Goal: Task Accomplishment & Management: Use online tool/utility

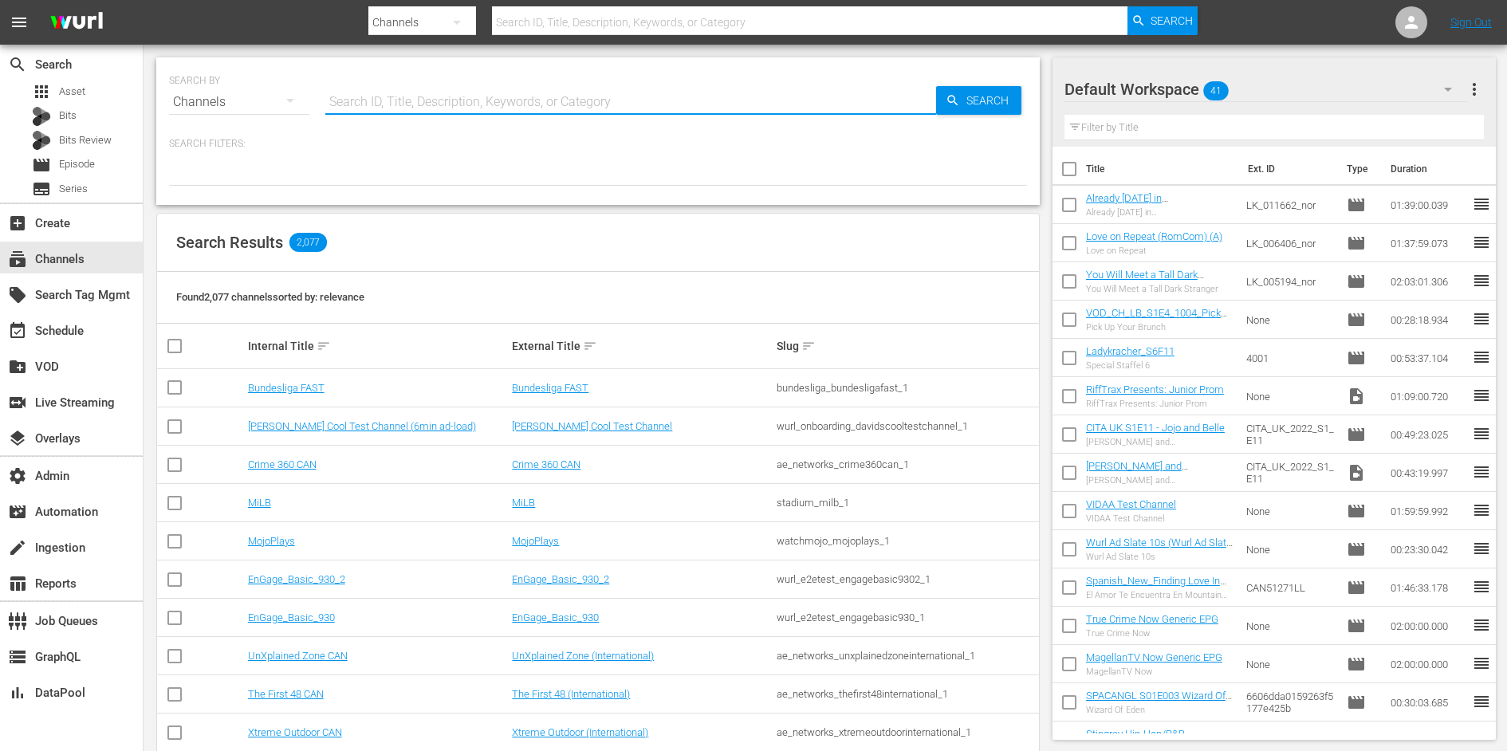
click at [451, 104] on input "text" at bounding box center [630, 102] width 611 height 38
type input "bundesliga"
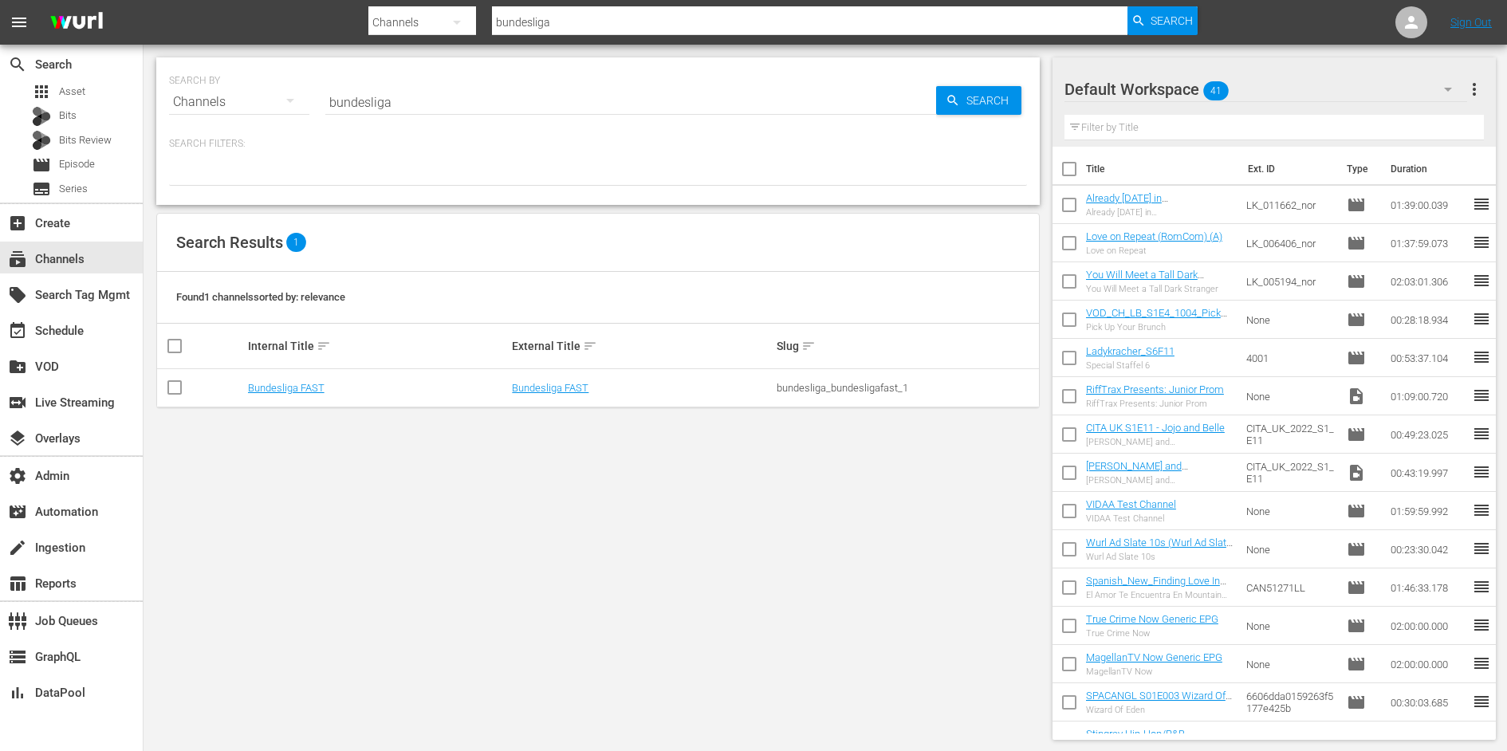
click at [311, 394] on td "Bundesliga FAST" at bounding box center [378, 388] width 265 height 38
click at [311, 389] on link "Bundesliga FAST" at bounding box center [286, 388] width 77 height 12
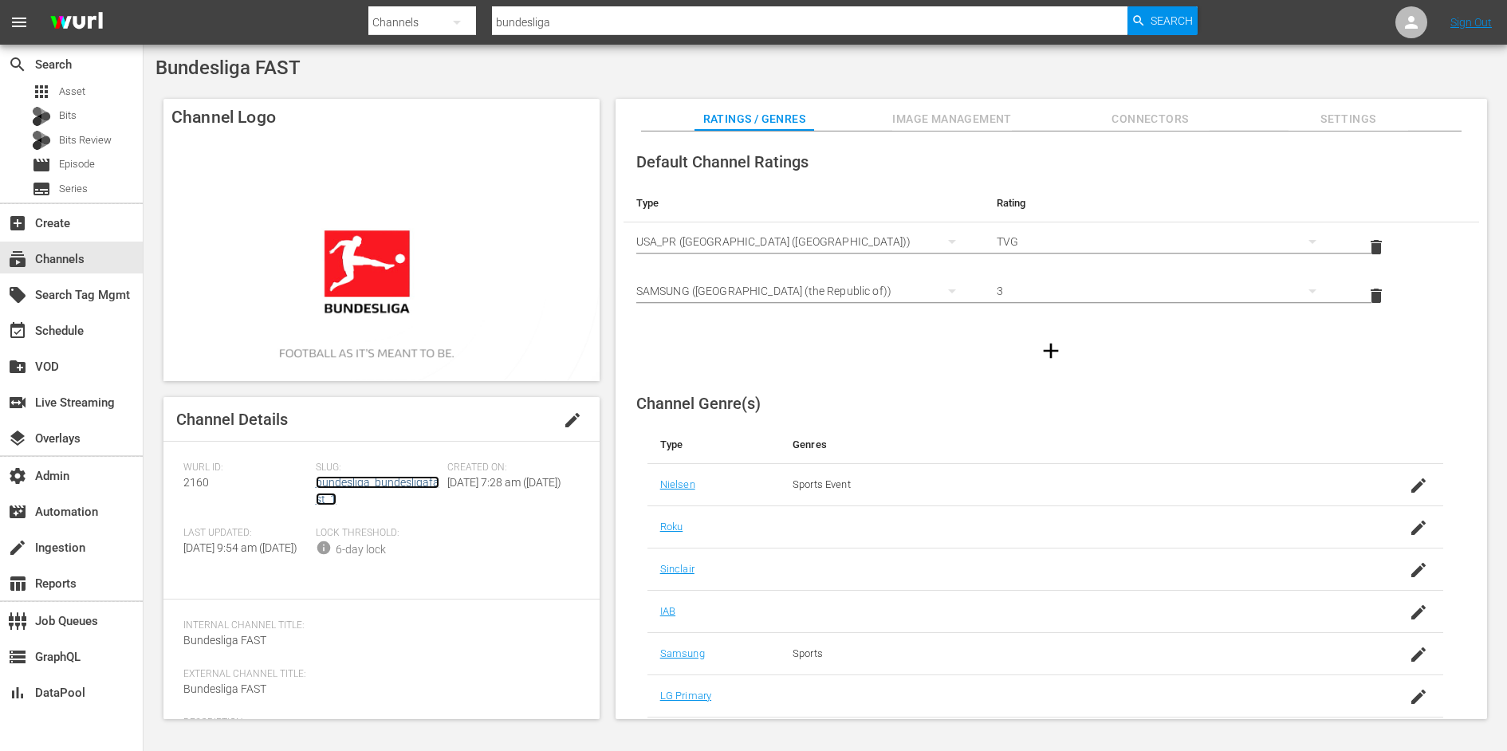
click at [379, 478] on link "bundesliga_bundesligafast_1" at bounding box center [378, 490] width 124 height 29
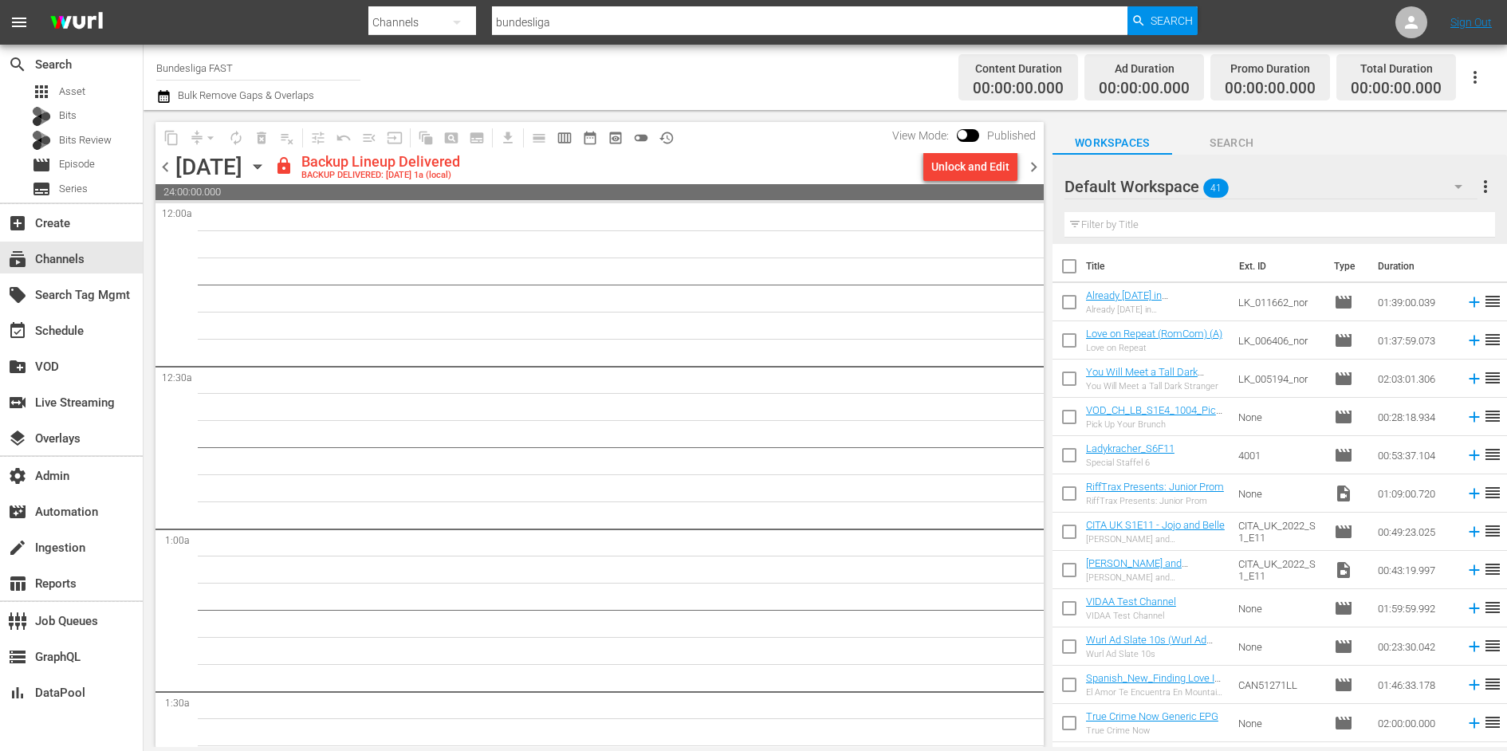
click at [613, 139] on span "preview_outlined" at bounding box center [615, 138] width 16 height 16
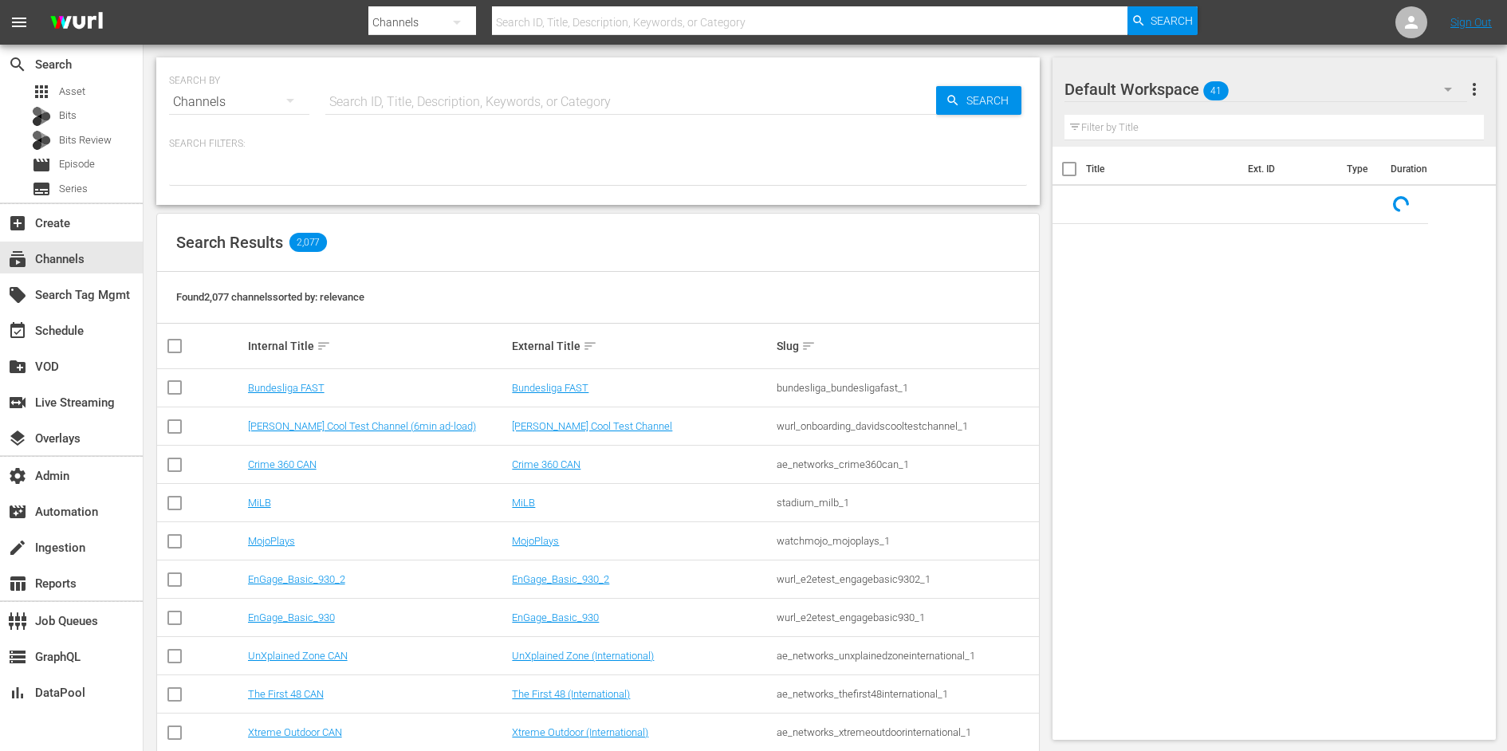
click at [520, 103] on input "text" at bounding box center [630, 102] width 611 height 38
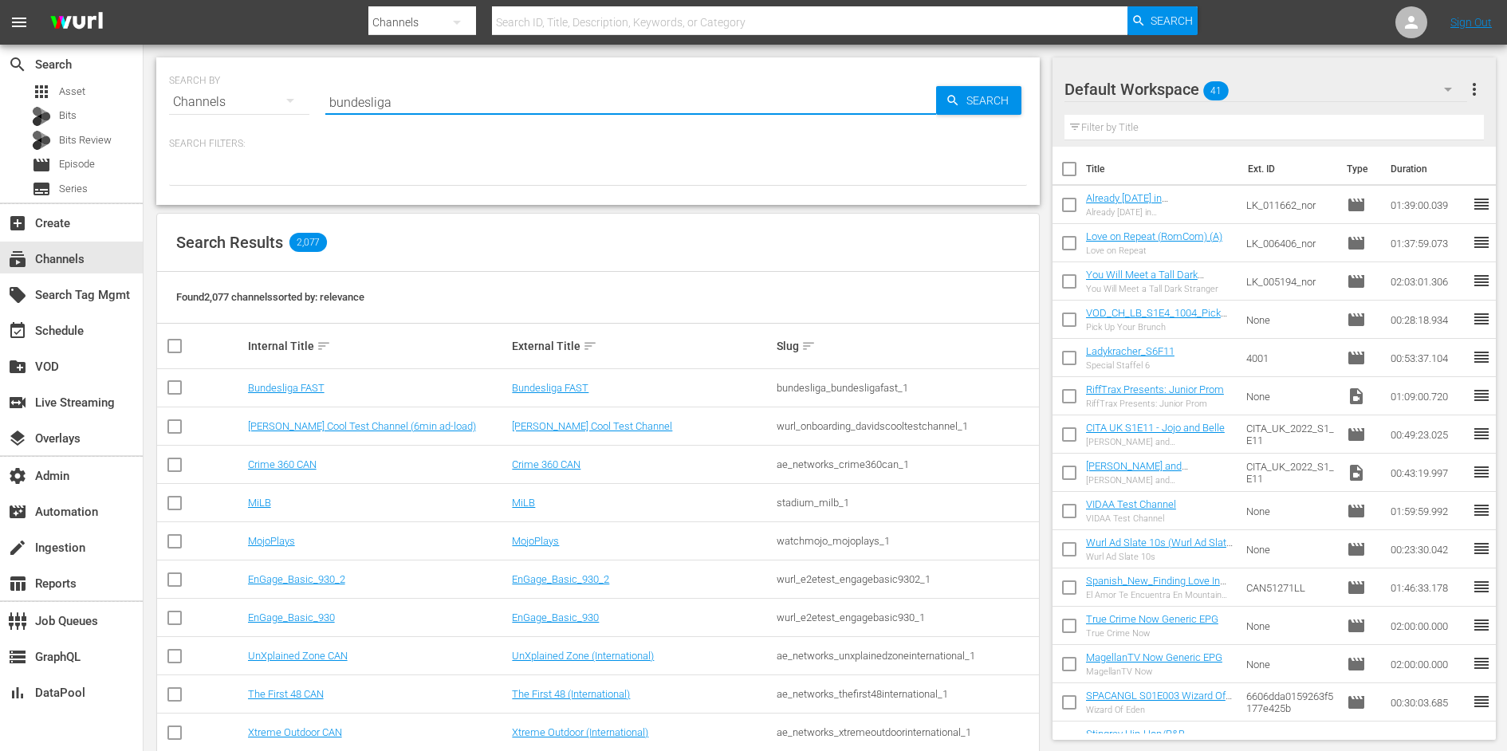
type input "bundesliga"
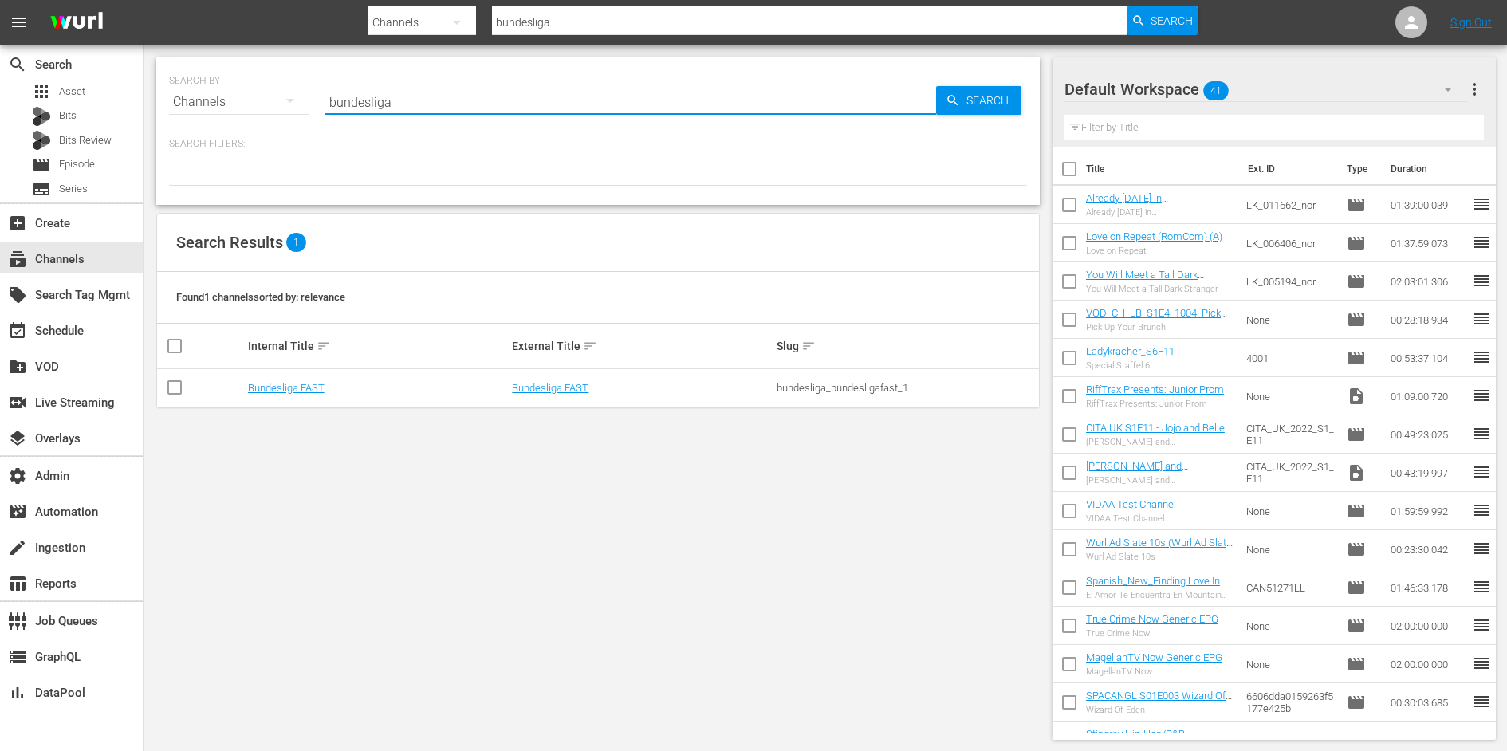
click at [831, 383] on div "bundesliga_bundesligafast_1" at bounding box center [906, 388] width 260 height 12
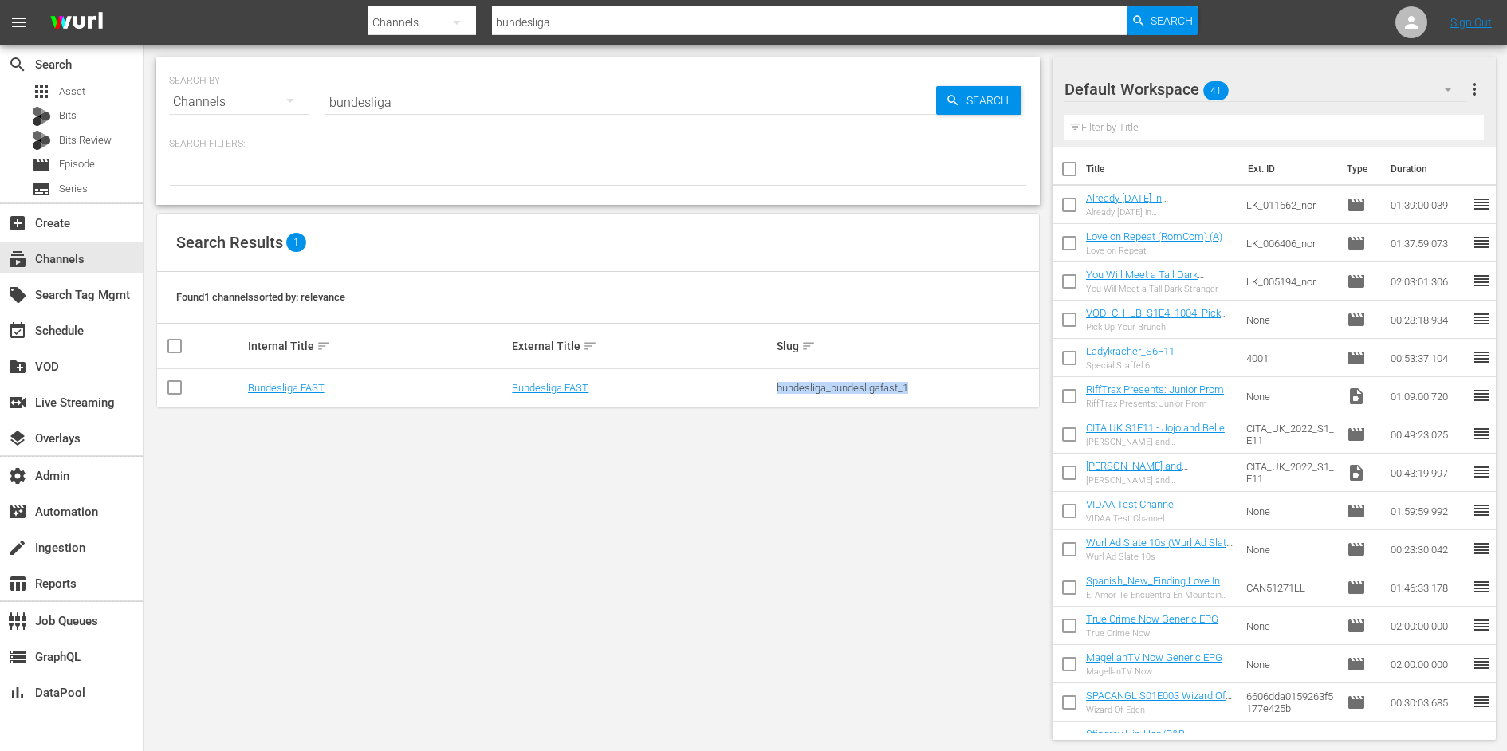
click at [831, 383] on div "bundesliga_bundesligafast_1" at bounding box center [906, 388] width 260 height 12
copy div "bundesliga_bundesligafast_1"
click at [265, 383] on link "Bundesliga FAST" at bounding box center [286, 388] width 77 height 12
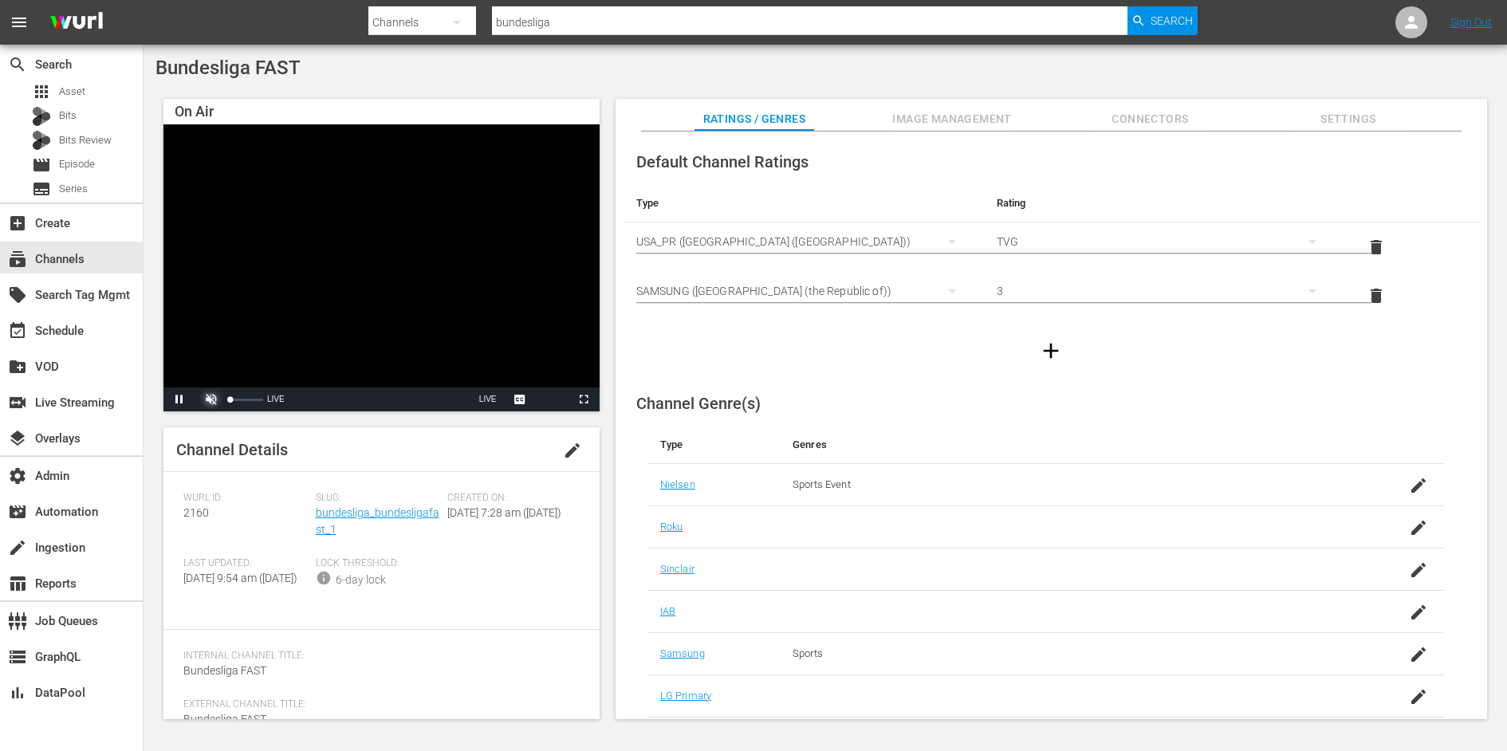
click at [211, 399] on span "Video Player" at bounding box center [211, 399] width 0 height 0
click at [249, 399] on div "Volume Level" at bounding box center [246, 400] width 33 height 2
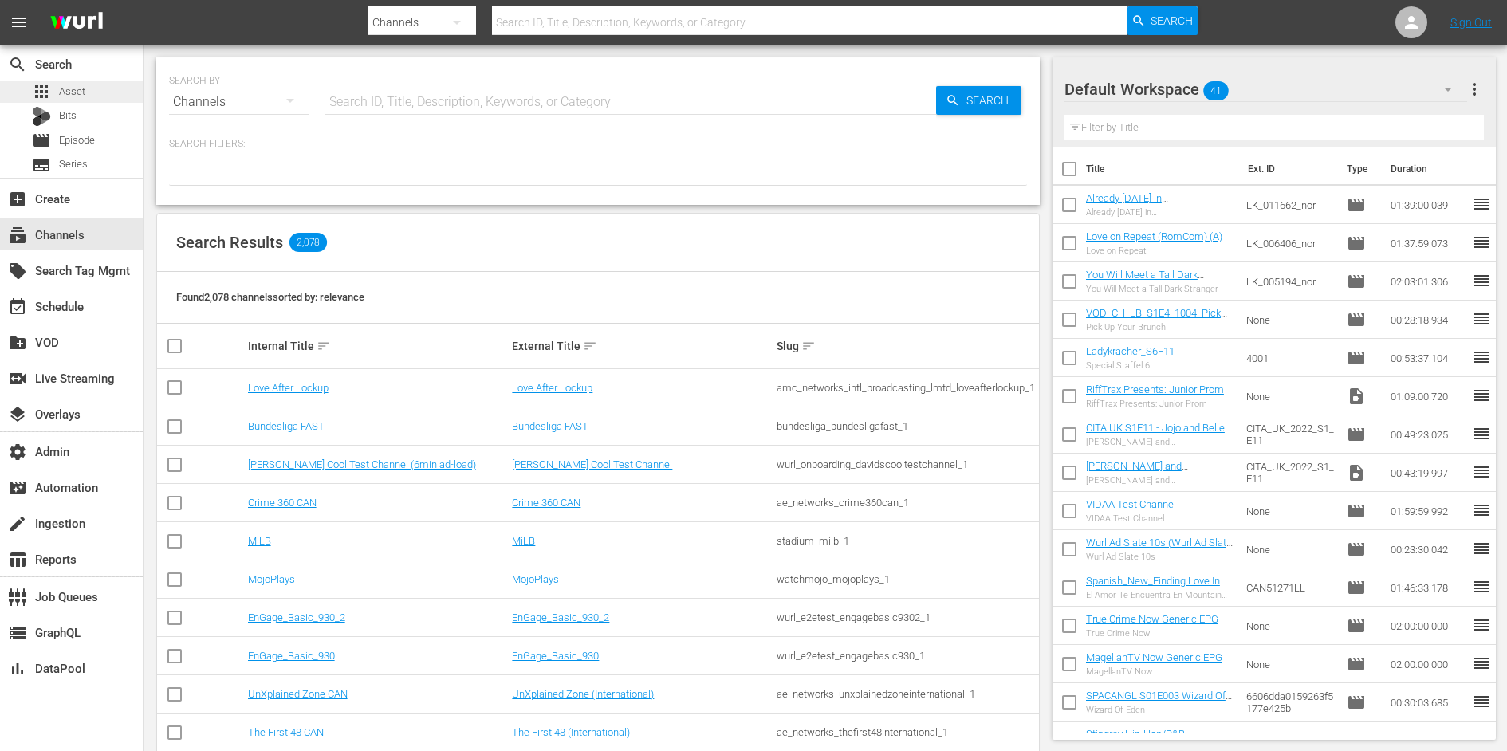
click at [88, 89] on div "apps Asset" at bounding box center [71, 92] width 143 height 22
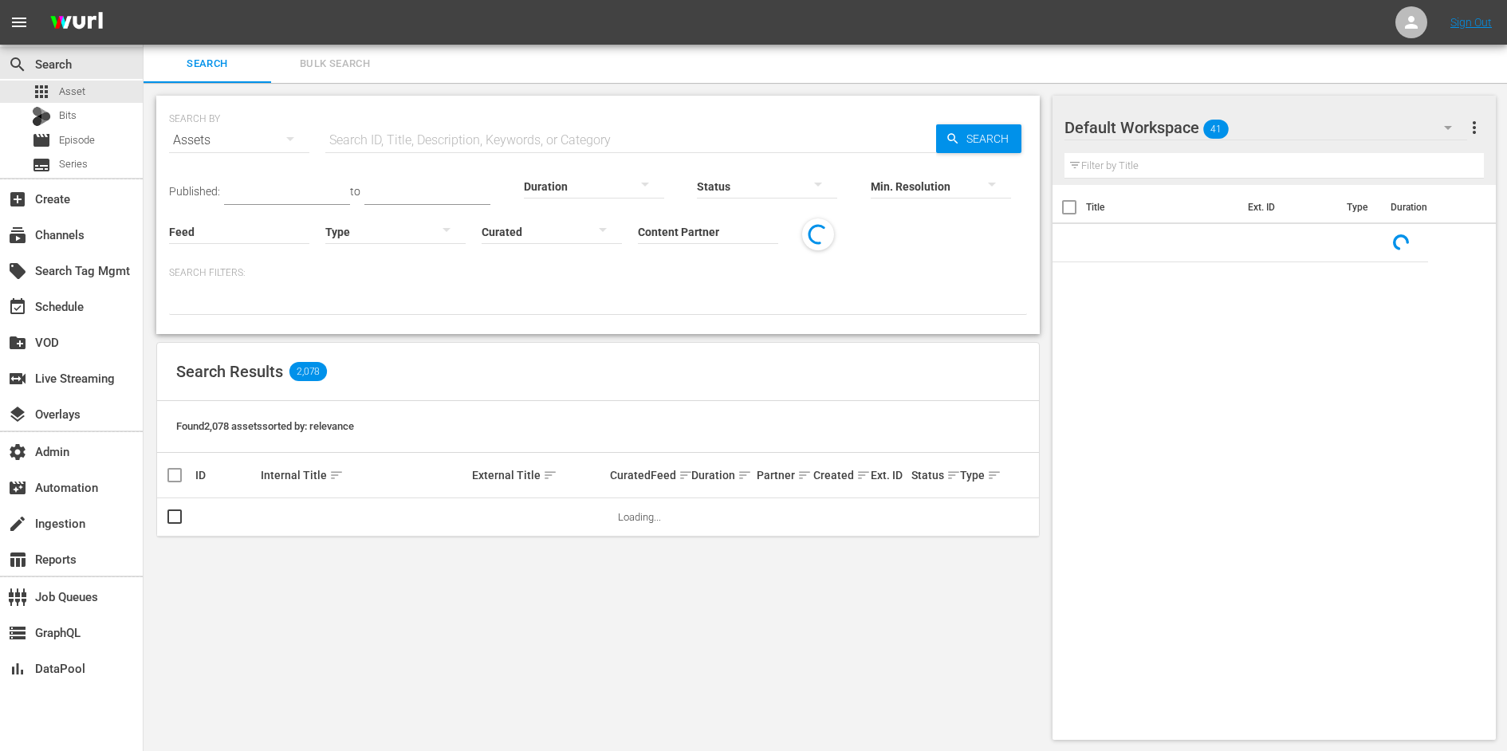
click at [695, 234] on input "Content Partner" at bounding box center [708, 232] width 140 height 57
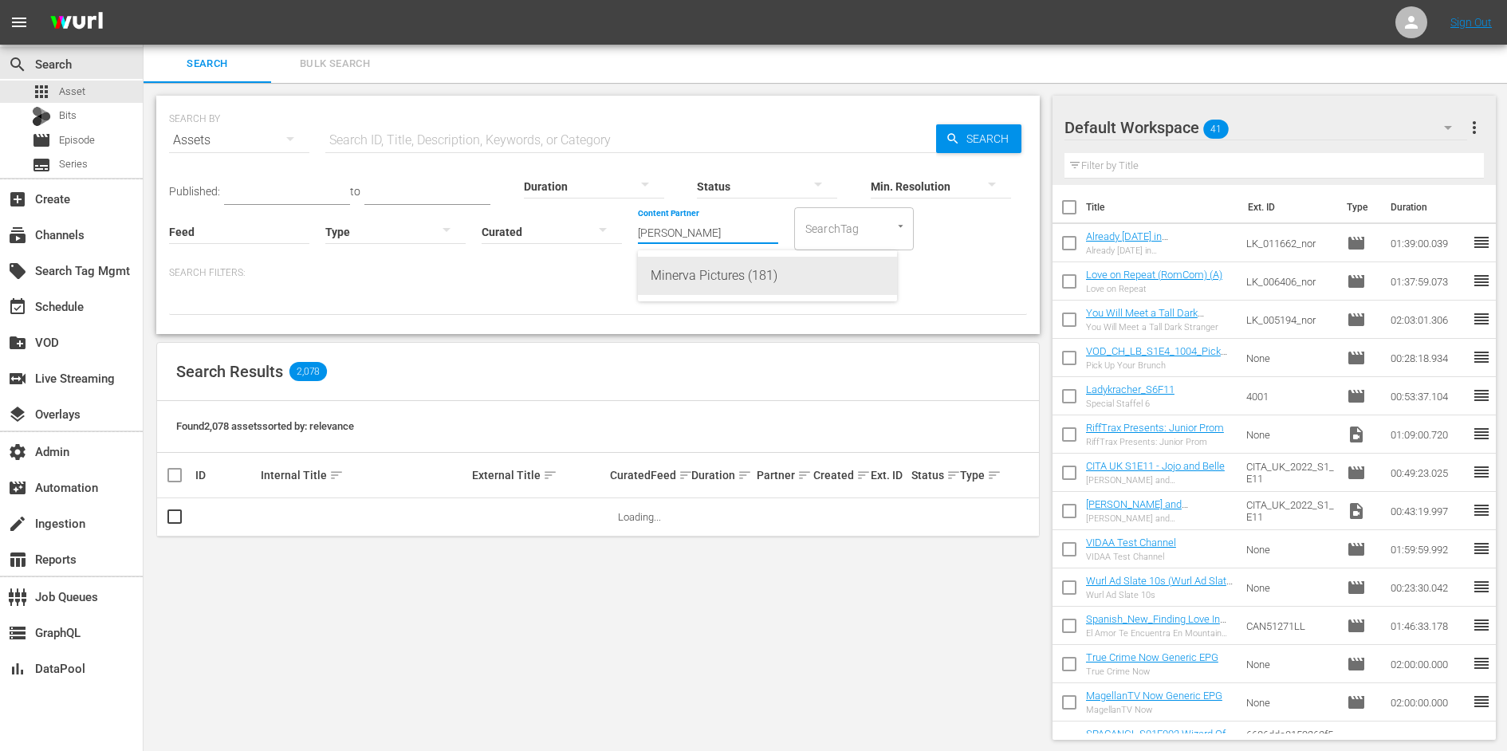
click at [748, 276] on div "Minerva Pictures (181)" at bounding box center [767, 276] width 234 height 38
type input "Minerva Pictures (181)"
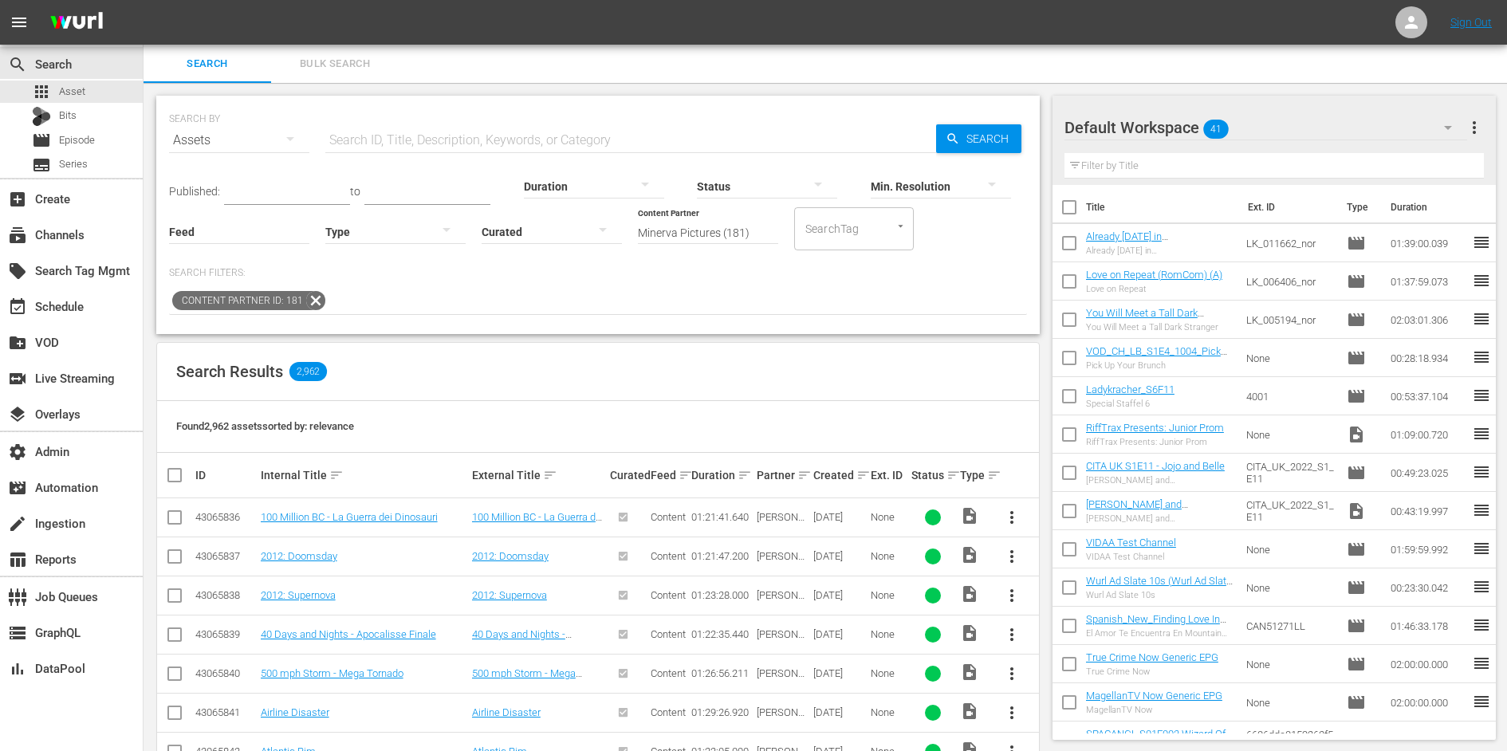
click at [568, 141] on input "text" at bounding box center [630, 140] width 611 height 38
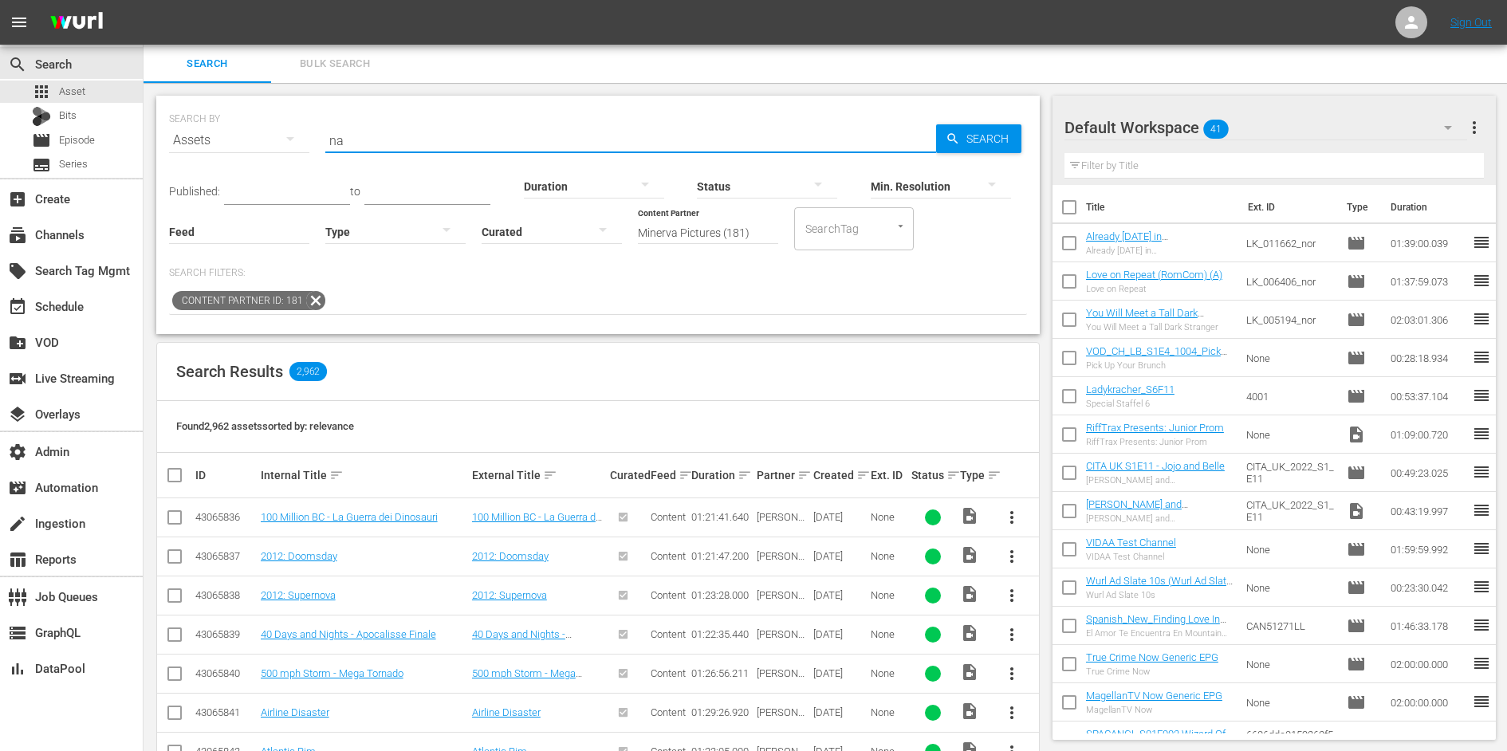
type input "n"
type input "babysitter"
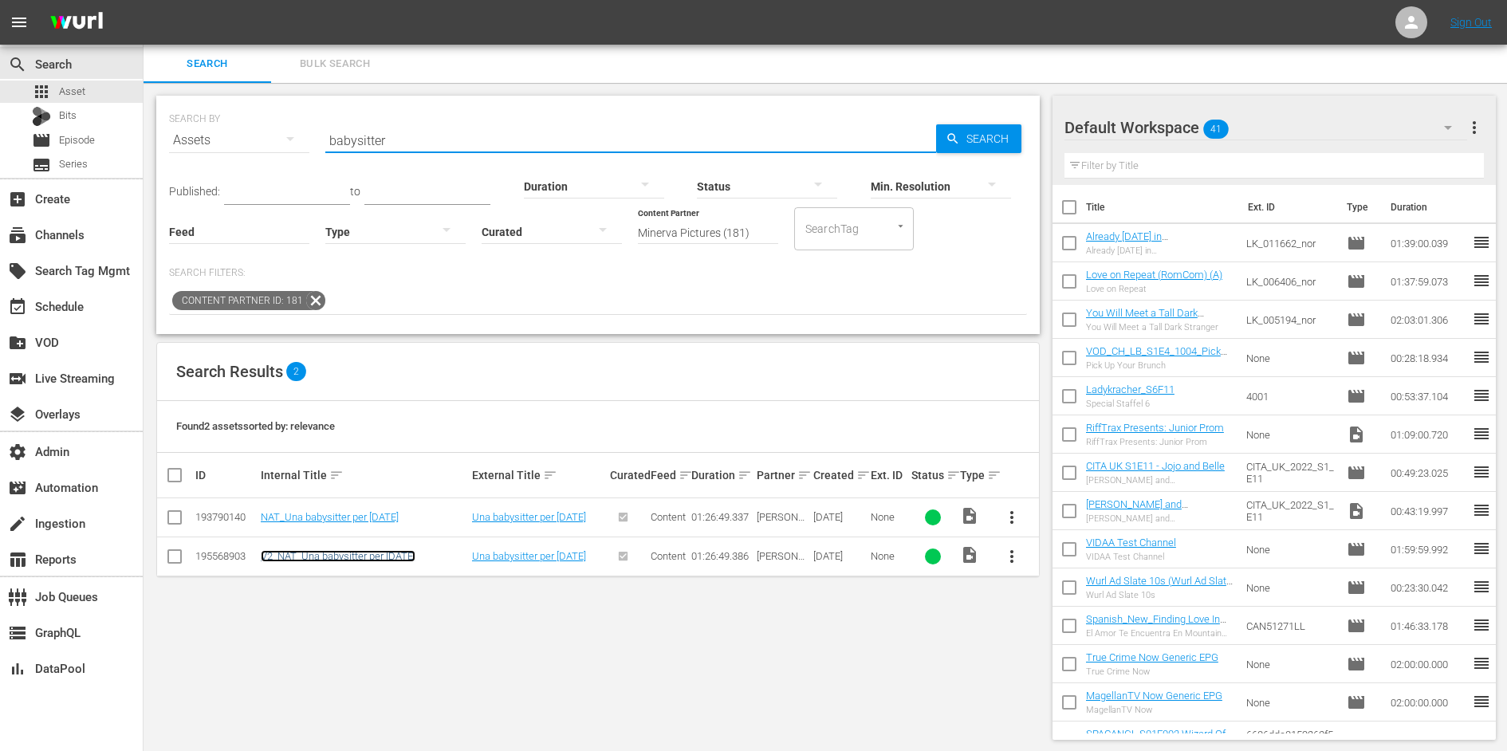
click at [340, 553] on link "V2_NAT_Una babysitter per [DATE]" at bounding box center [338, 556] width 155 height 12
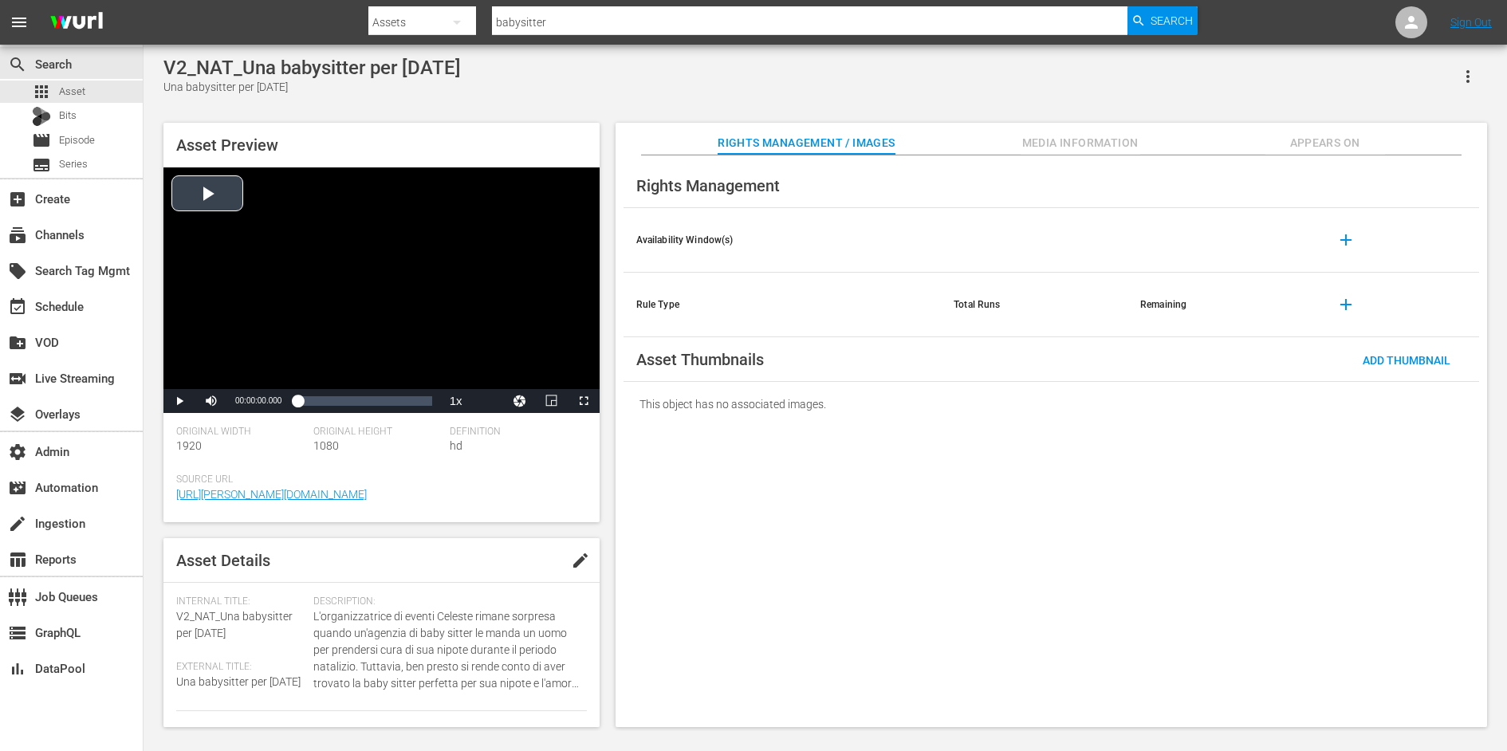
click at [266, 217] on div "Video Player" at bounding box center [381, 278] width 436 height 222
click at [341, 386] on div "Video Player" at bounding box center [381, 278] width 436 height 222
click at [344, 400] on div "Loaded : 0.57% 00:30:29.486 00:00:01.107" at bounding box center [364, 401] width 134 height 16
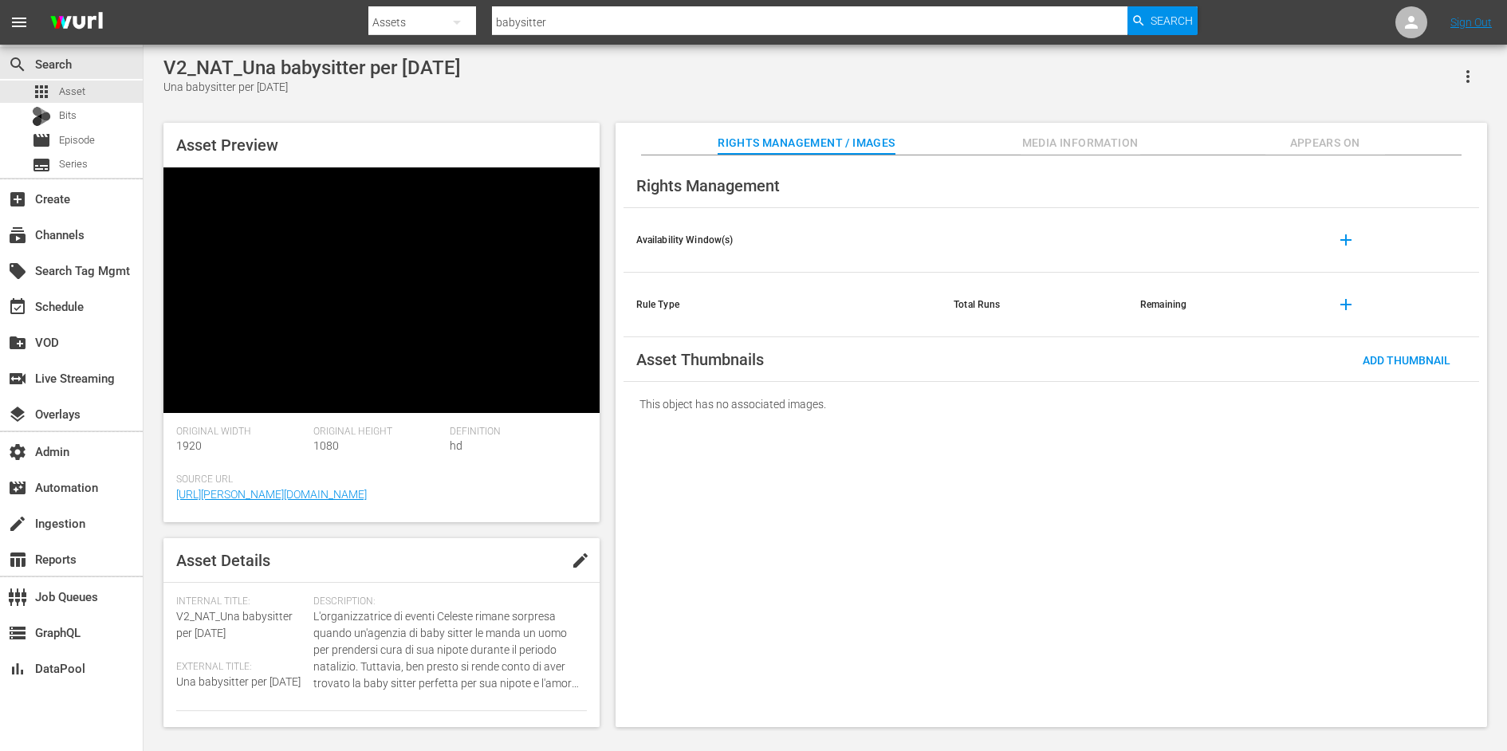
click at [1334, 135] on span "Appears On" at bounding box center [1325, 143] width 120 height 20
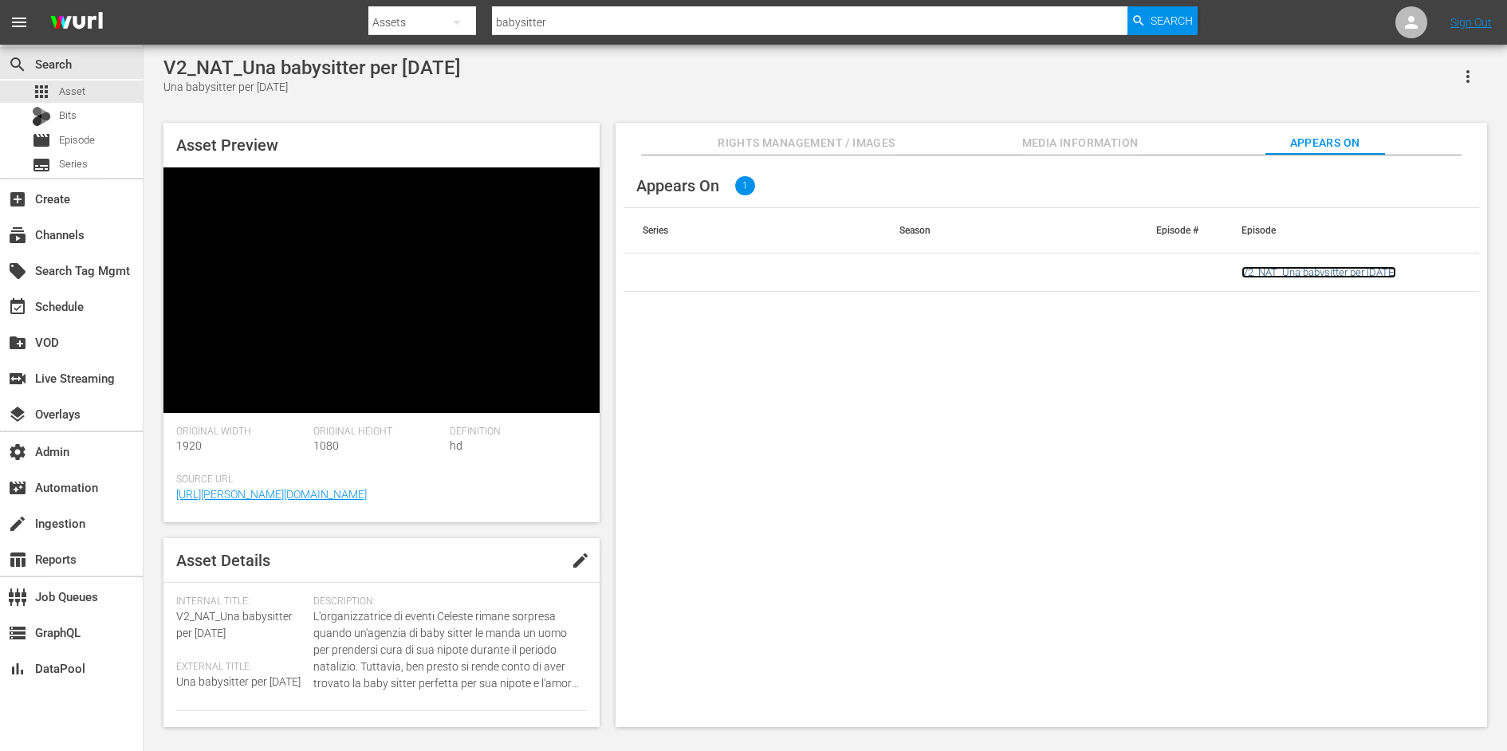
click at [1278, 266] on link "V2_NAT_Una babysitter per Natale" at bounding box center [1318, 272] width 155 height 12
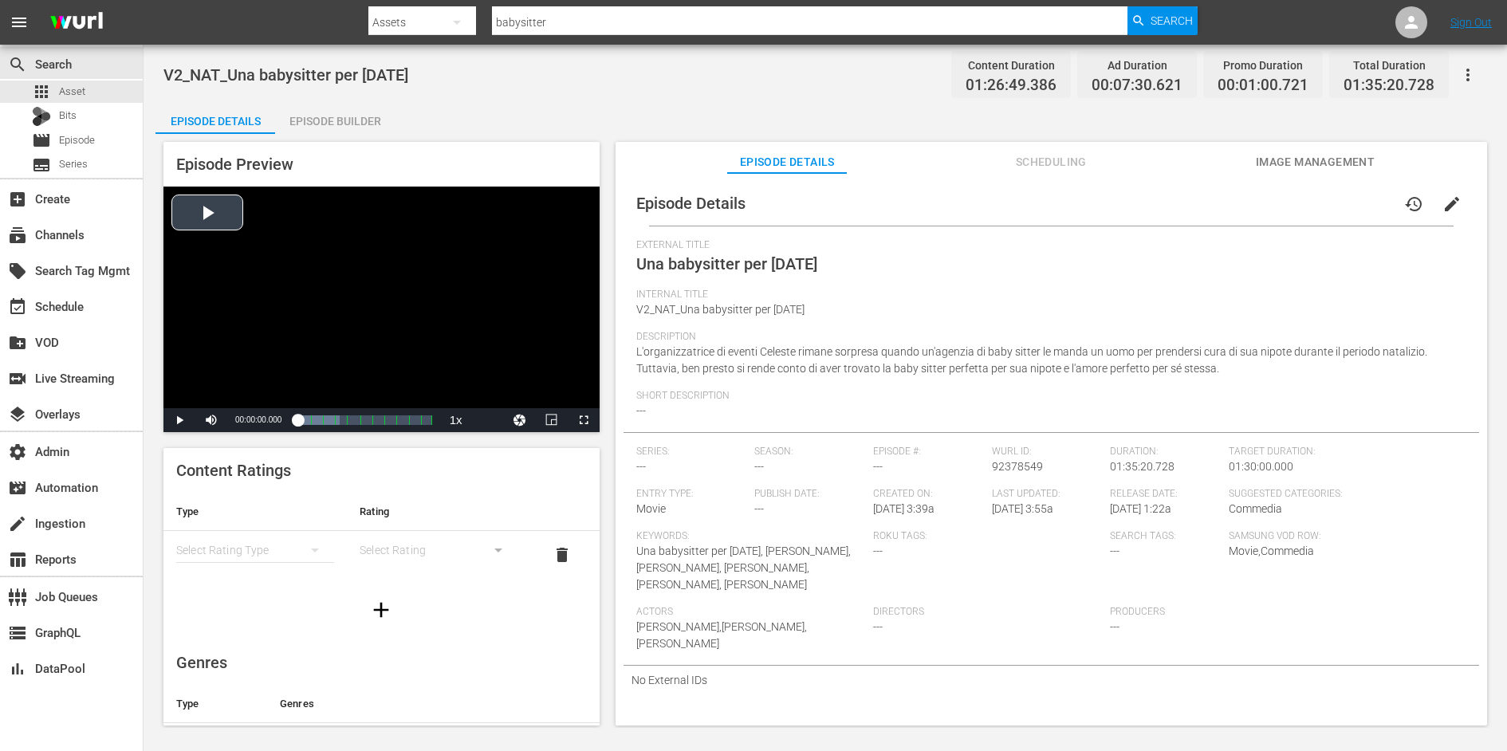
click at [298, 290] on div "Video Player" at bounding box center [381, 298] width 436 height 222
click at [385, 421] on div "Loaded : 100.00% 01:02:25.714 Una babysitter per Natale (8/11) 00:00:01.776 Cue…" at bounding box center [364, 420] width 134 height 16
click at [179, 420] on span "Video Player" at bounding box center [179, 420] width 0 height 0
click at [1336, 167] on span "Image Management" at bounding box center [1315, 162] width 120 height 20
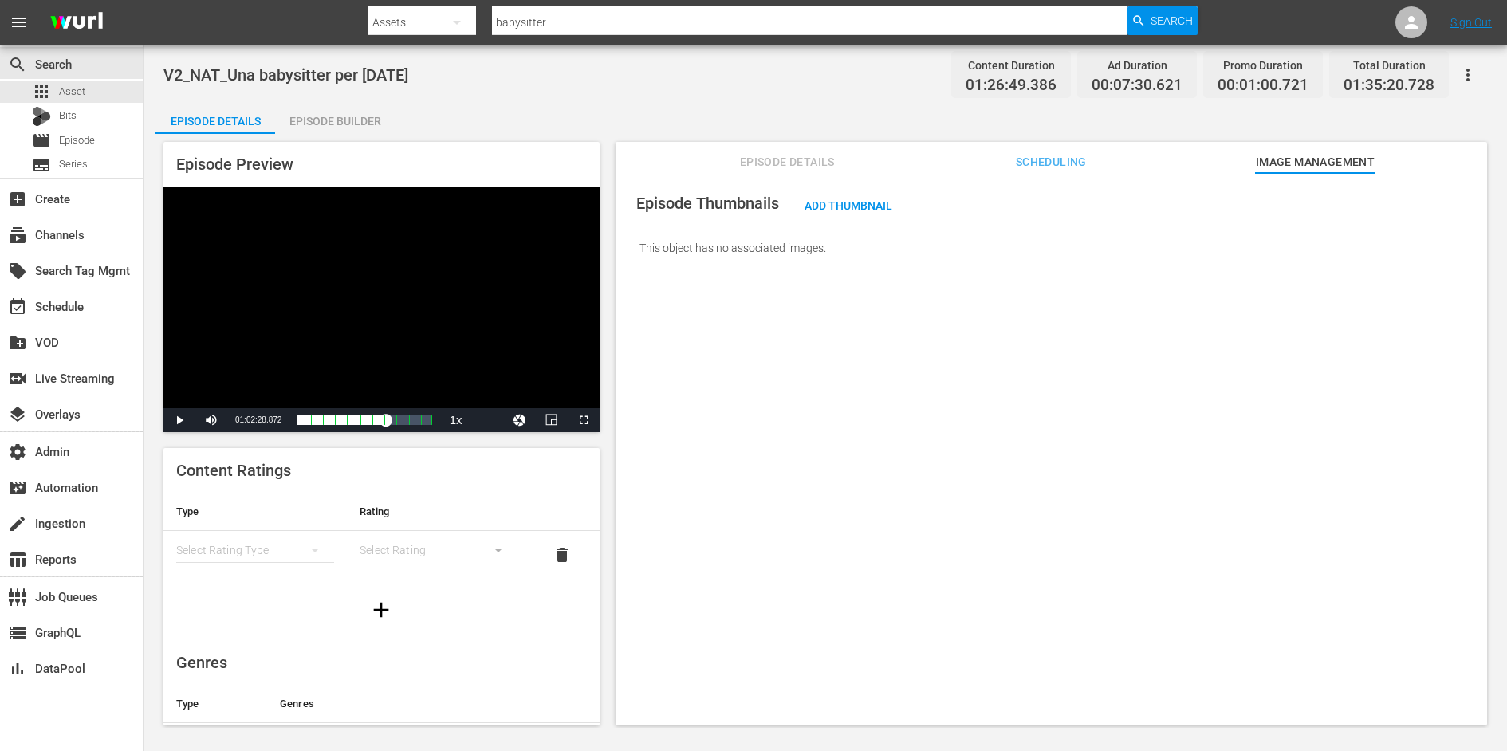
click at [1063, 159] on span "Scheduling" at bounding box center [1051, 162] width 120 height 20
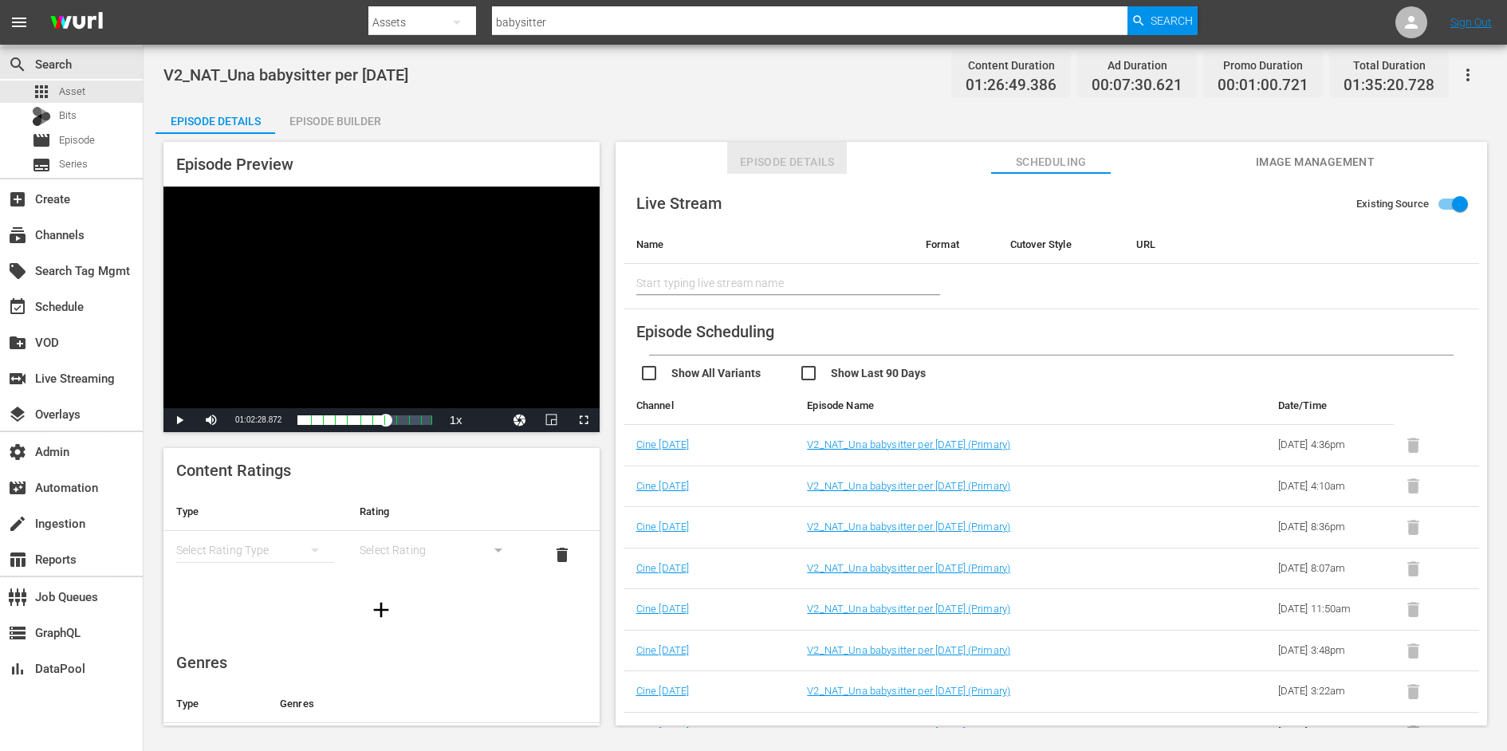
click at [795, 155] on span "Episode Details" at bounding box center [787, 162] width 120 height 20
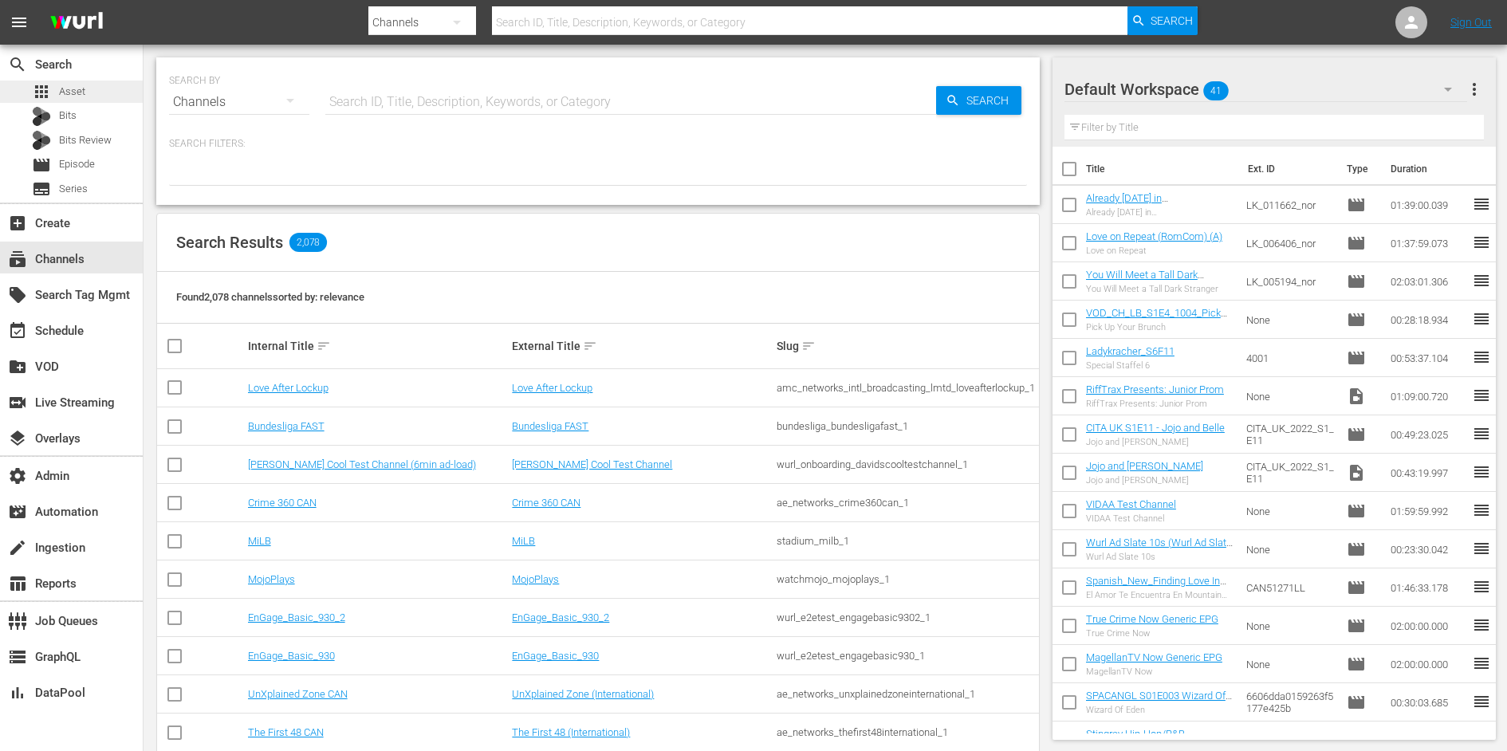
click at [90, 94] on div "apps Asset" at bounding box center [71, 92] width 143 height 22
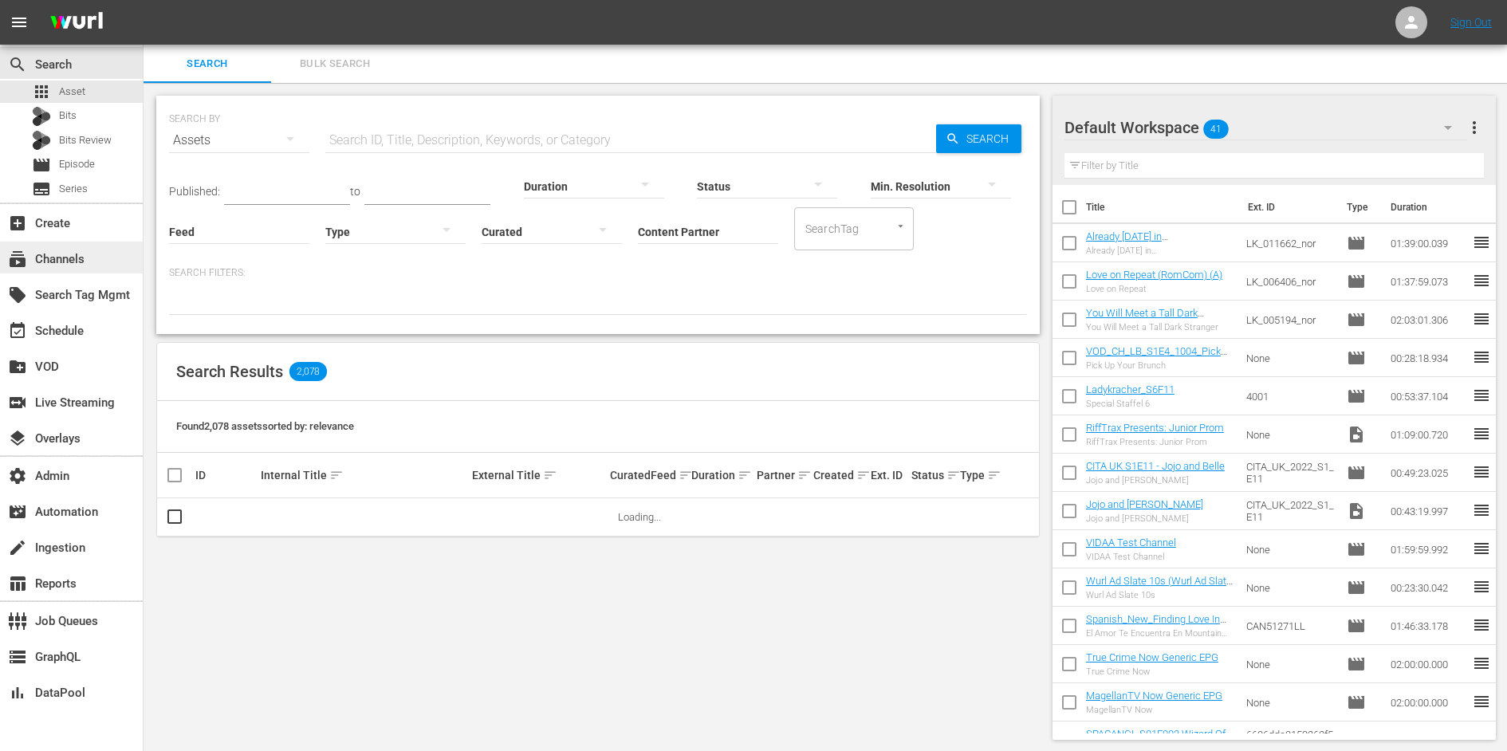
click at [64, 264] on div "subscriptions Channels" at bounding box center [44, 257] width 89 height 14
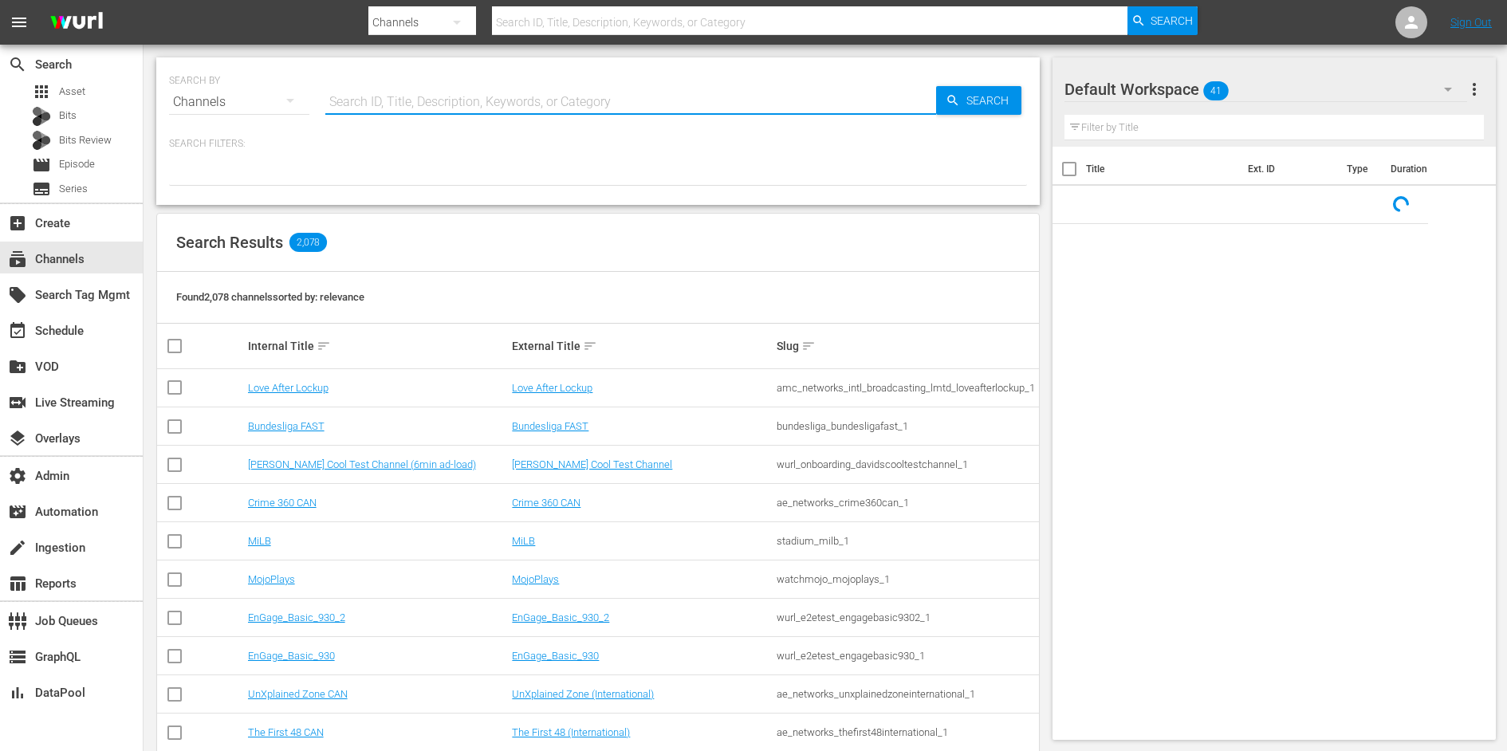
click at [420, 111] on input "text" at bounding box center [630, 102] width 611 height 38
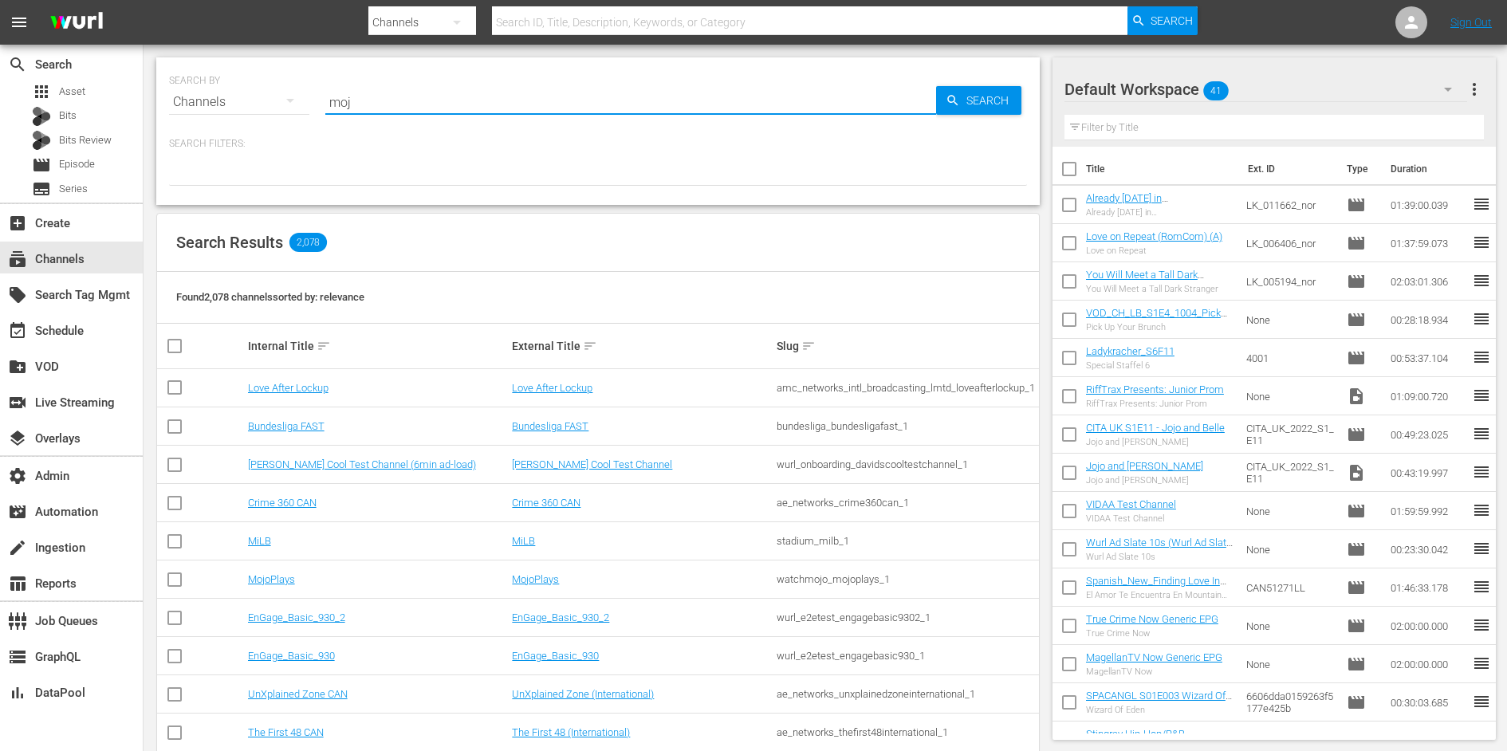
type input "moji"
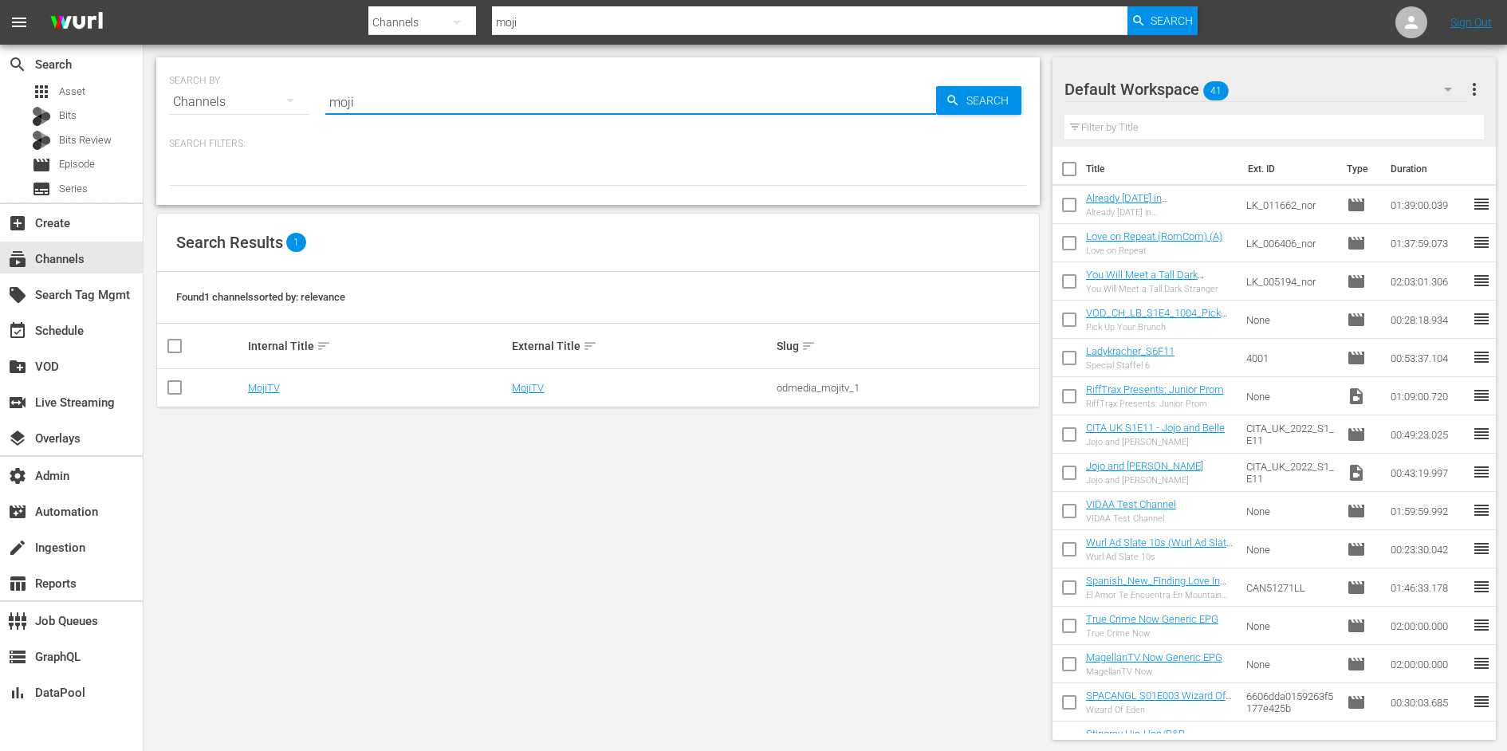
type input "moji"
click at [269, 382] on link "MojiTV" at bounding box center [264, 388] width 32 height 12
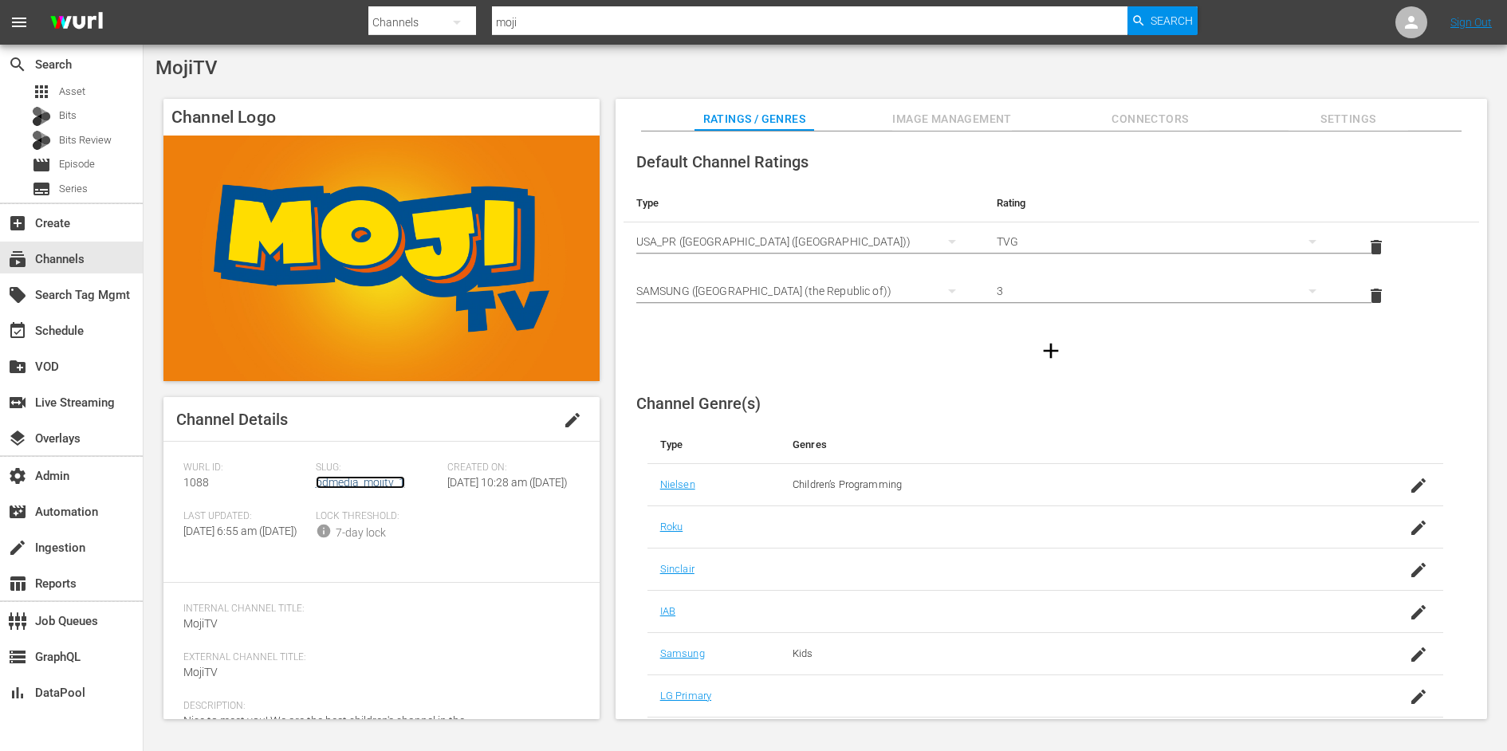
click at [358, 487] on link "odmedia_mojitv_1" at bounding box center [360, 482] width 89 height 13
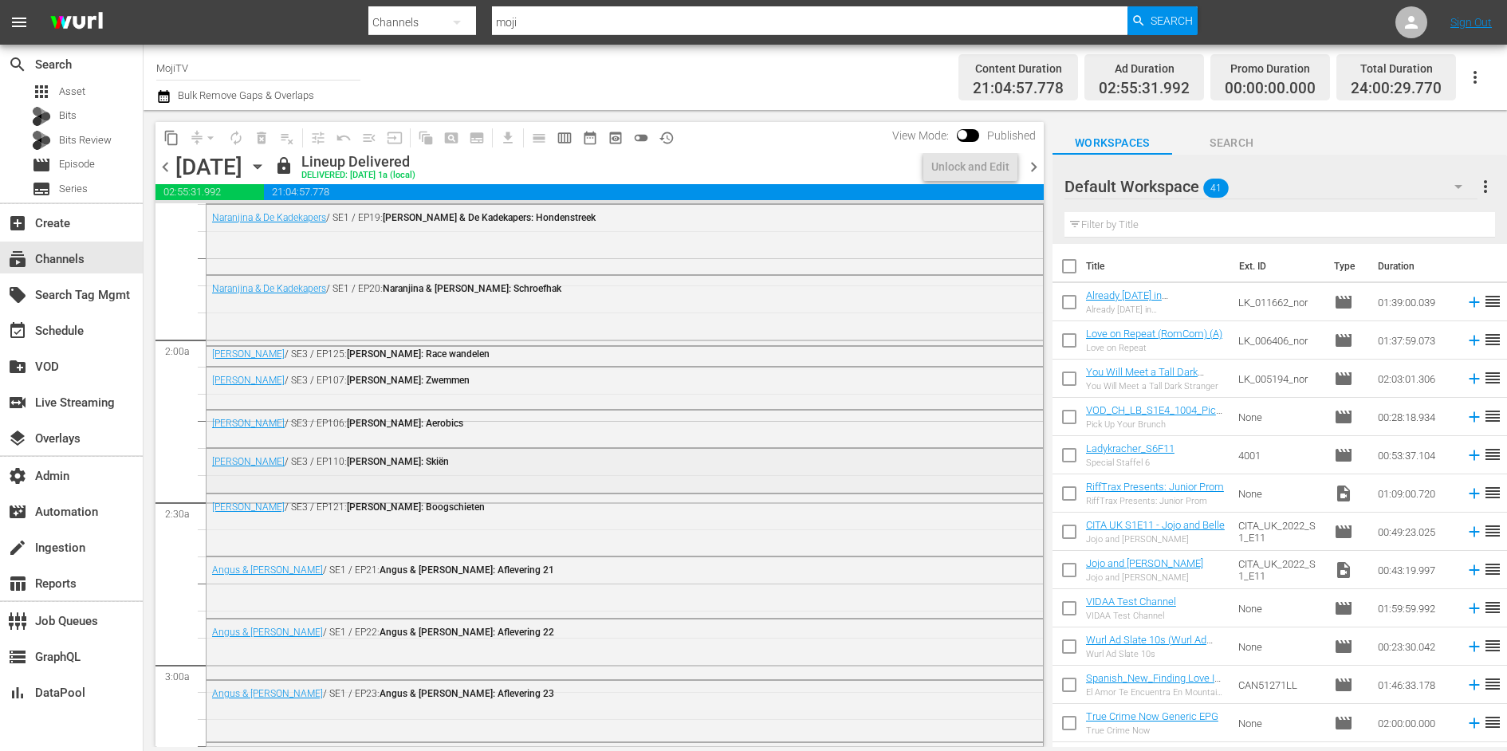
scroll to position [500, 0]
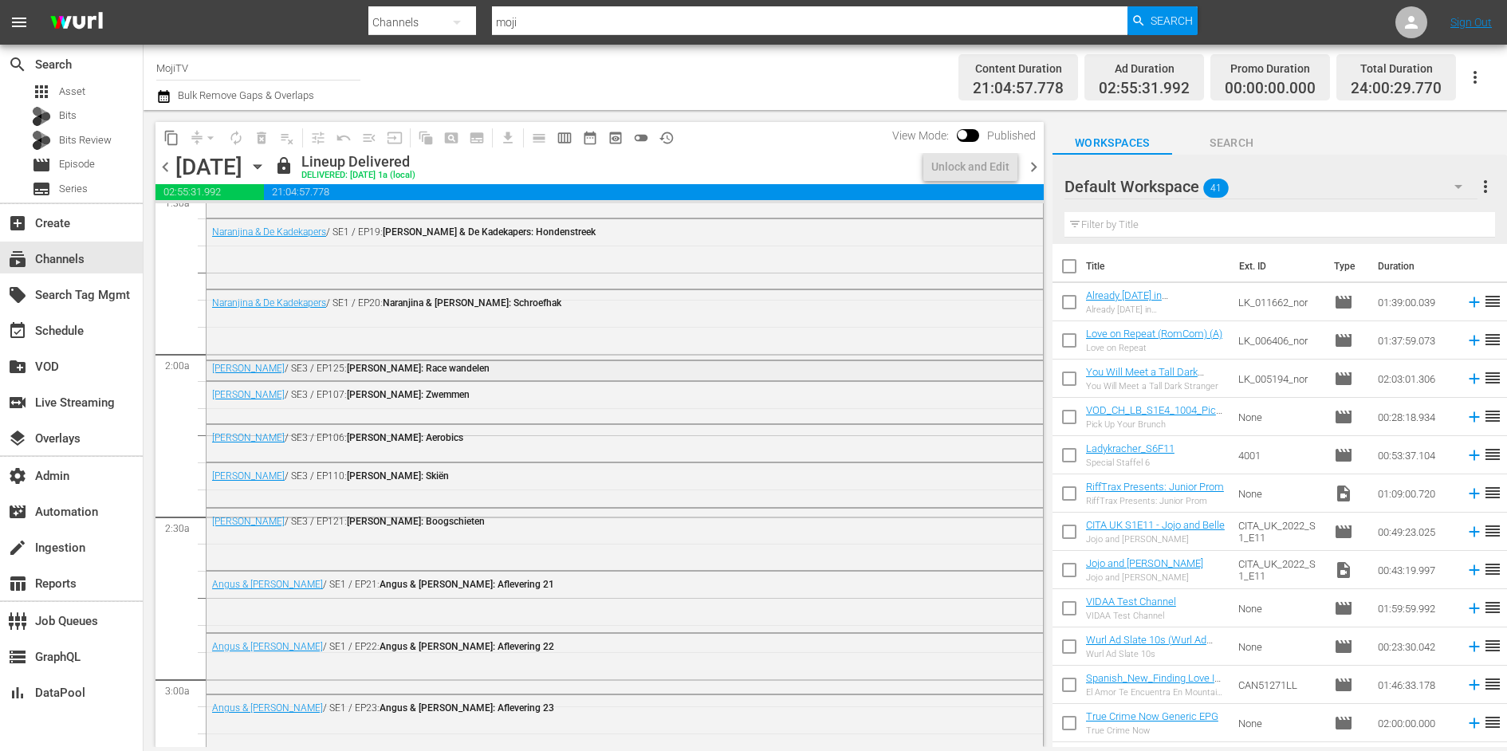
click at [361, 372] on span "Bernard: Race wandelen" at bounding box center [418, 368] width 143 height 11
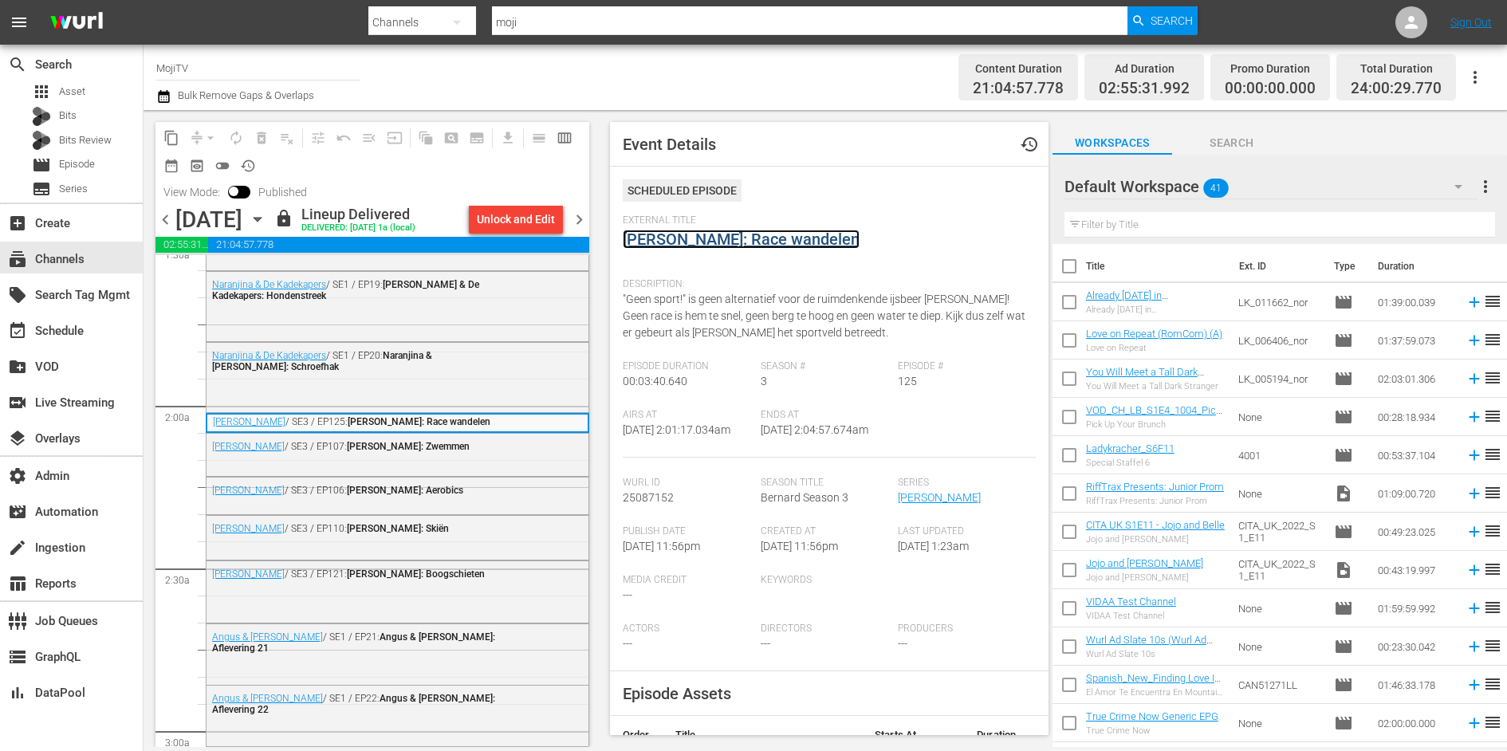
click at [724, 242] on link "Bernard: Race wandelen" at bounding box center [741, 239] width 237 height 19
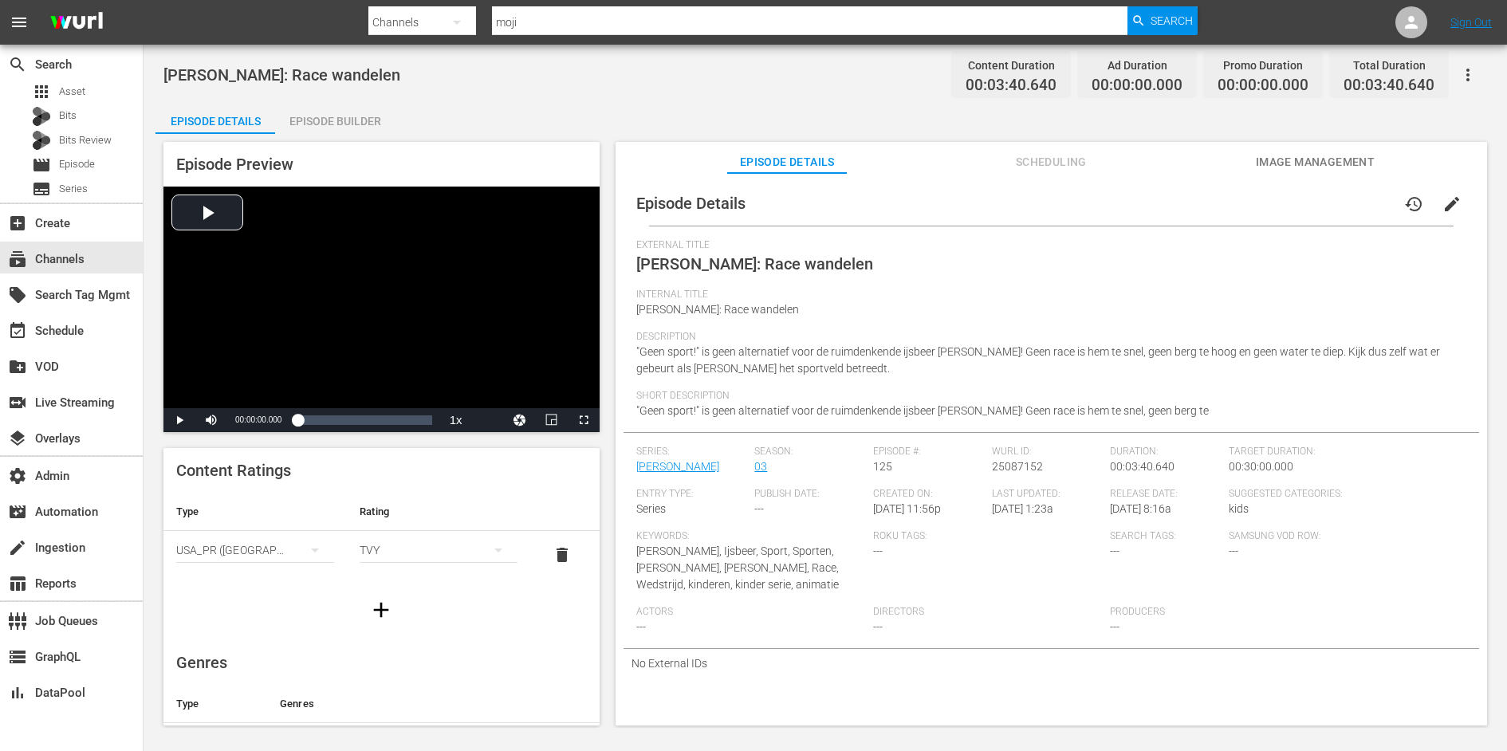
click at [375, 117] on div "Episode Builder" at bounding box center [335, 121] width 120 height 38
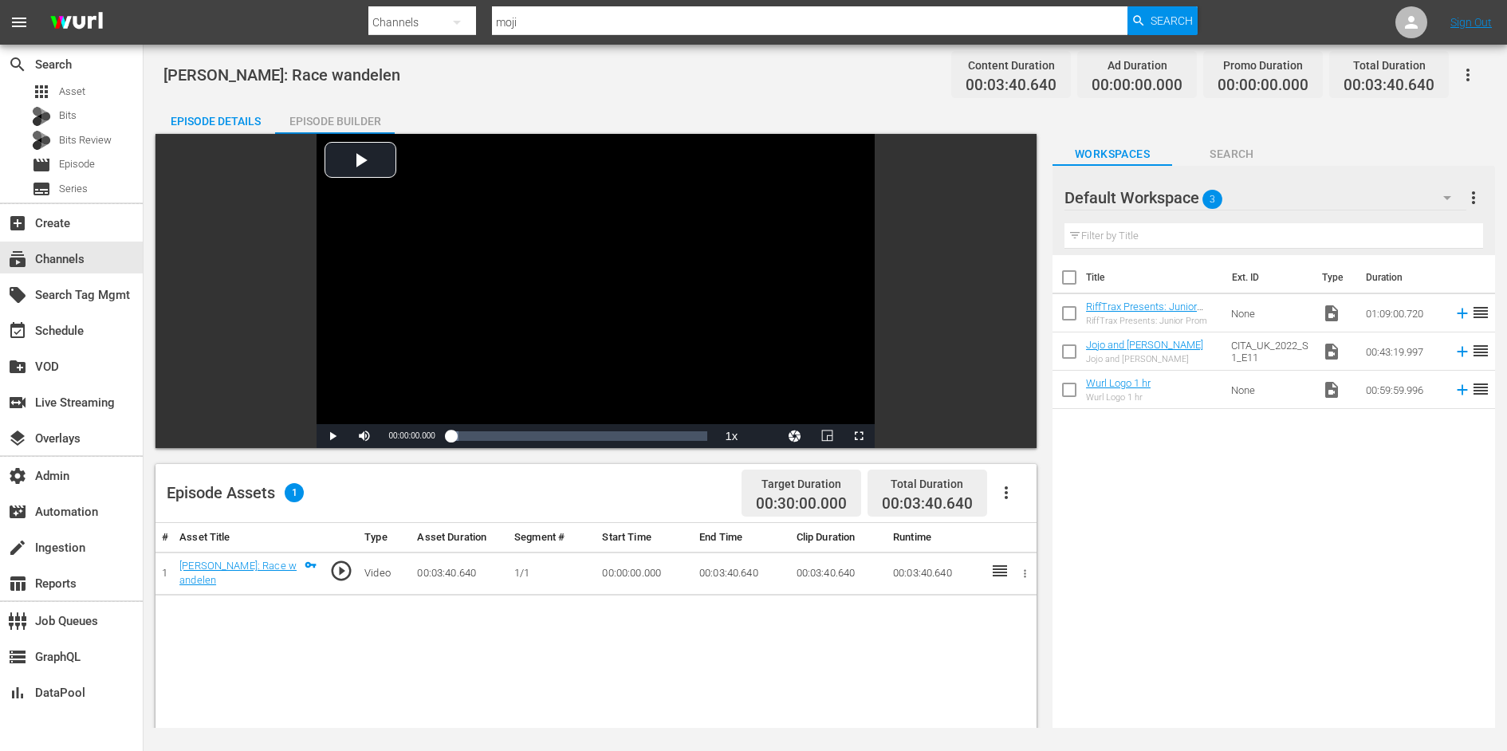
click at [210, 120] on div "Episode Details" at bounding box center [215, 121] width 120 height 38
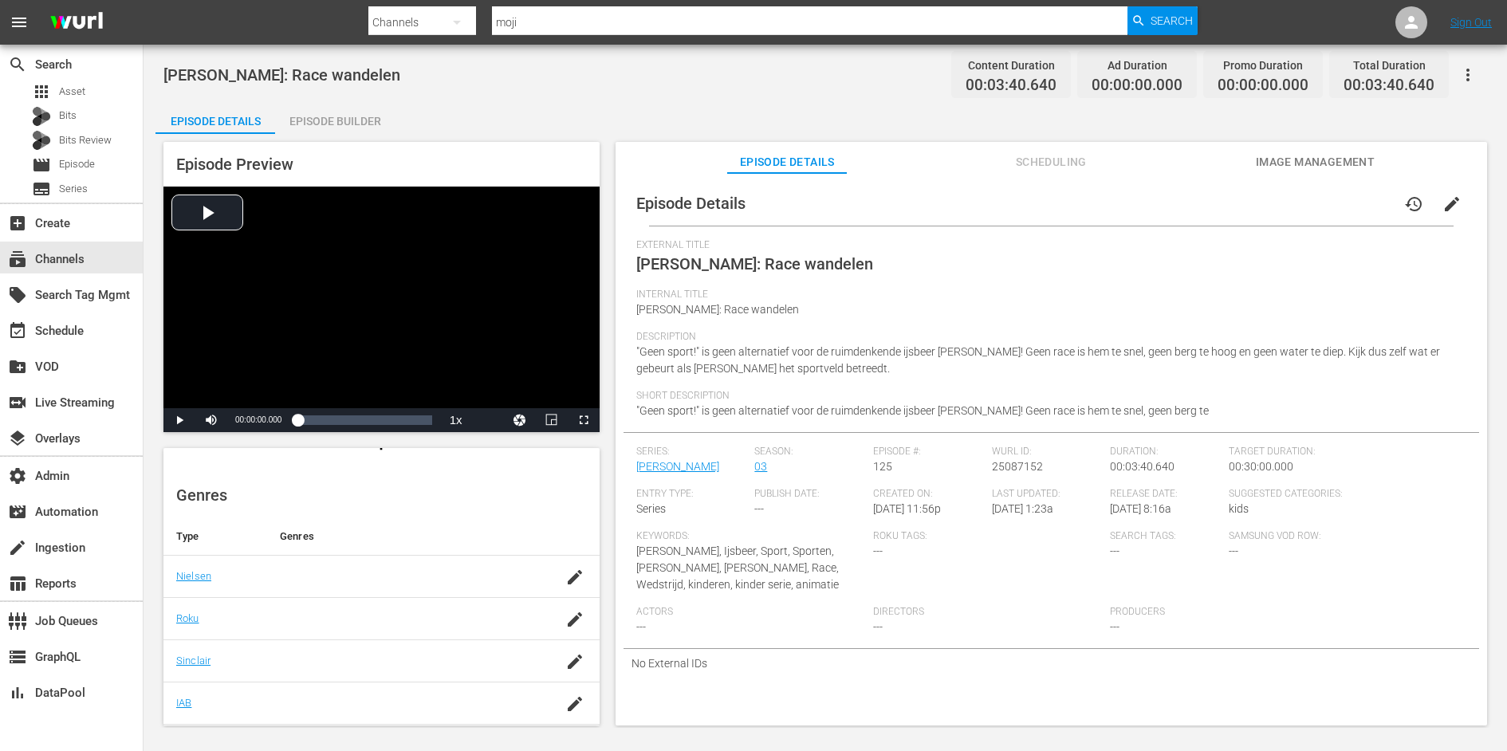
scroll to position [289, 0]
drag, startPoint x: 674, startPoint y: 312, endPoint x: 624, endPoint y: 312, distance: 49.4
click at [624, 312] on div "Episode Details history edit External Title Bernard: Race wandelen Internal Tit…" at bounding box center [1050, 429] width 855 height 497
copy span "Bernard"
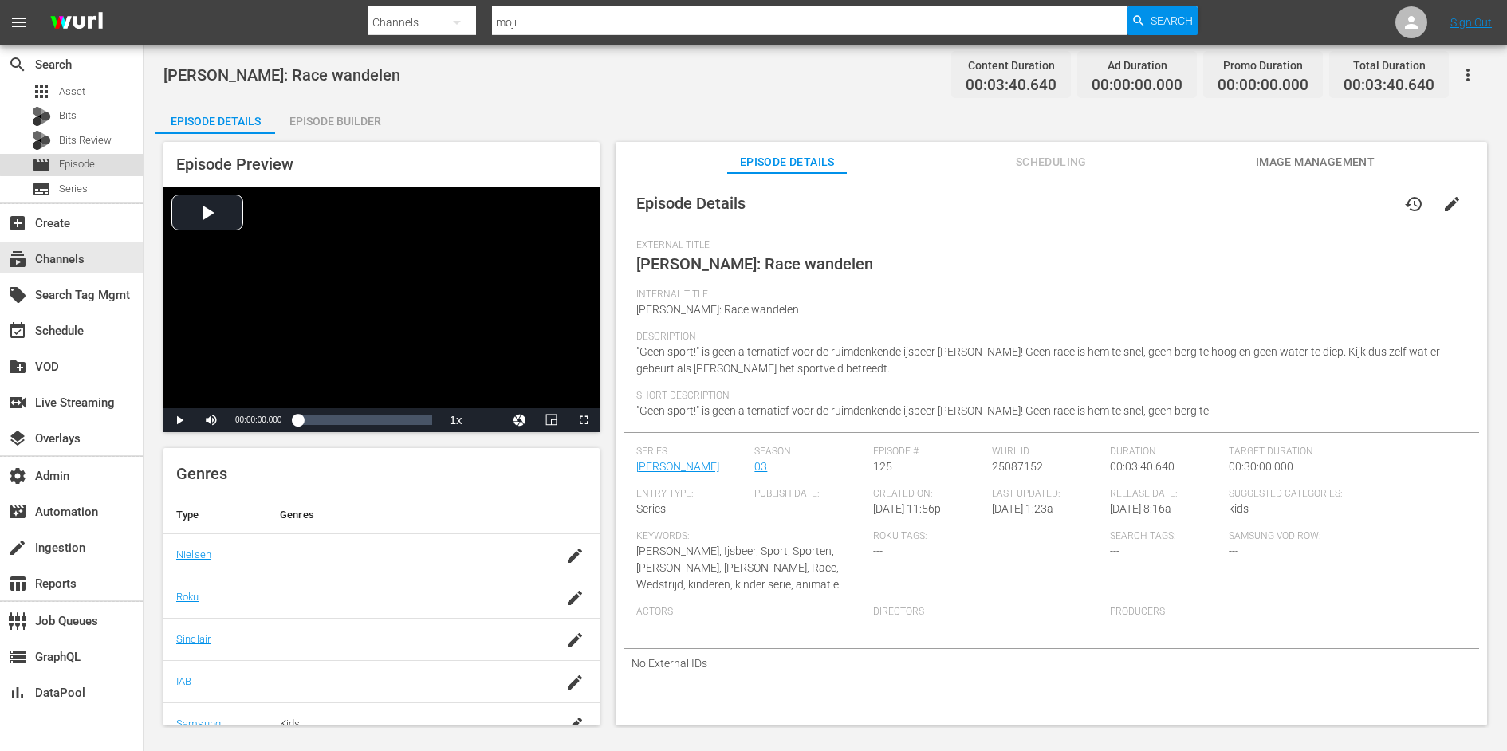
click at [80, 163] on span "Episode" at bounding box center [77, 164] width 36 height 16
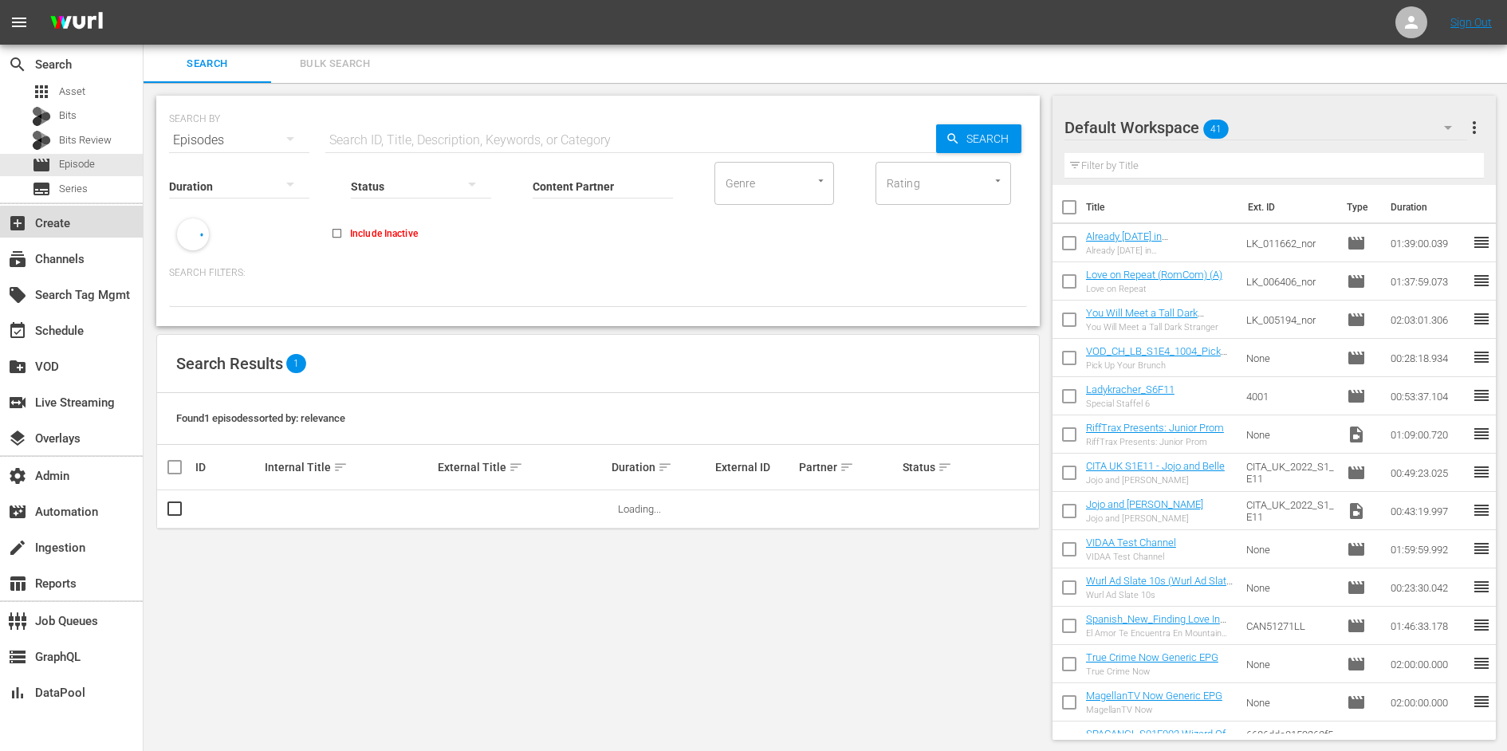
click at [81, 223] on div "add_box Create" at bounding box center [44, 221] width 89 height 14
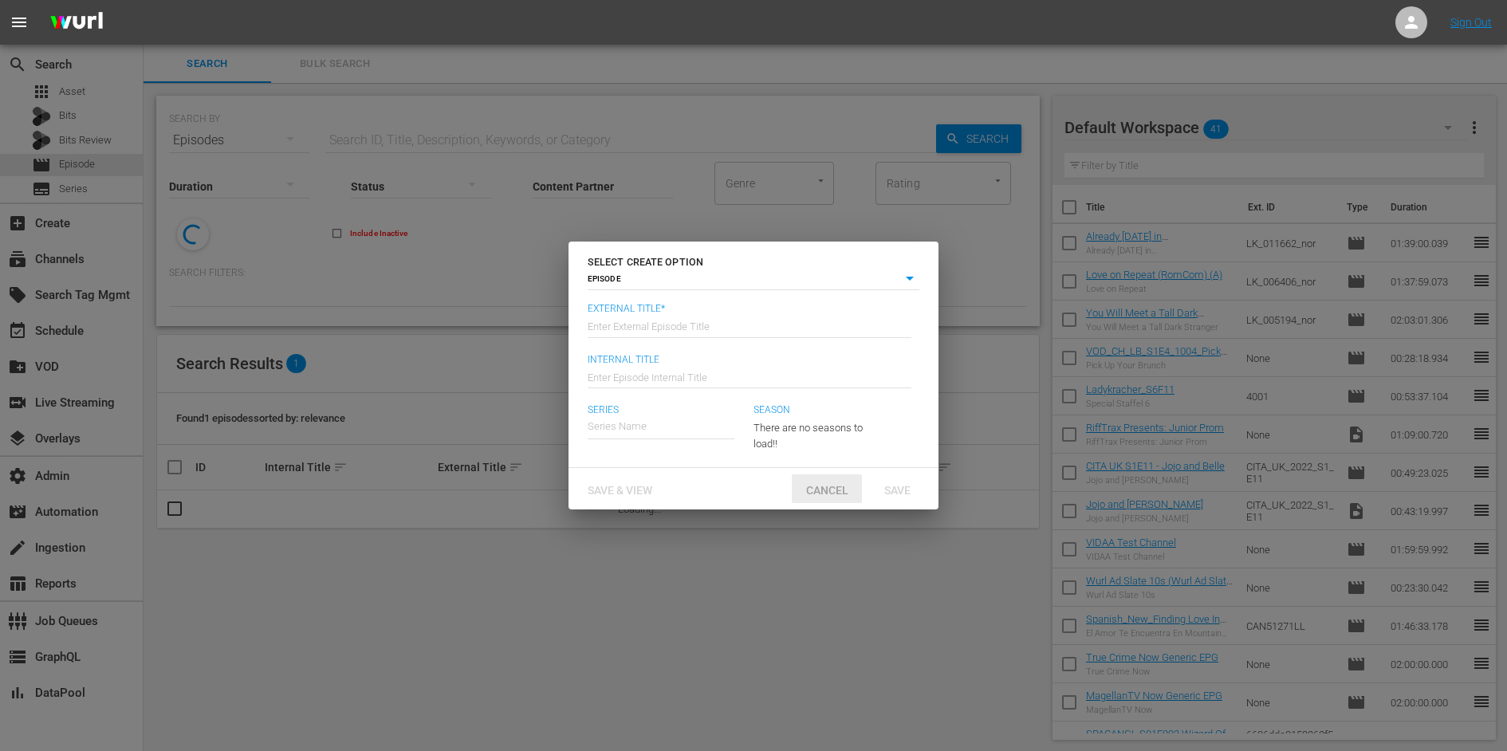
click at [839, 485] on span "Cancel" at bounding box center [827, 490] width 68 height 13
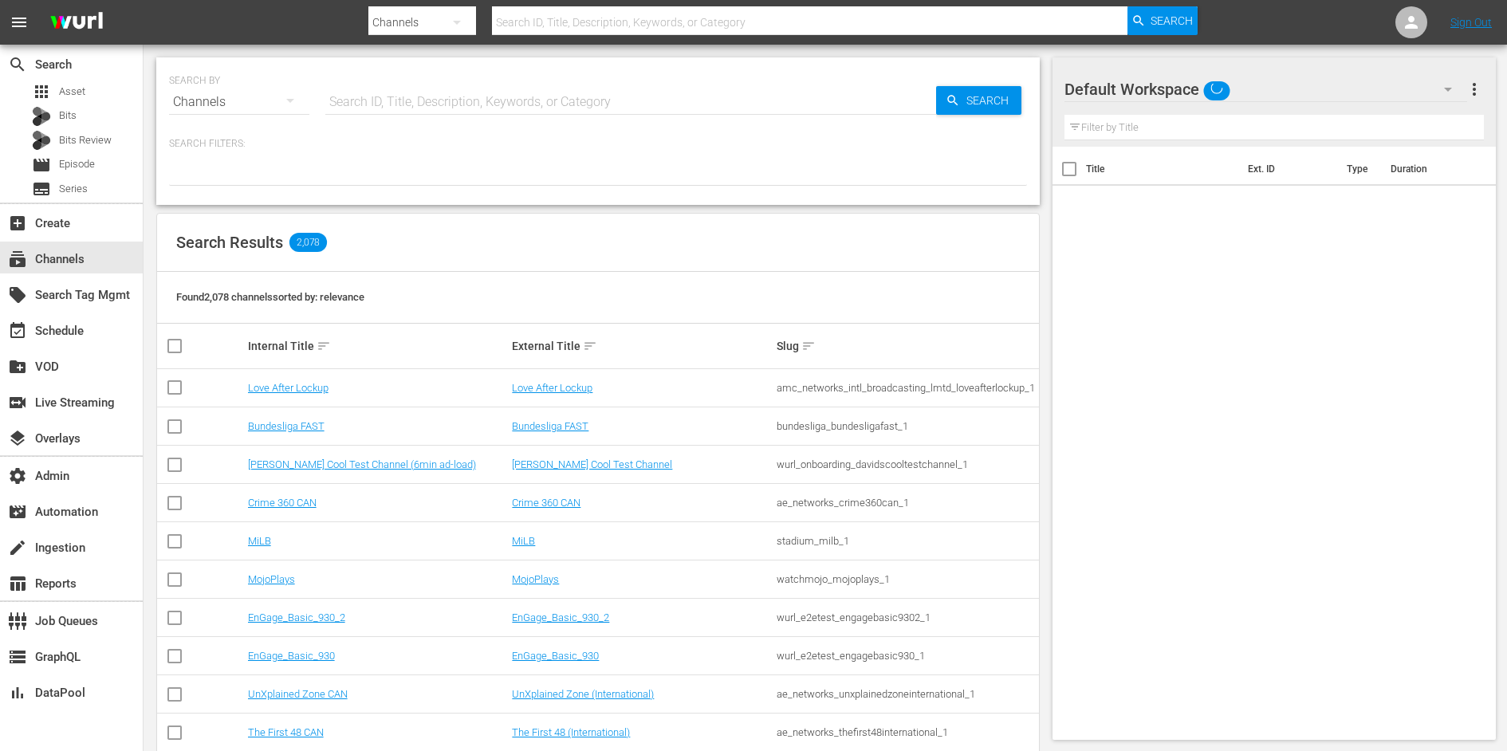
click at [450, 104] on input "text" at bounding box center [630, 102] width 611 height 38
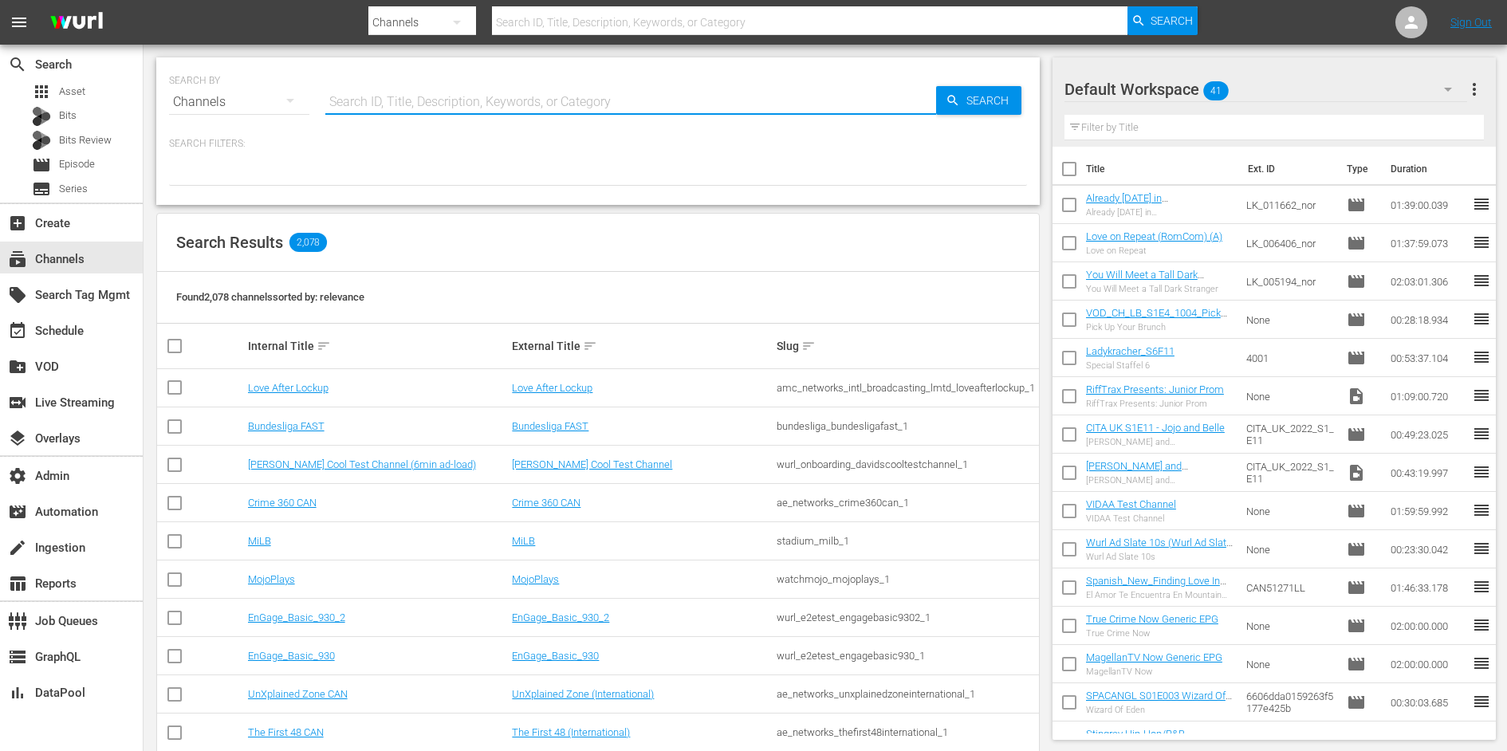
type input "g"
type input "global fan"
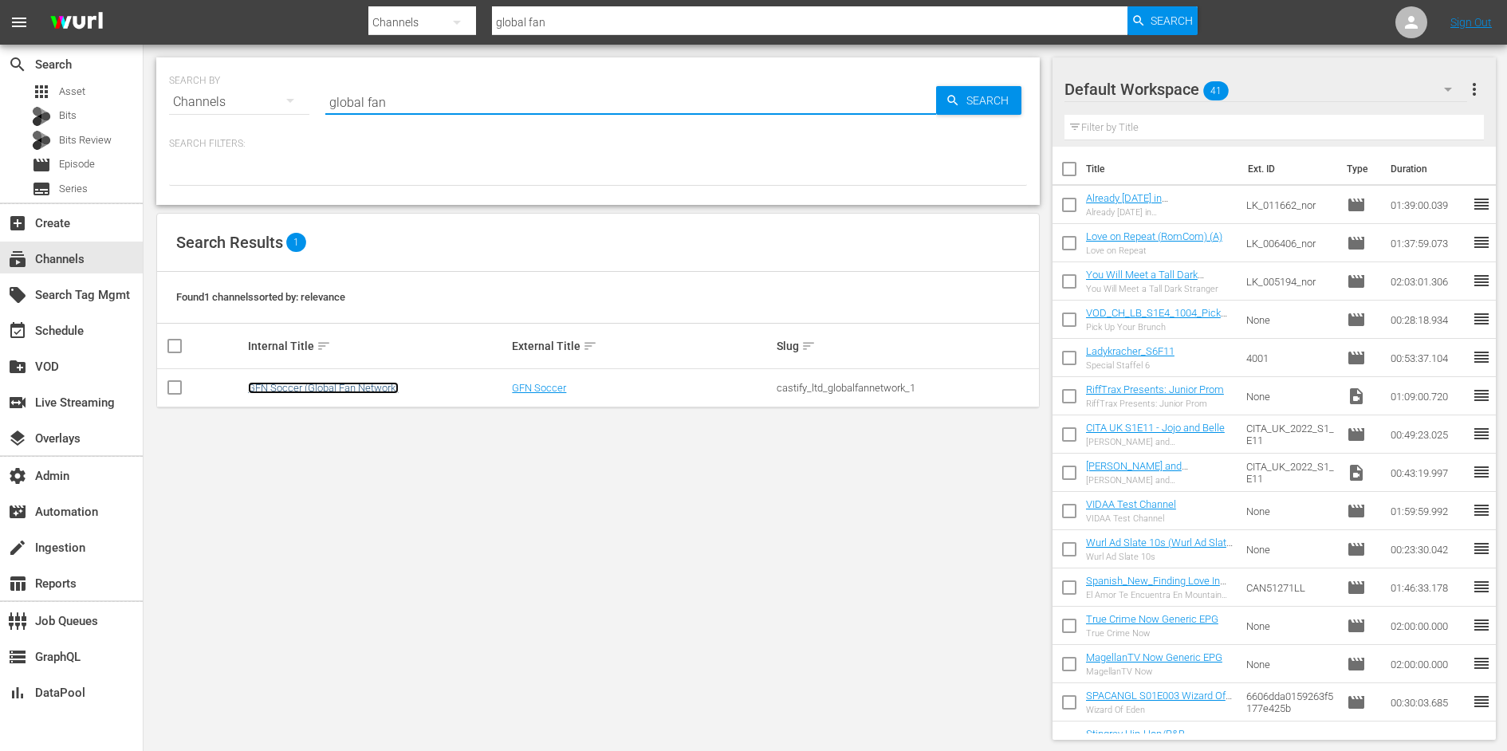
click at [359, 389] on link "GFN Soccer (Global Fan Network)" at bounding box center [323, 388] width 151 height 12
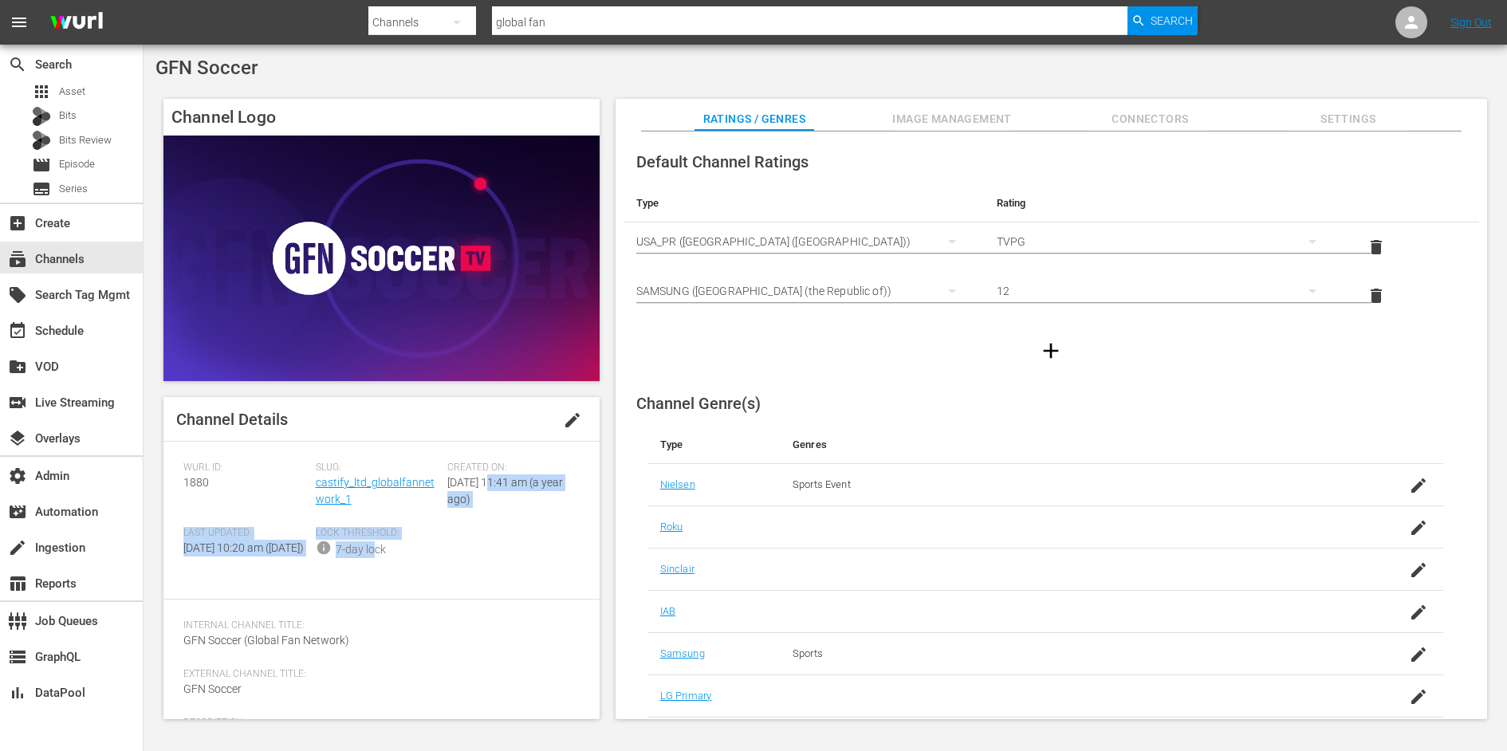
drag, startPoint x: 370, startPoint y: 552, endPoint x: 496, endPoint y: 490, distance: 140.1
click at [496, 490] on div "Wurl ID: 1880 Slug: castify_ltd_globalfannetwork_1 Created On: Mon August 19th …" at bounding box center [381, 521] width 396 height 118
click at [496, 490] on div "Created On: Mon August 19th 2024 @ 11:41 am (a year ago)" at bounding box center [513, 494] width 132 height 65
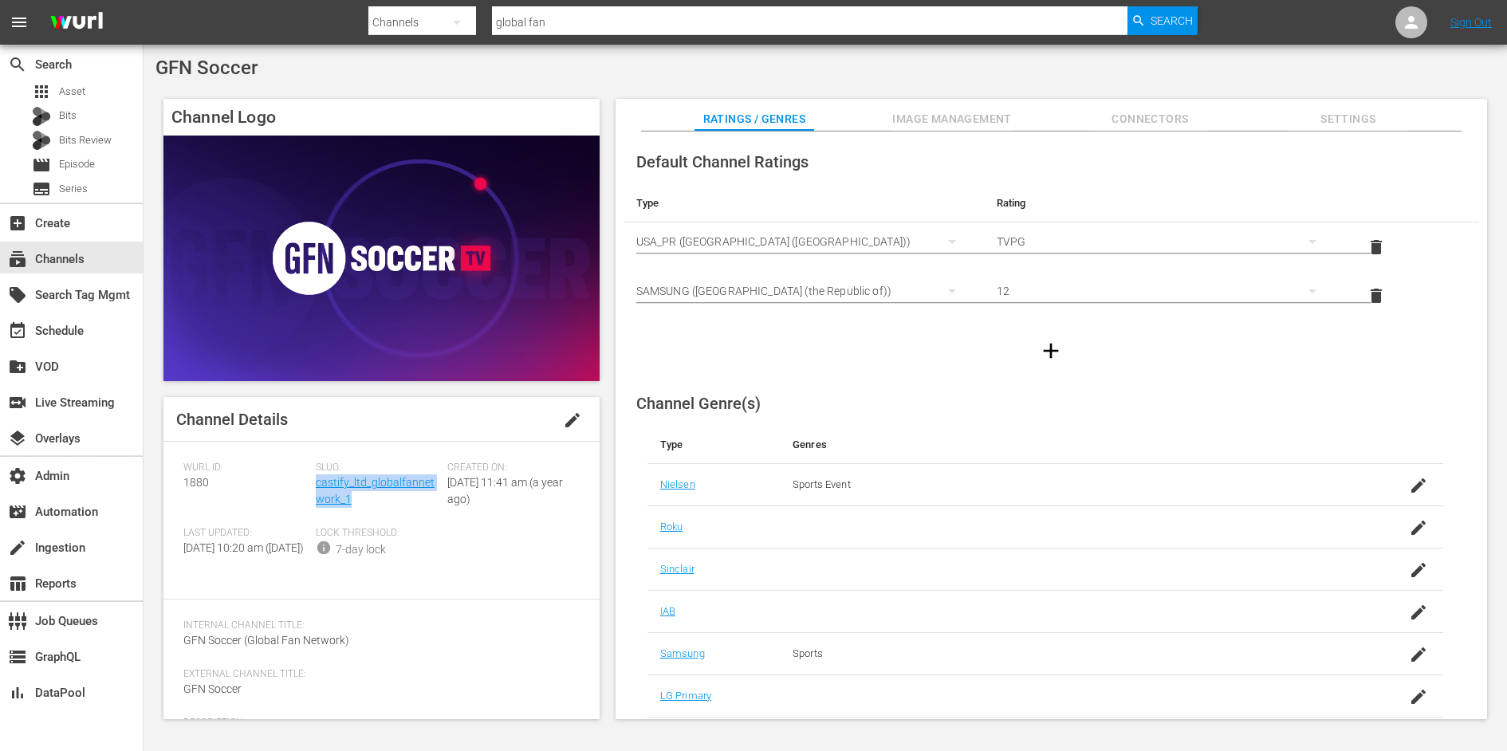
drag, startPoint x: 361, startPoint y: 501, endPoint x: 313, endPoint y: 489, distance: 49.1
click at [316, 489] on div "Slug: castify_ltd_globalfannetwork_1" at bounding box center [382, 494] width 132 height 65
copy link "castify_ltd_globalfannetwork_1"
click at [76, 254] on div "subscriptions Channels" at bounding box center [44, 257] width 89 height 14
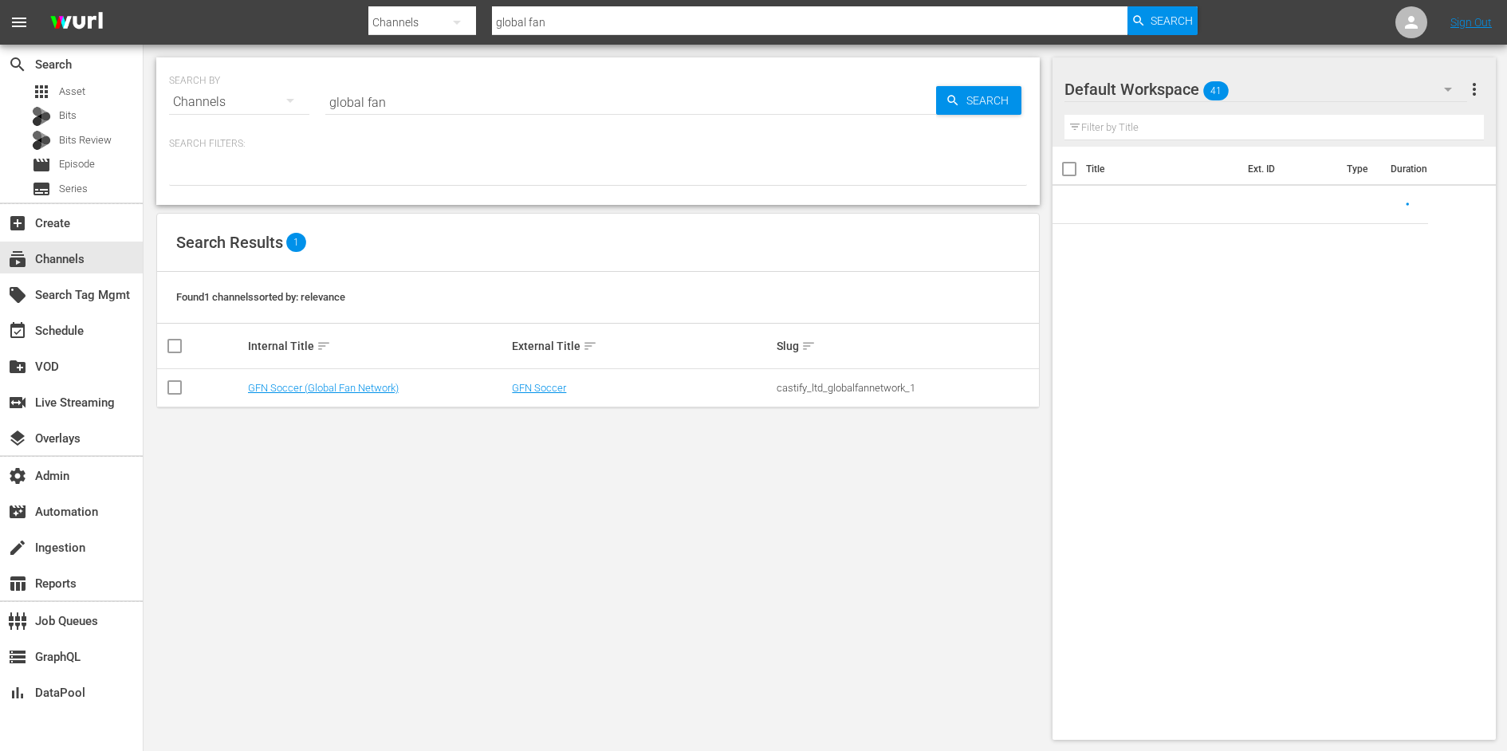
click at [381, 94] on input "global fan" at bounding box center [630, 102] width 611 height 38
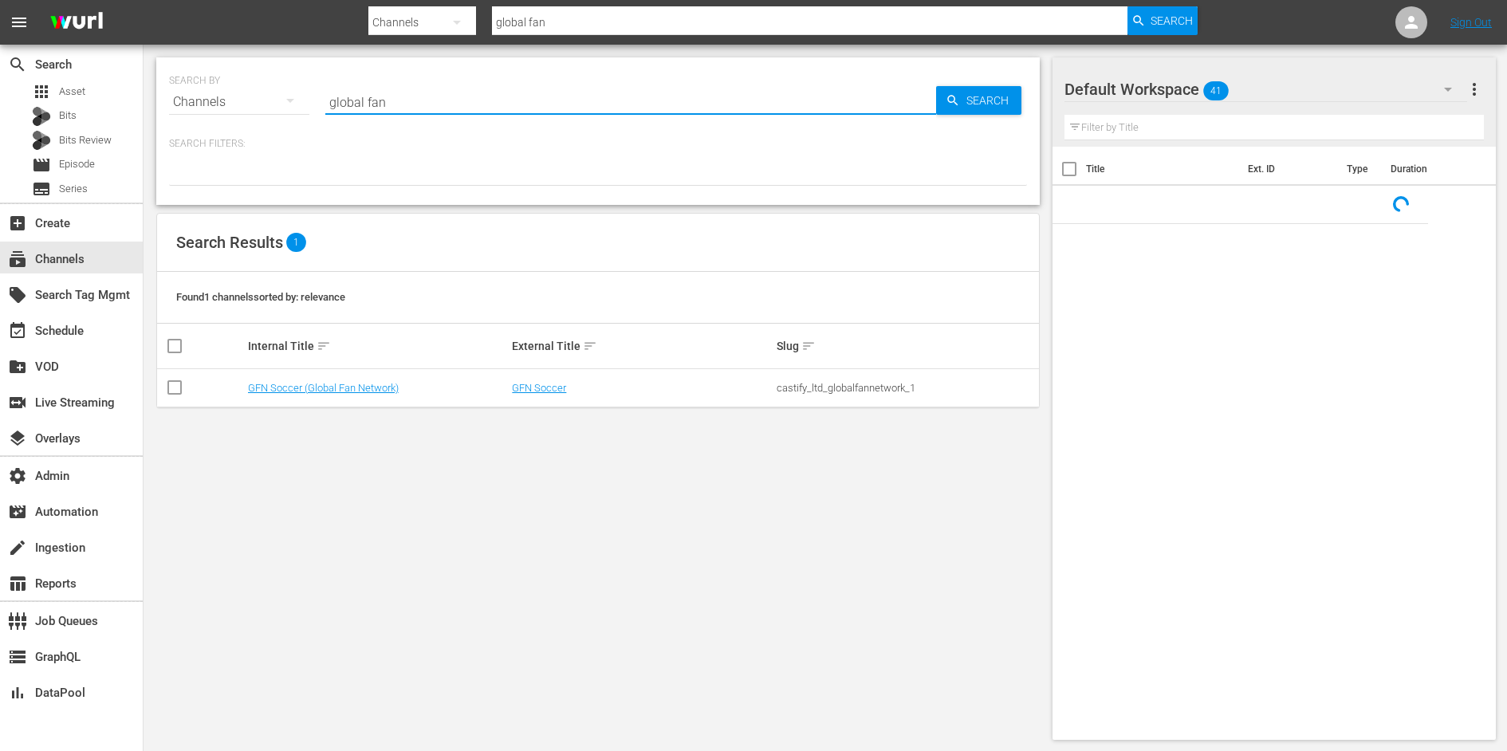
click at [381, 94] on input "global fan" at bounding box center [630, 102] width 611 height 38
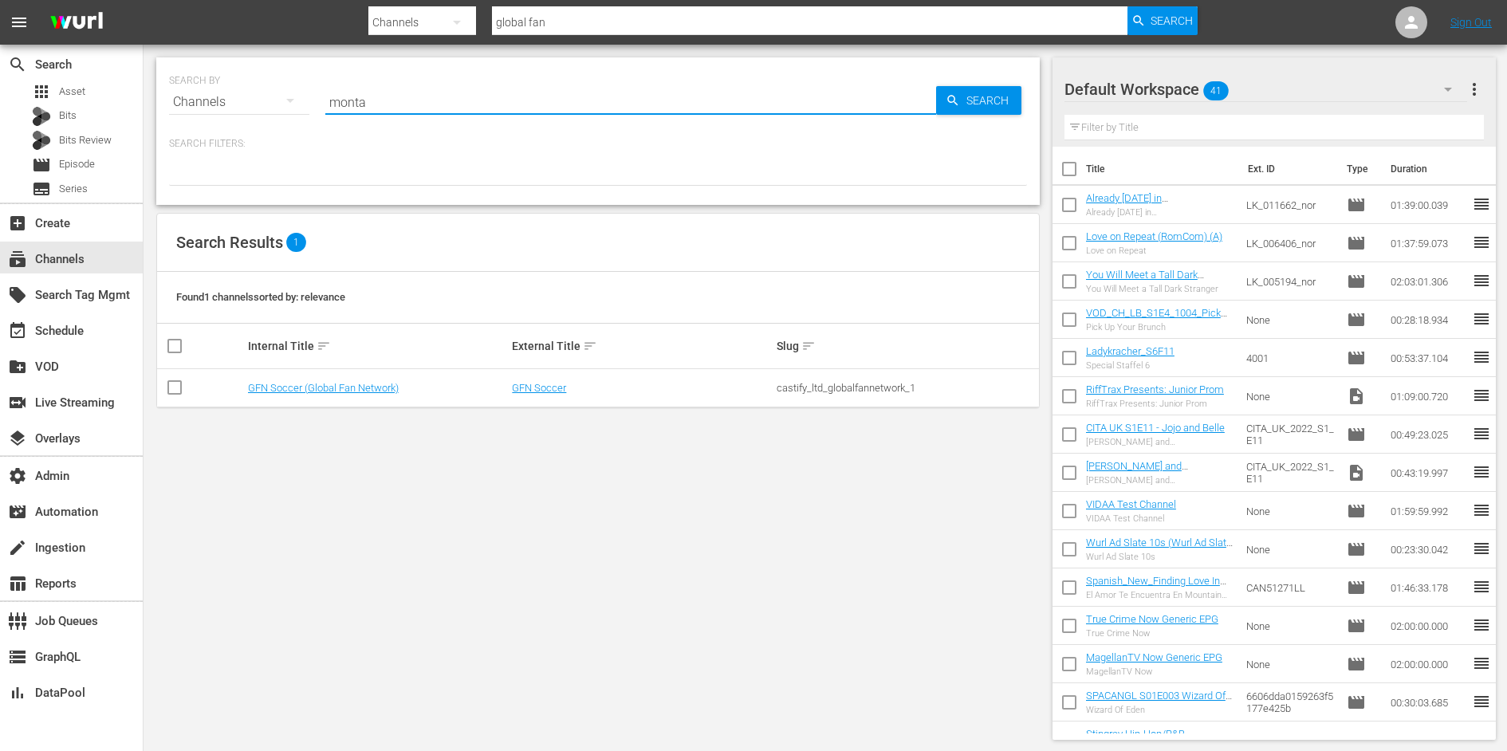
type input "montalbano"
click at [353, 395] on td "Commissario Montalbano Wurl" at bounding box center [378, 388] width 265 height 38
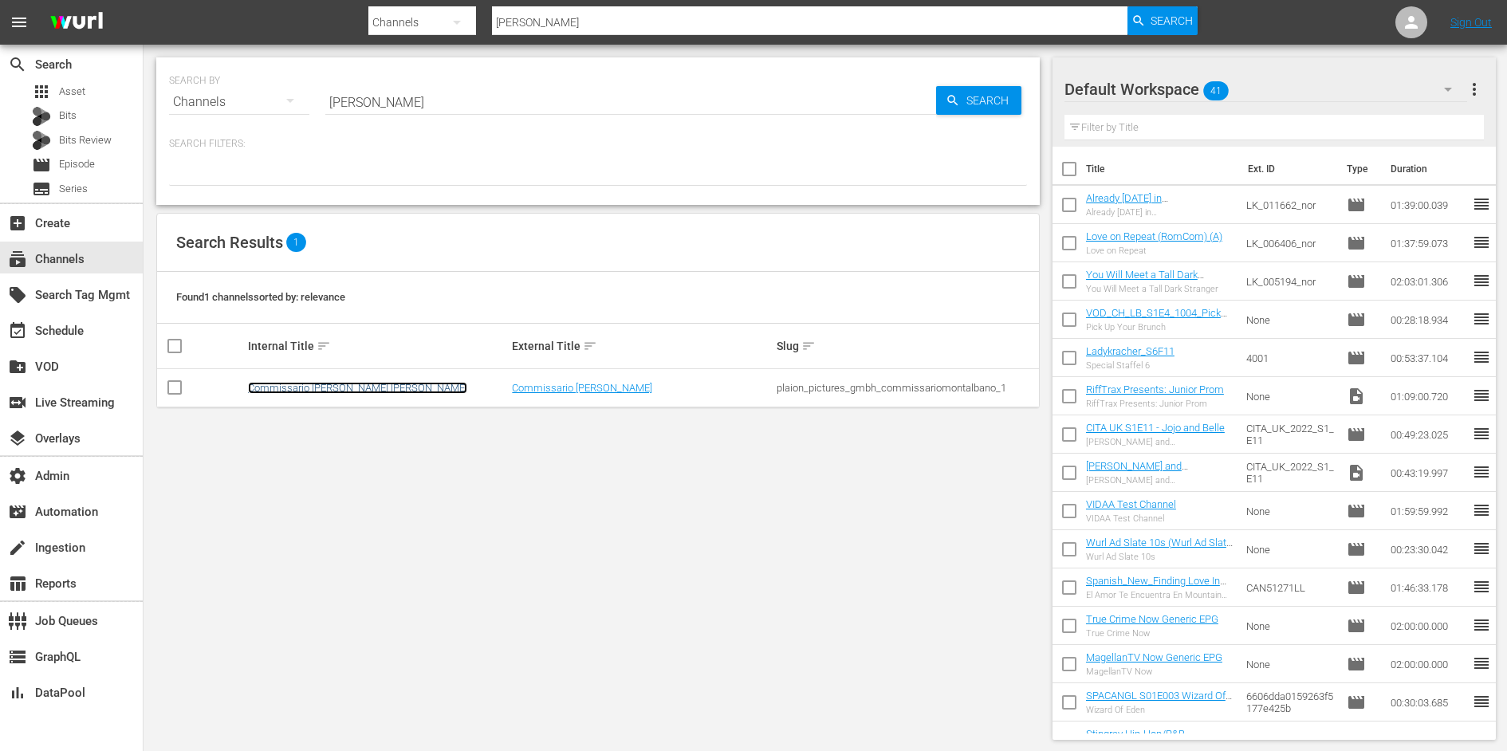
click at [358, 386] on link "Commissario Montalbano Wurl" at bounding box center [357, 388] width 219 height 12
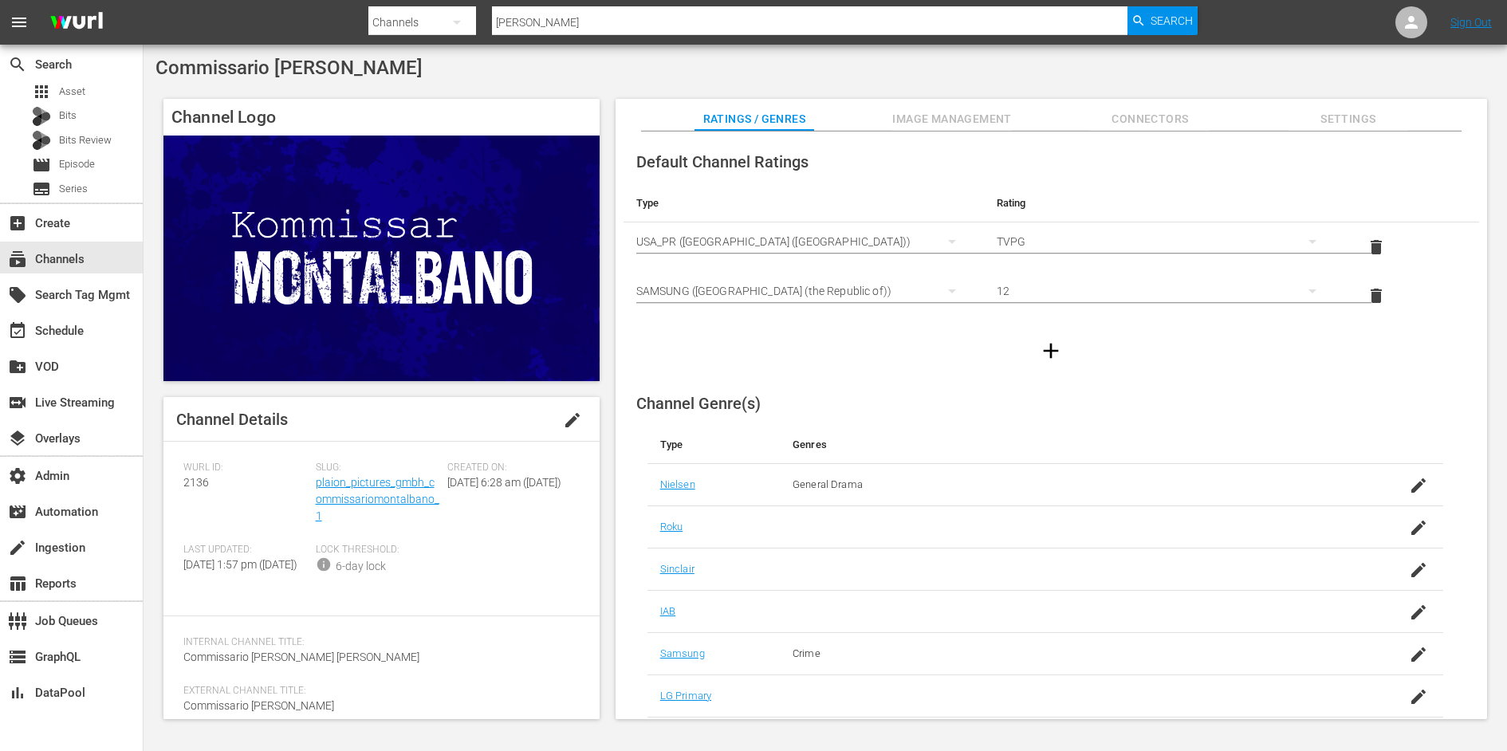
click at [398, 490] on div "Slug: plaion_pictures_gmbh_commissariomontalbano_1" at bounding box center [382, 503] width 132 height 82
click at [397, 501] on link "plaion_pictures_gmbh_commissariomontalbano_1" at bounding box center [378, 499] width 124 height 46
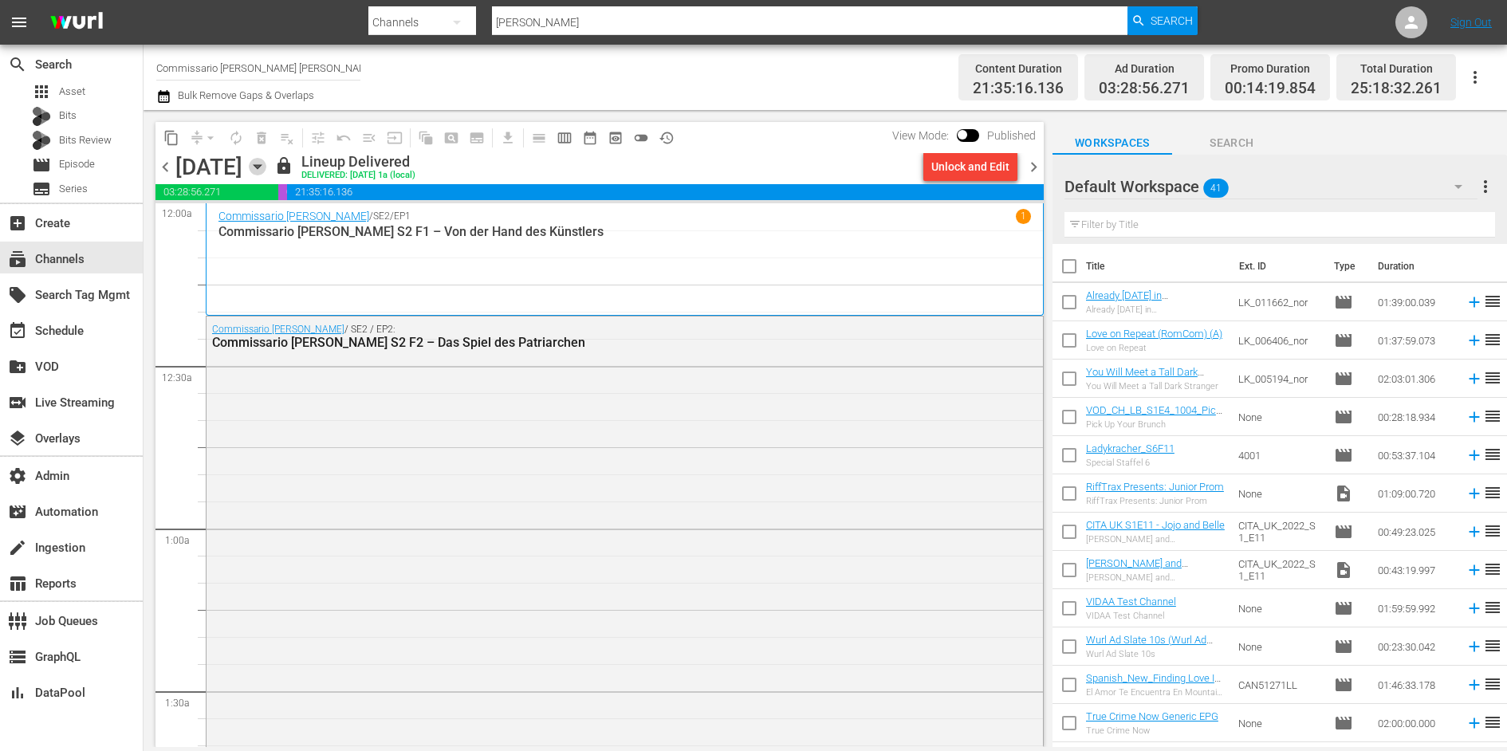
click at [266, 163] on icon "button" at bounding box center [258, 167] width 18 height 18
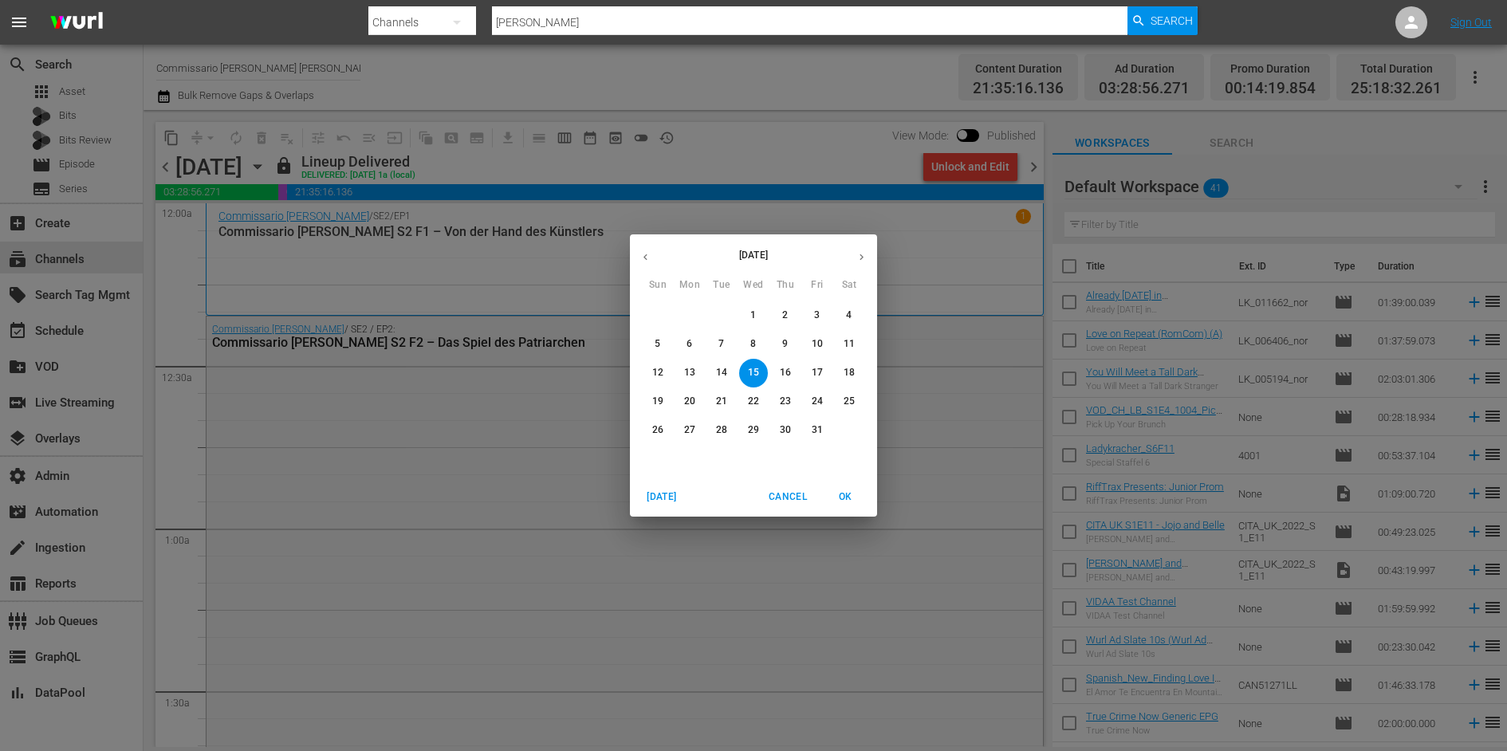
click at [694, 435] on p "27" at bounding box center [689, 430] width 11 height 14
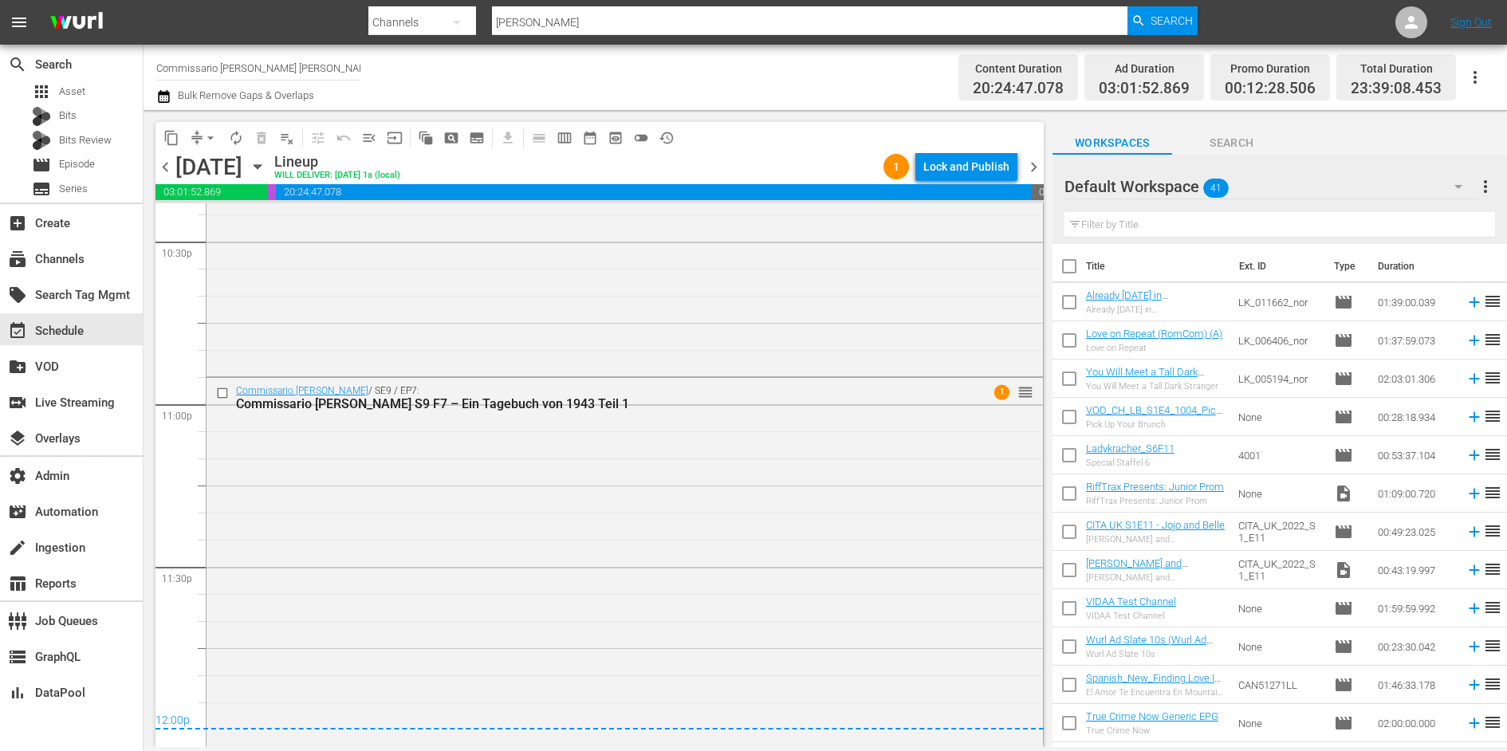
scroll to position [7281, 0]
click at [832, 451] on div "Commissario Montalbano / SE9 / EP7: Commissario Montalbano S9 F7 – Ein Tagebuch…" at bounding box center [624, 559] width 836 height 367
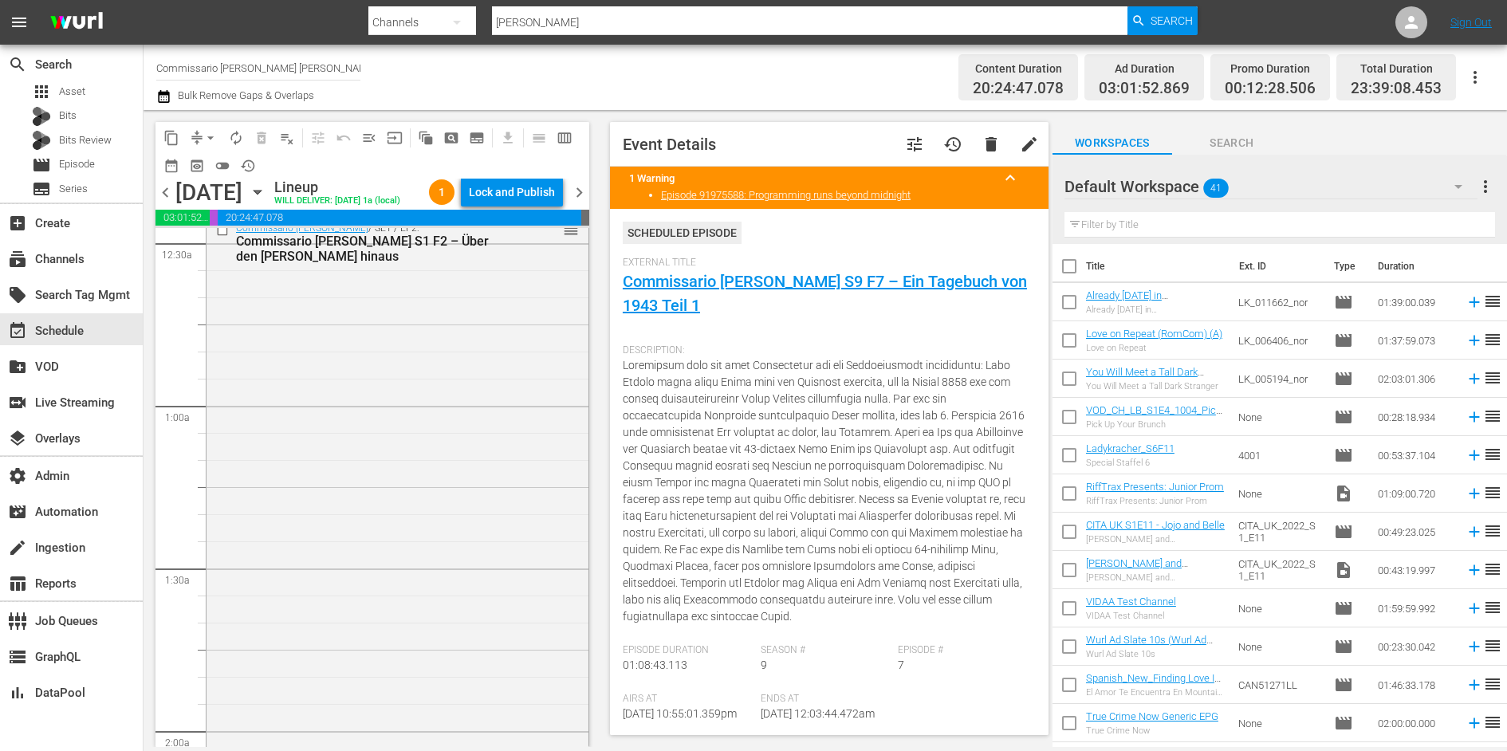
scroll to position [0, 0]
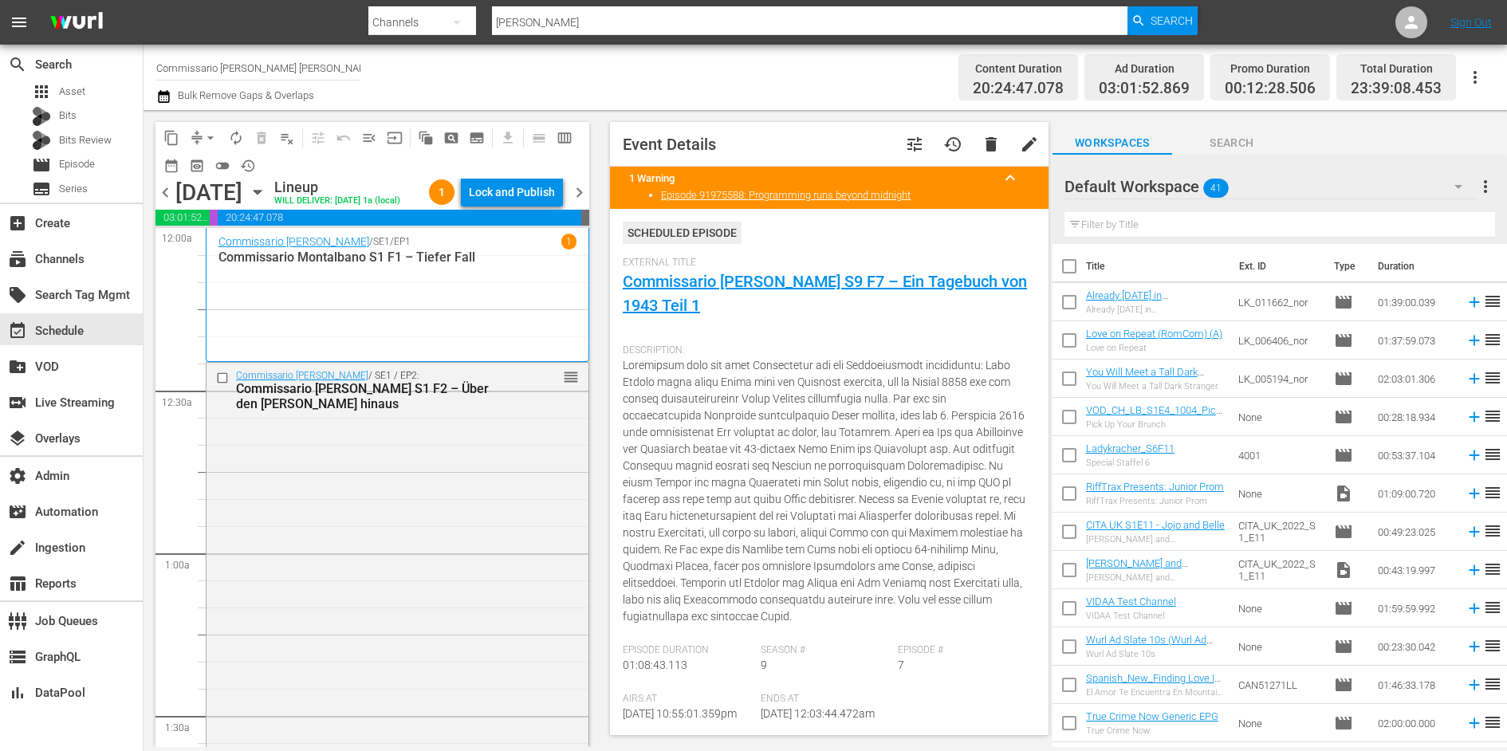
click at [627, 69] on div "Channel Title Commissario Montalbano Wurl Bulk Remove Gaps & Overlaps" at bounding box center [520, 77] width 729 height 57
click at [690, 61] on div "Channel Title Commissario Montalbano Wurl Bulk Remove Gaps & Overlaps" at bounding box center [520, 77] width 729 height 57
click at [532, 198] on div "Lock and Publish" at bounding box center [512, 192] width 86 height 29
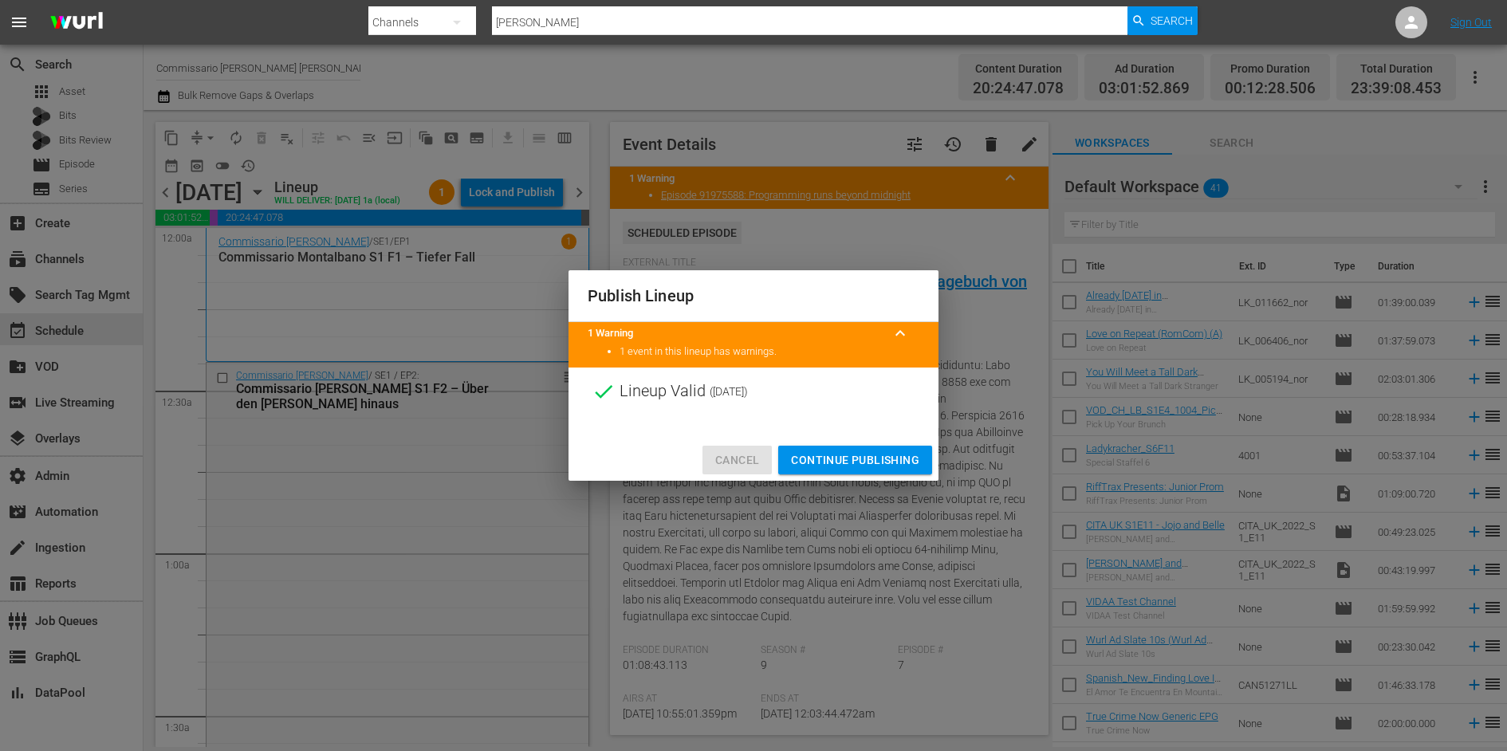
click at [740, 462] on span "Cancel" at bounding box center [737, 460] width 44 height 20
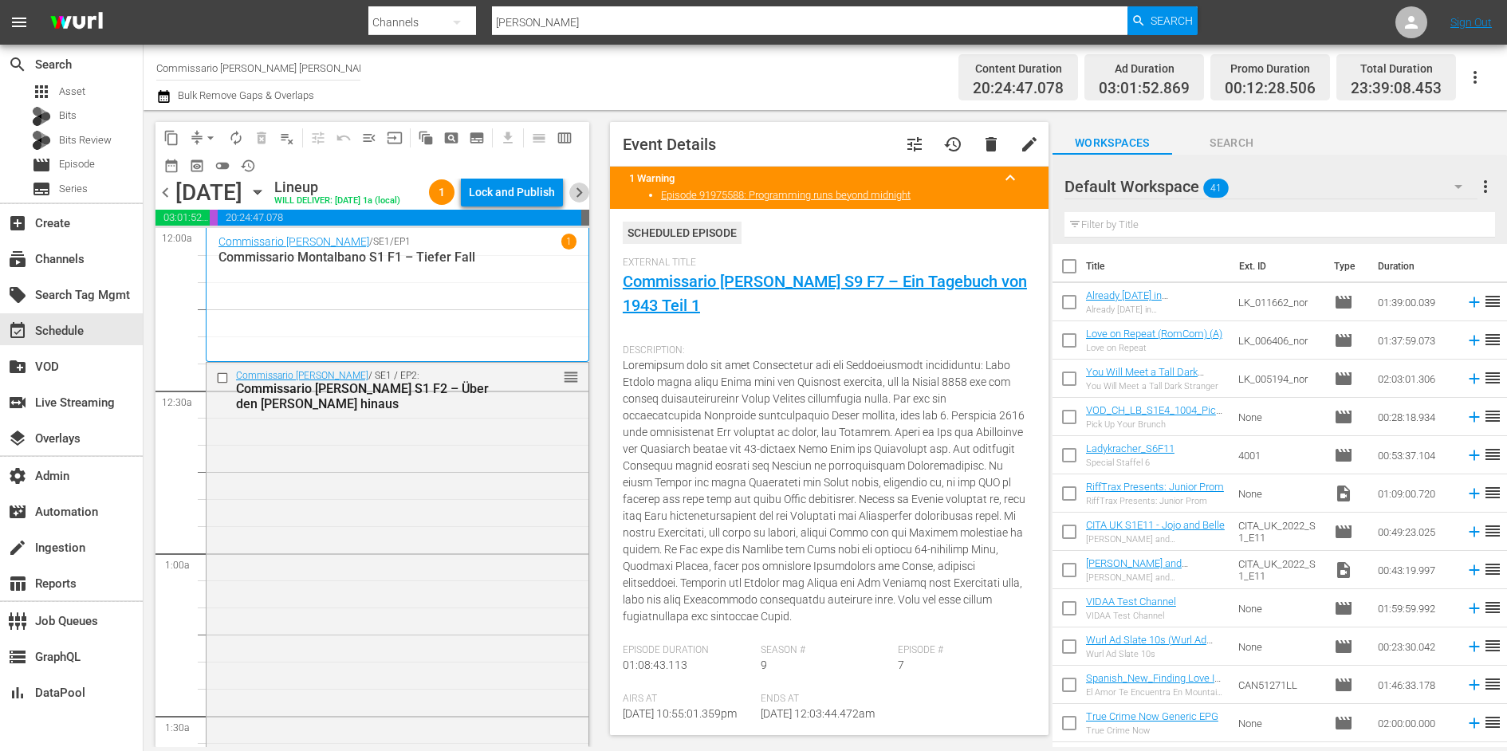
click at [578, 202] on span "chevron_right" at bounding box center [579, 193] width 20 height 20
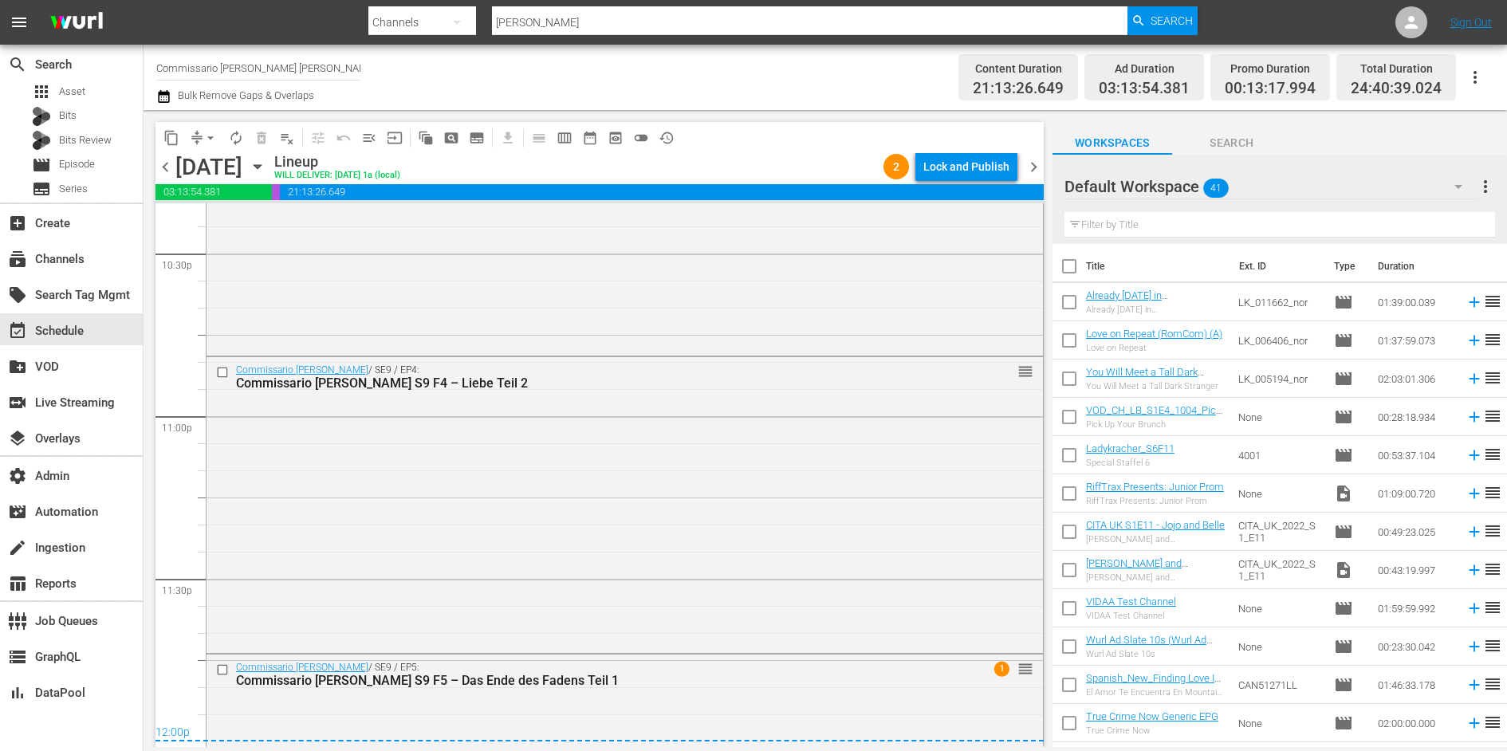
scroll to position [7501, 0]
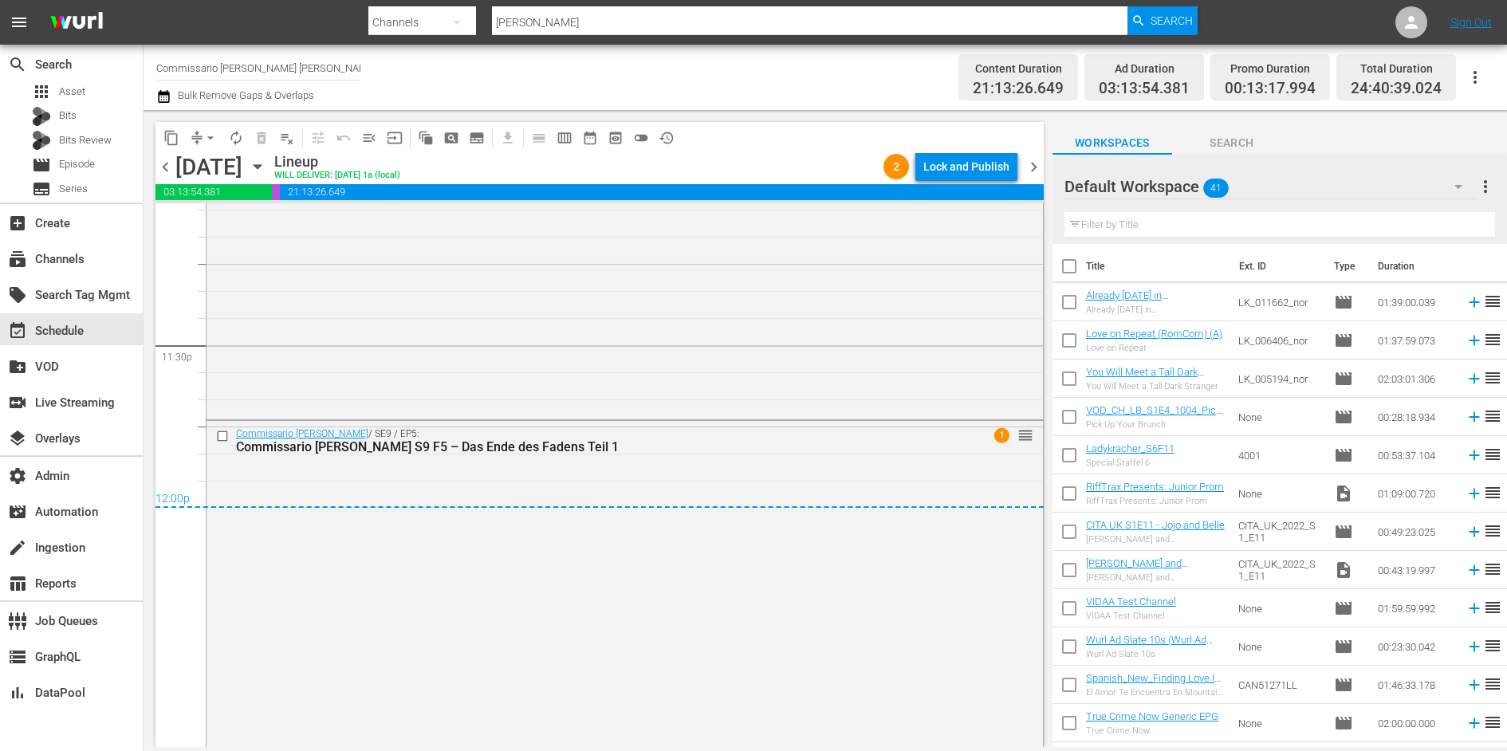
click at [1038, 171] on span "chevron_right" at bounding box center [1034, 167] width 20 height 20
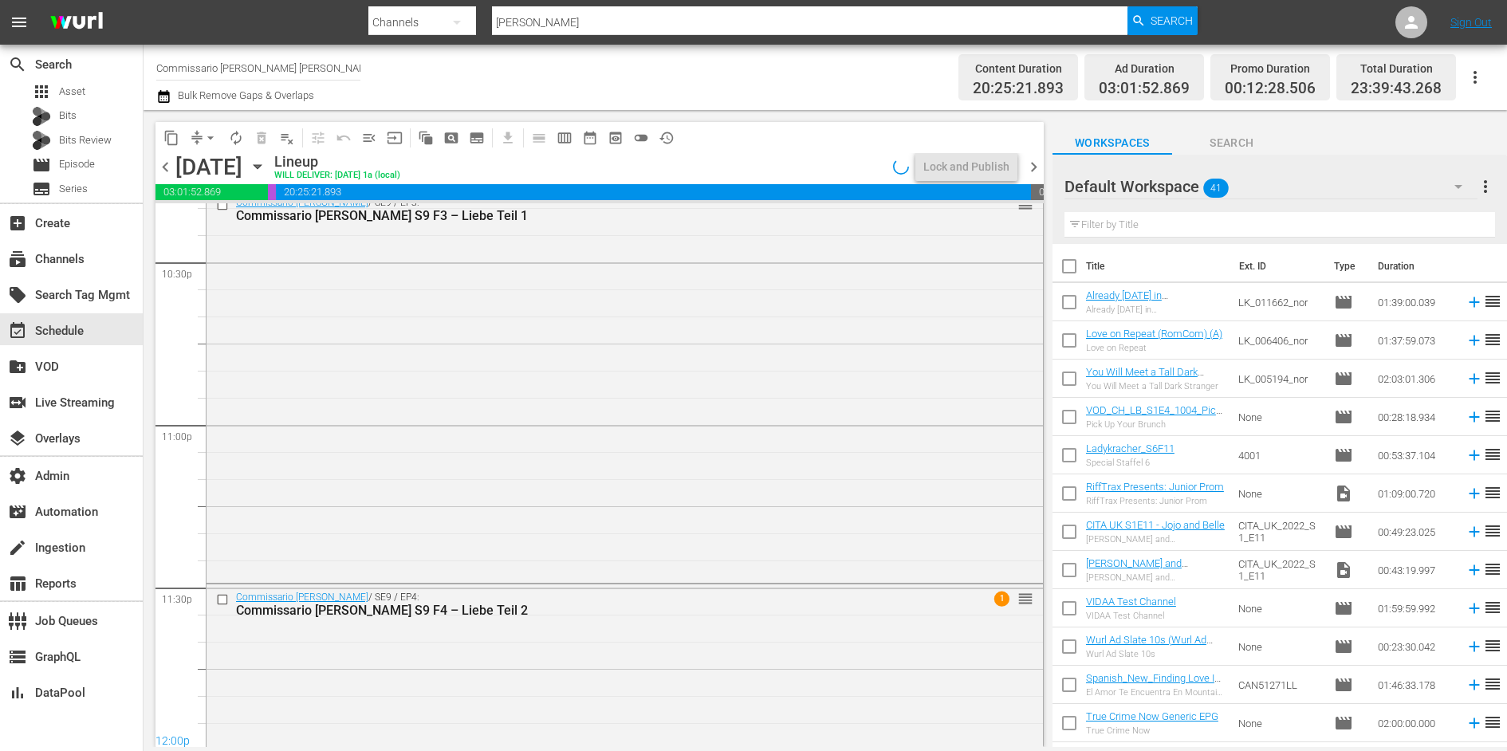
scroll to position [7391, 0]
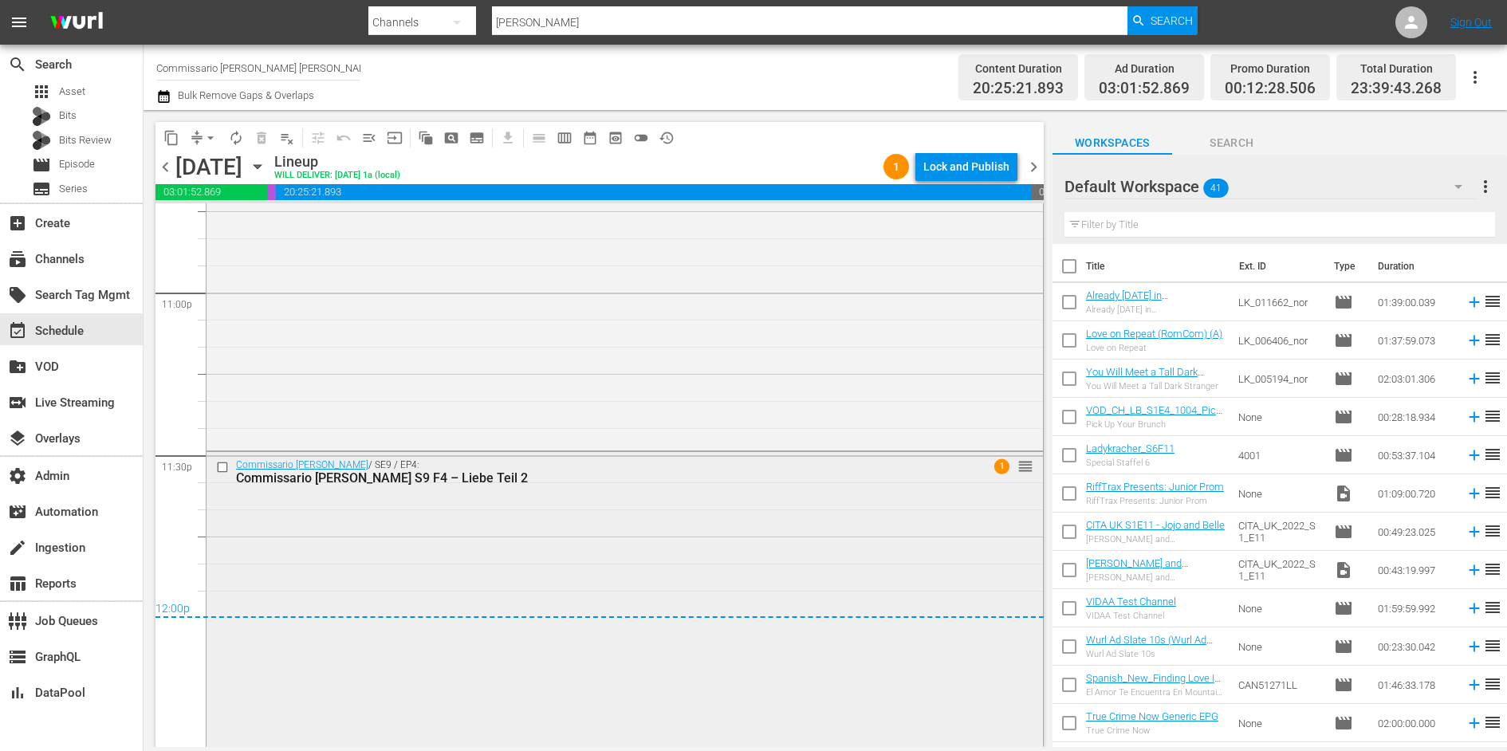
click at [828, 552] on div "Commissario Montalbano / SE9 / EP4: Commissario Montalbano S9 F4 – Liebe Teil 2…" at bounding box center [624, 598] width 836 height 293
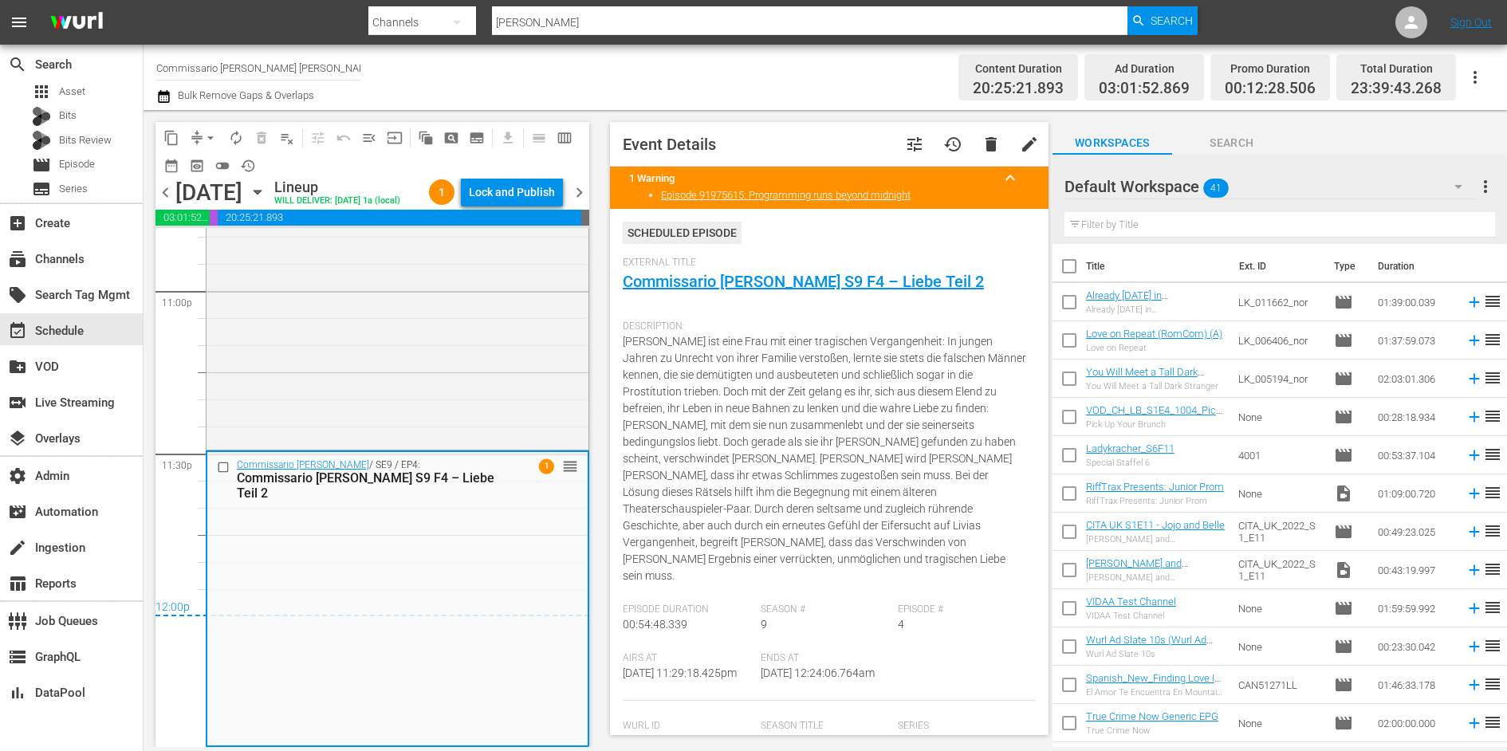
click at [584, 202] on span "chevron_right" at bounding box center [579, 193] width 20 height 20
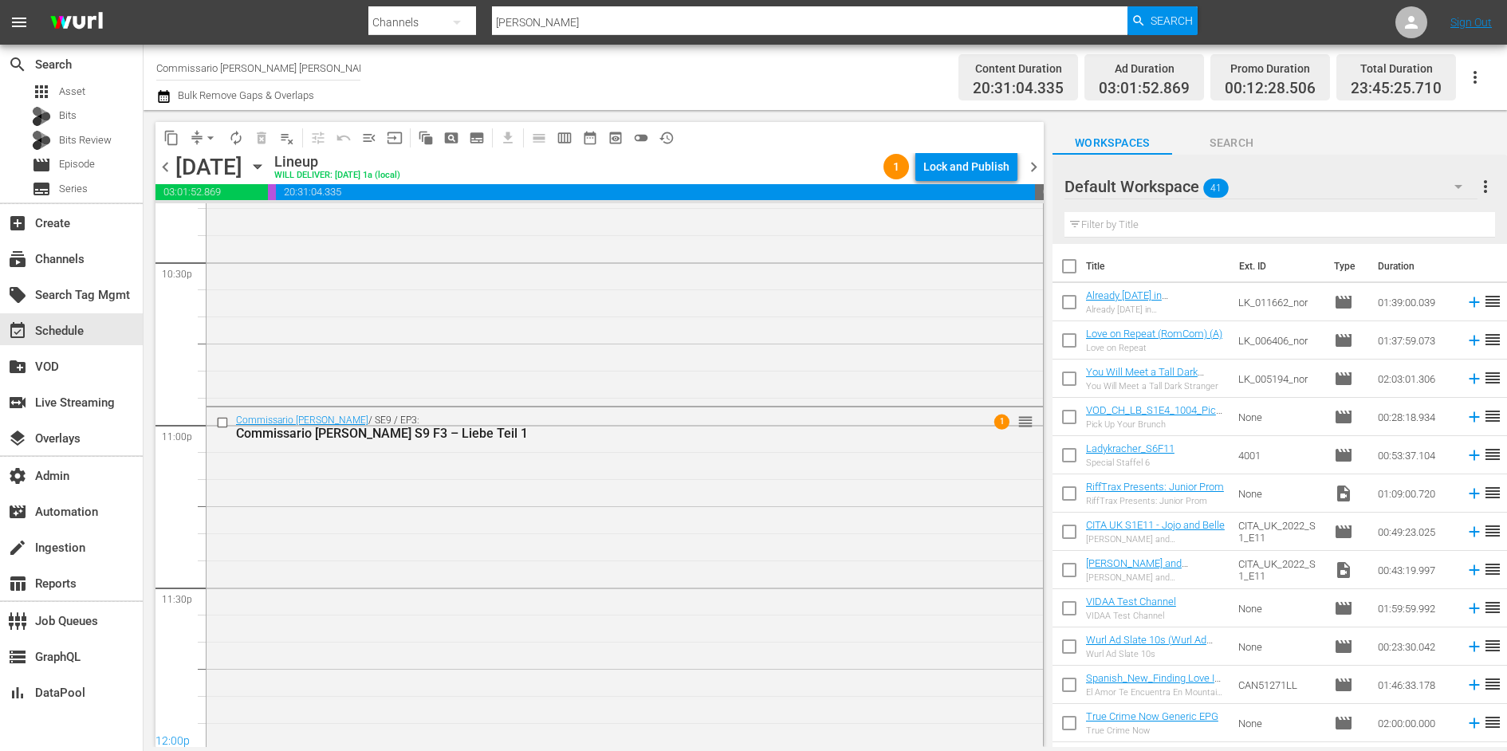
scroll to position [7313, 0]
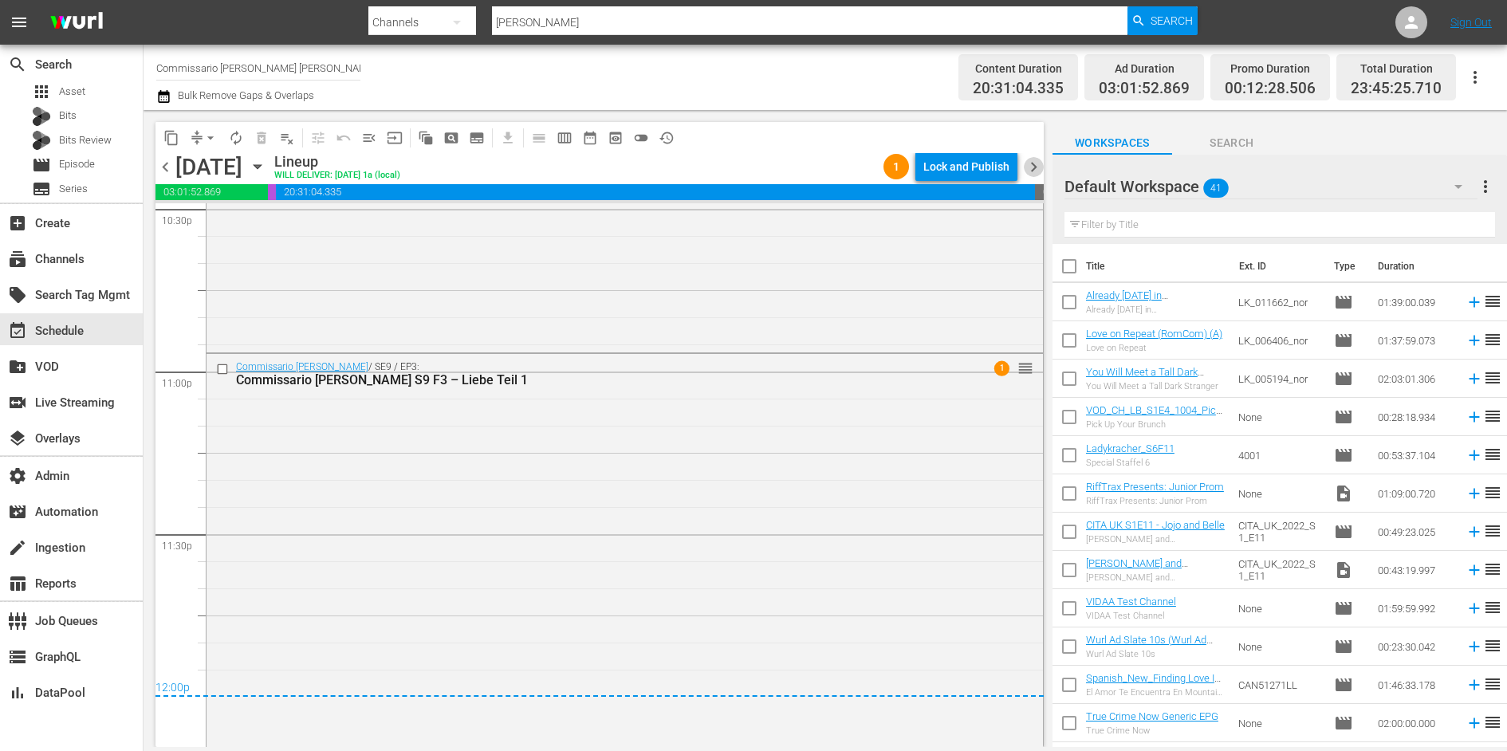
click at [1034, 165] on span "chevron_right" at bounding box center [1034, 167] width 20 height 20
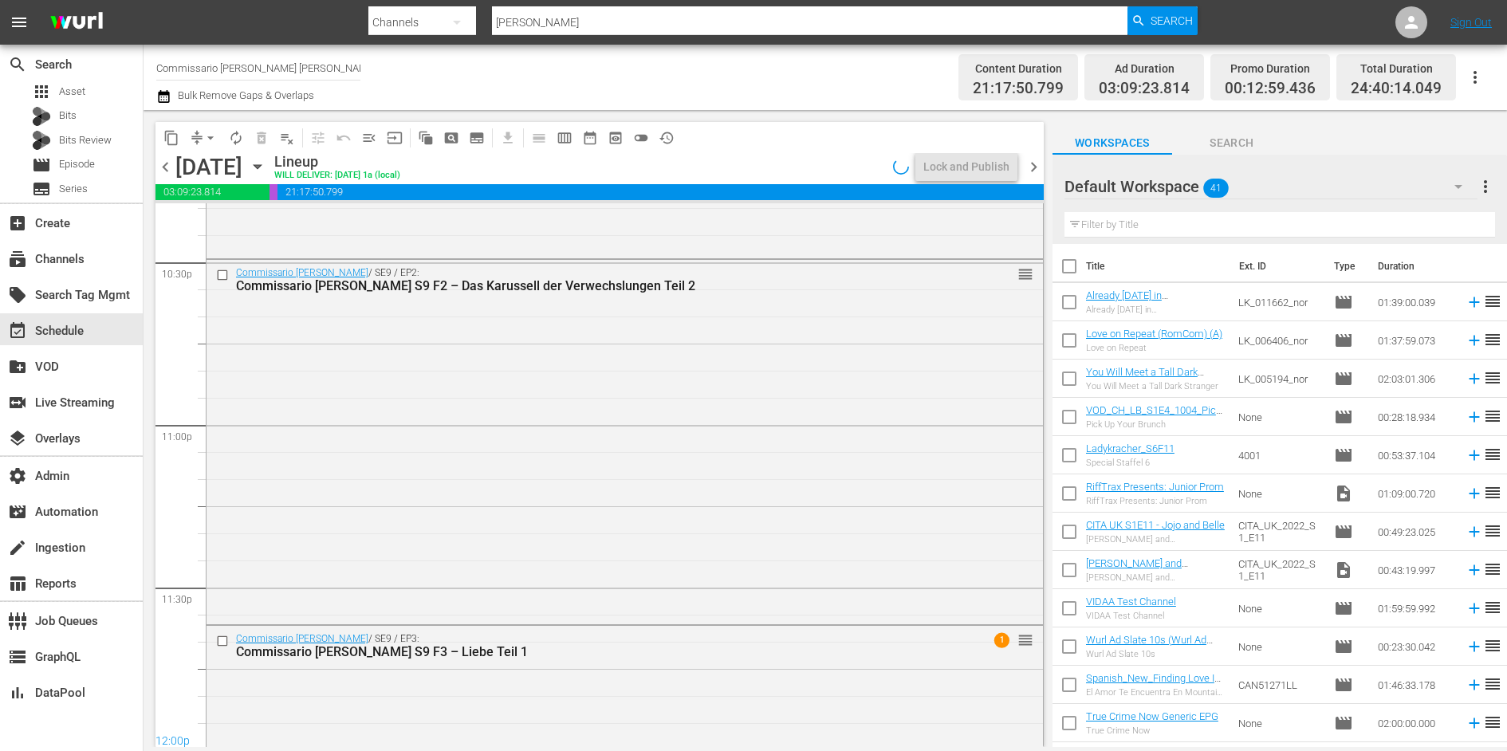
scroll to position [7531, 0]
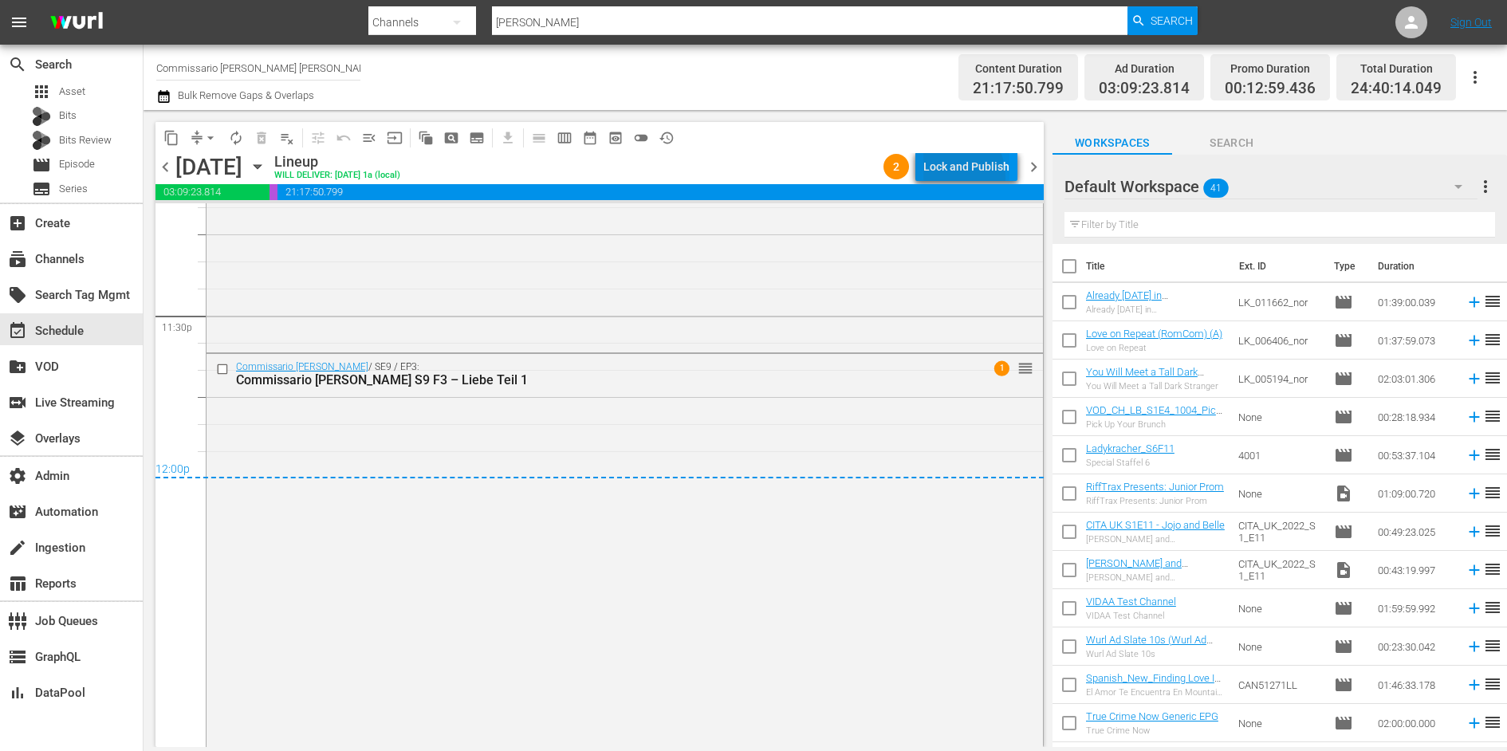
click at [948, 177] on div "Lock and Publish" at bounding box center [966, 166] width 86 height 29
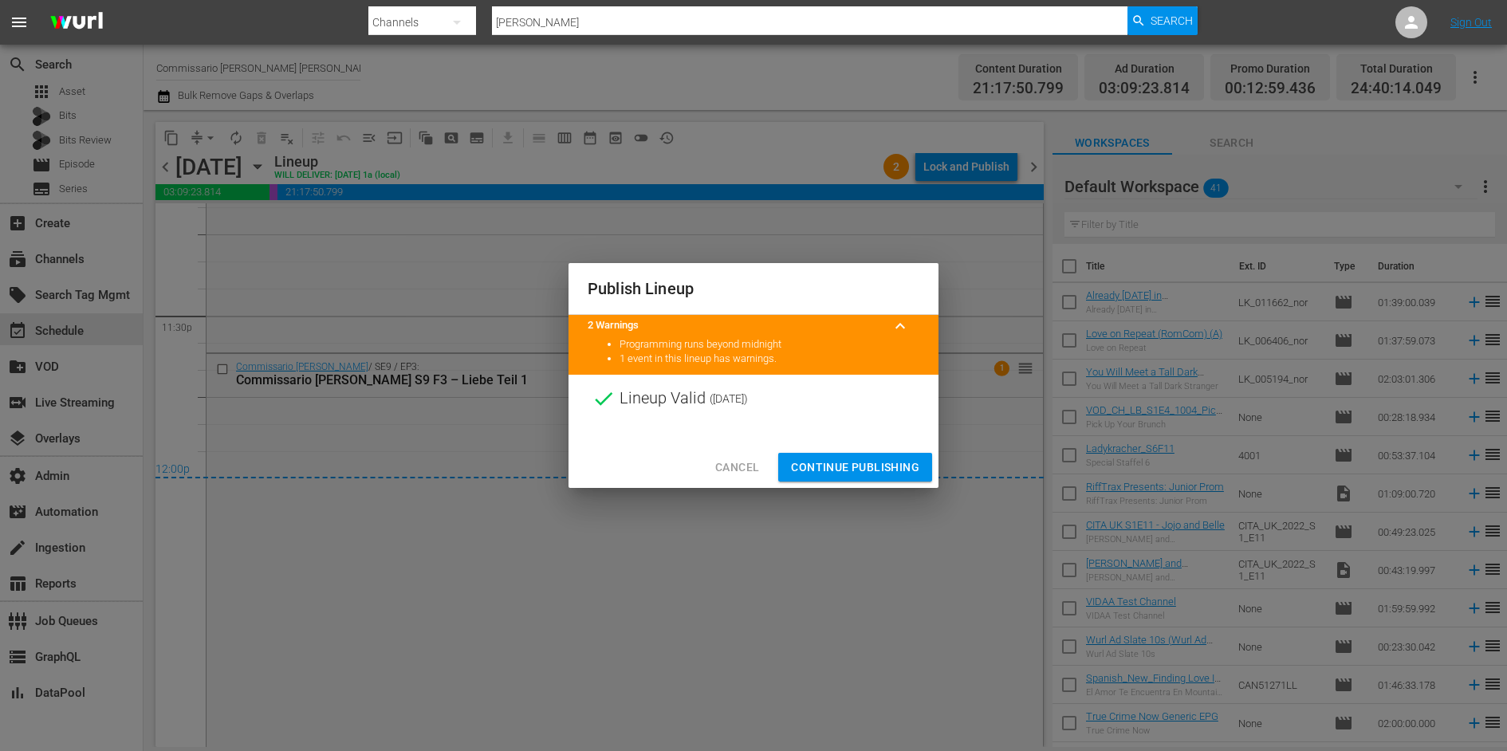
click at [725, 462] on span "Cancel" at bounding box center [737, 468] width 44 height 20
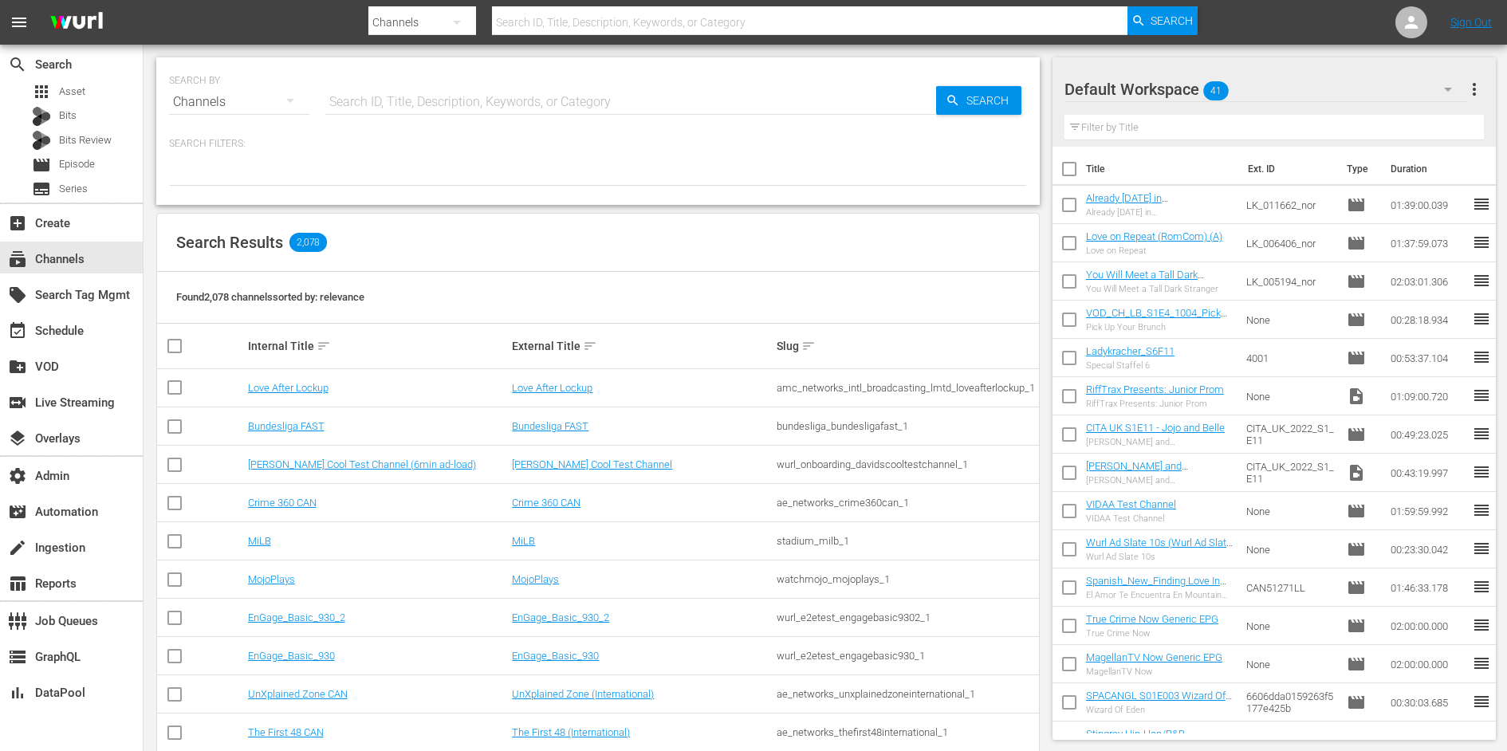
click at [389, 94] on input "text" at bounding box center [630, 102] width 611 height 38
type input "crunch"
type input "crunchyroll"
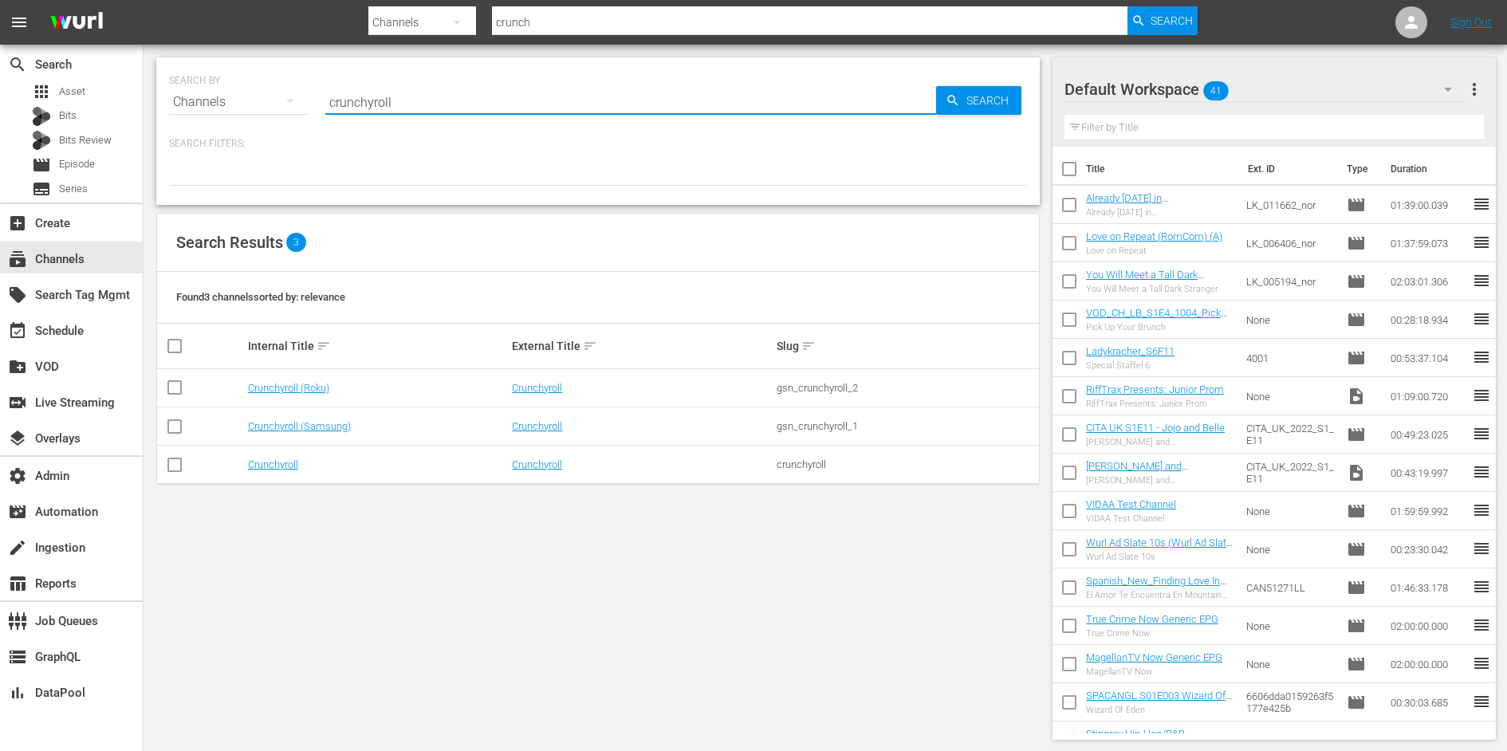
type input "crunchyroll"
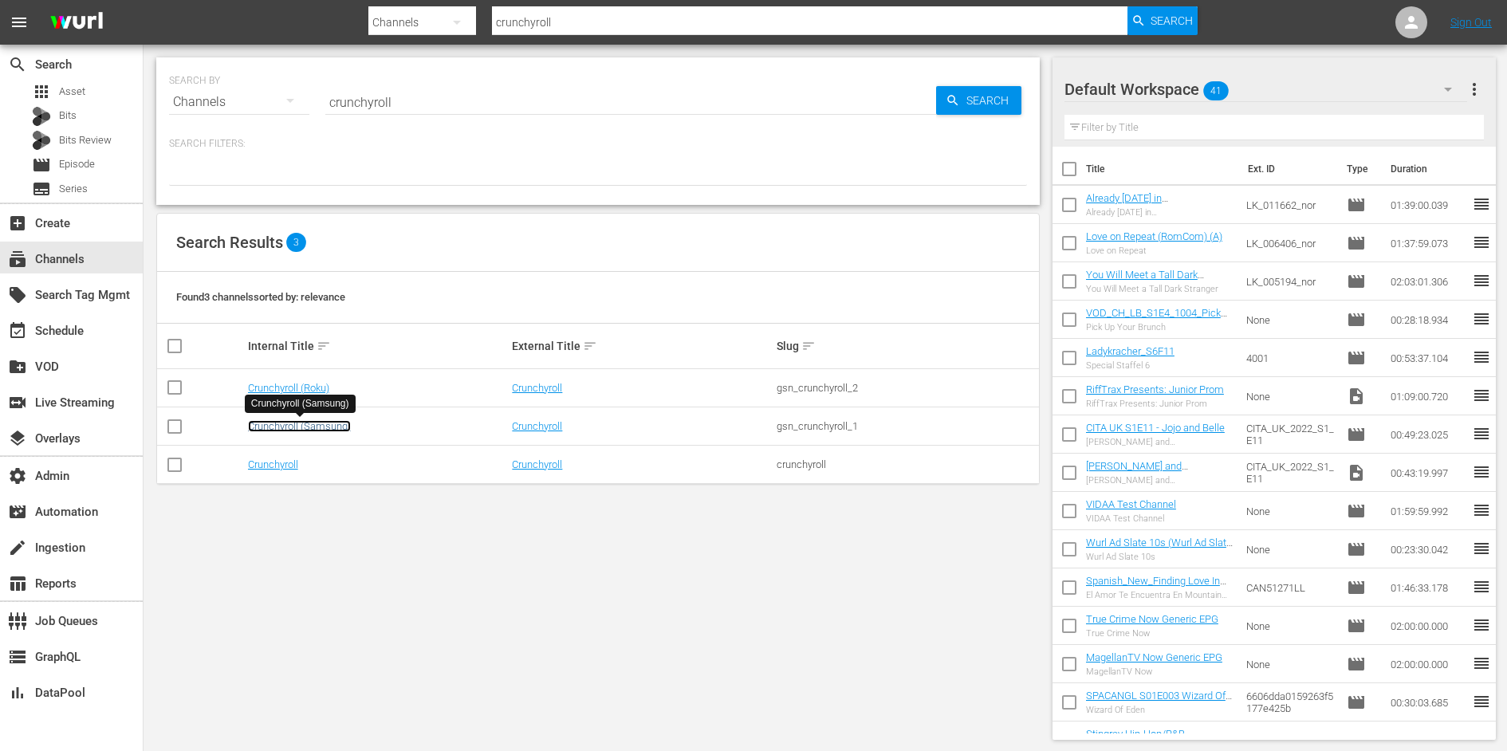
click at [316, 426] on link "Crunchyroll (Samsung)" at bounding box center [299, 426] width 103 height 12
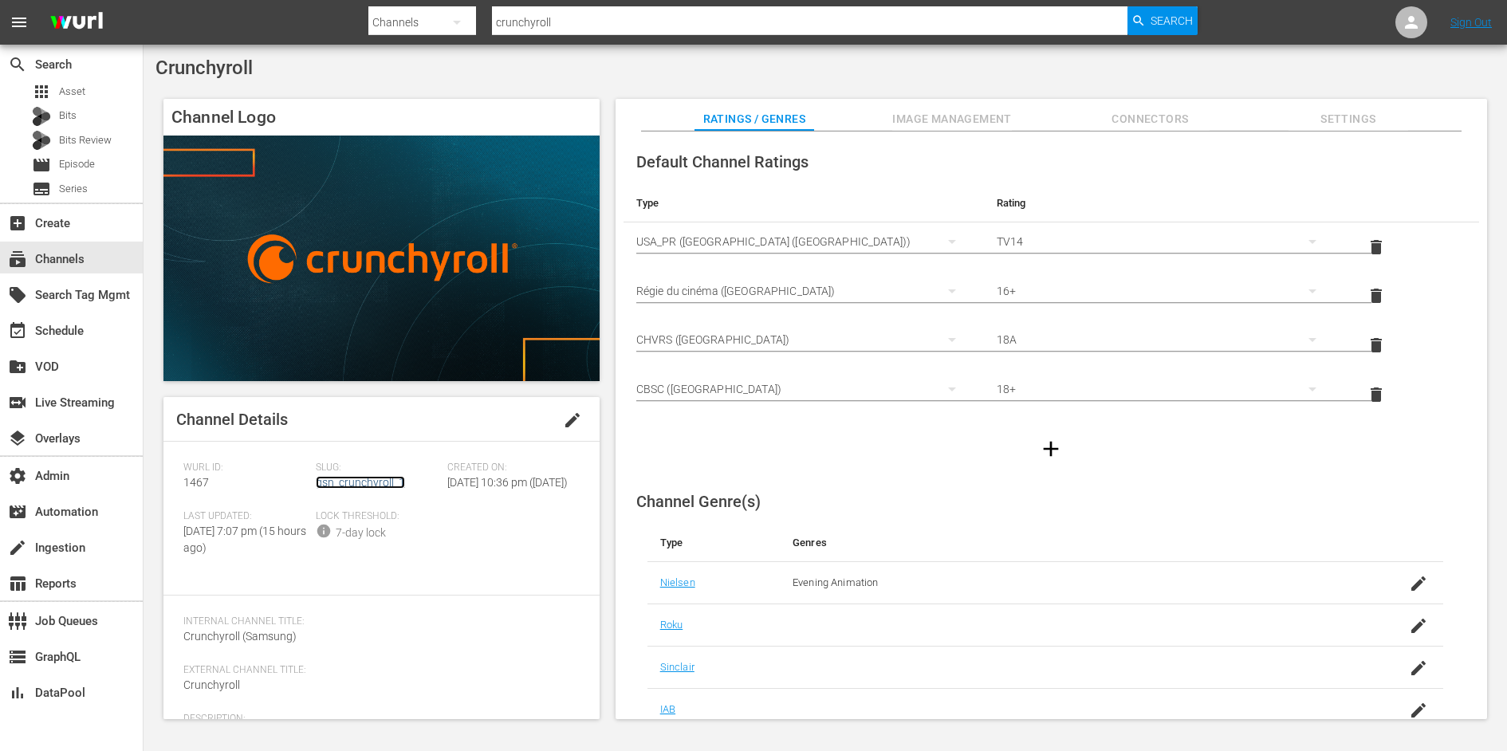
click at [341, 487] on link "gsn_crunchyroll_1" at bounding box center [360, 482] width 89 height 13
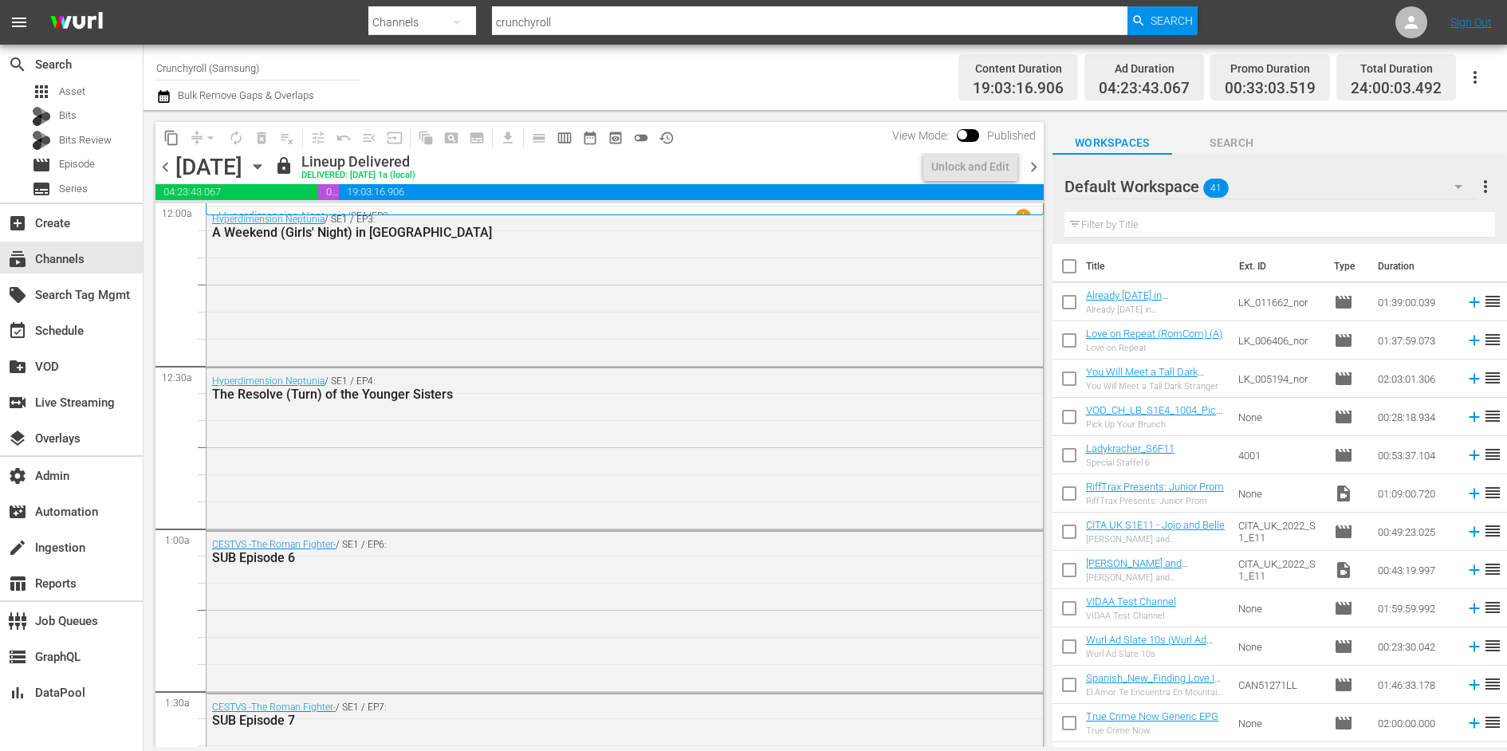
click at [341, 487] on div "Hyperdimension Neptunia / SE1 / EP4: The Resolve (Turn) of the Younger Sisters" at bounding box center [624, 447] width 836 height 158
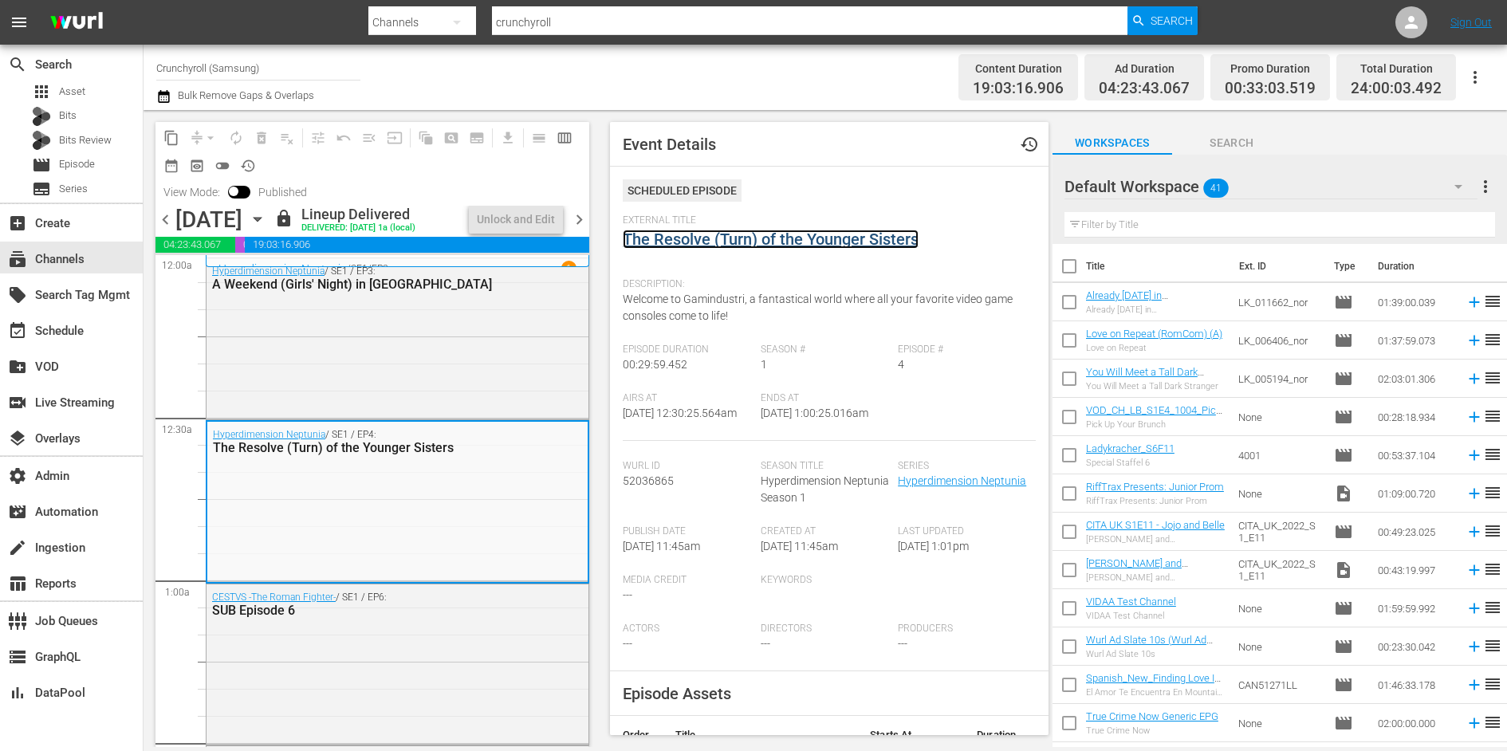
click at [745, 246] on link "The Resolve (Turn) of the Younger Sisters" at bounding box center [771, 239] width 296 height 19
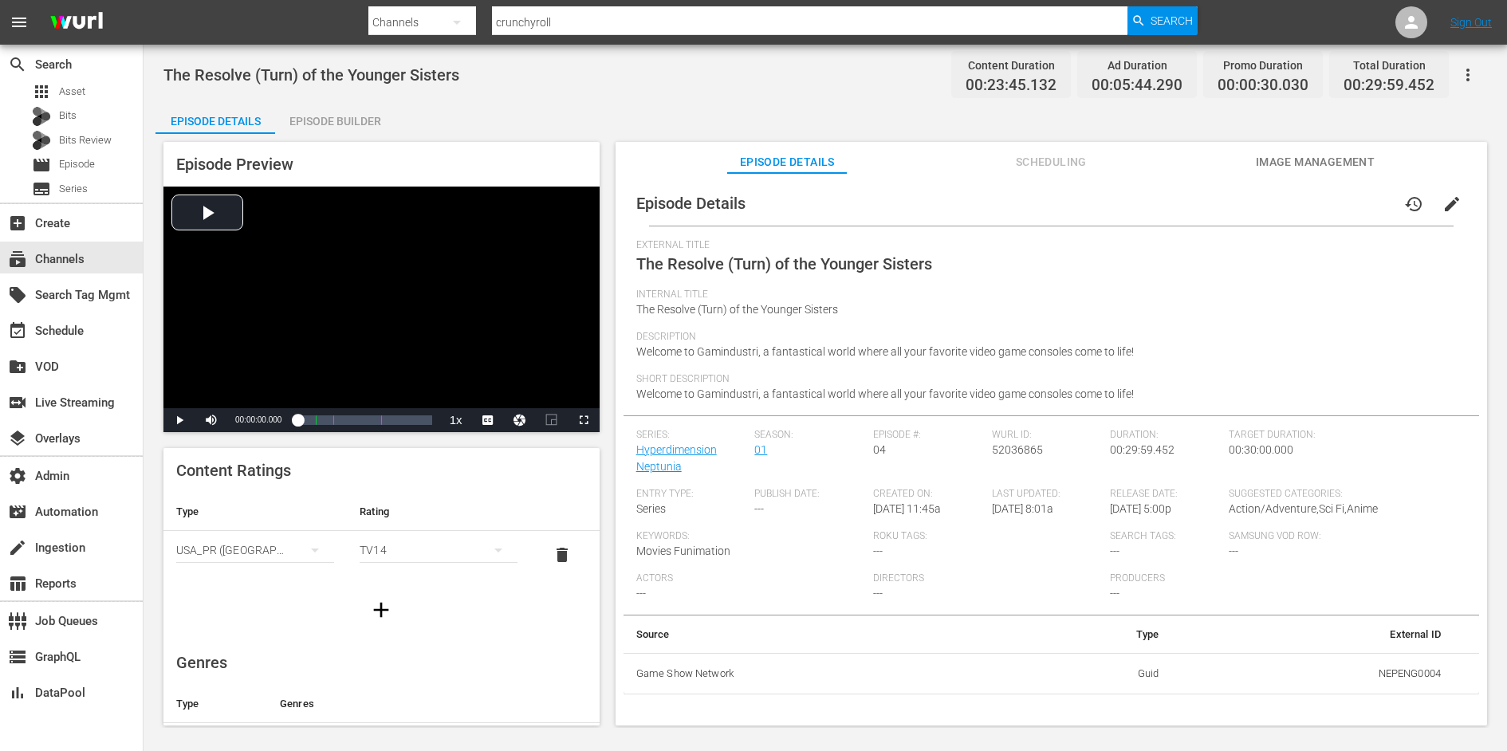
click at [341, 100] on div "The Resolve (Turn) of the Younger Sisters Content Duration 00:23:45.132 Ad Dura…" at bounding box center [824, 386] width 1363 height 683
click at [341, 128] on div "Episode Builder" at bounding box center [335, 121] width 120 height 38
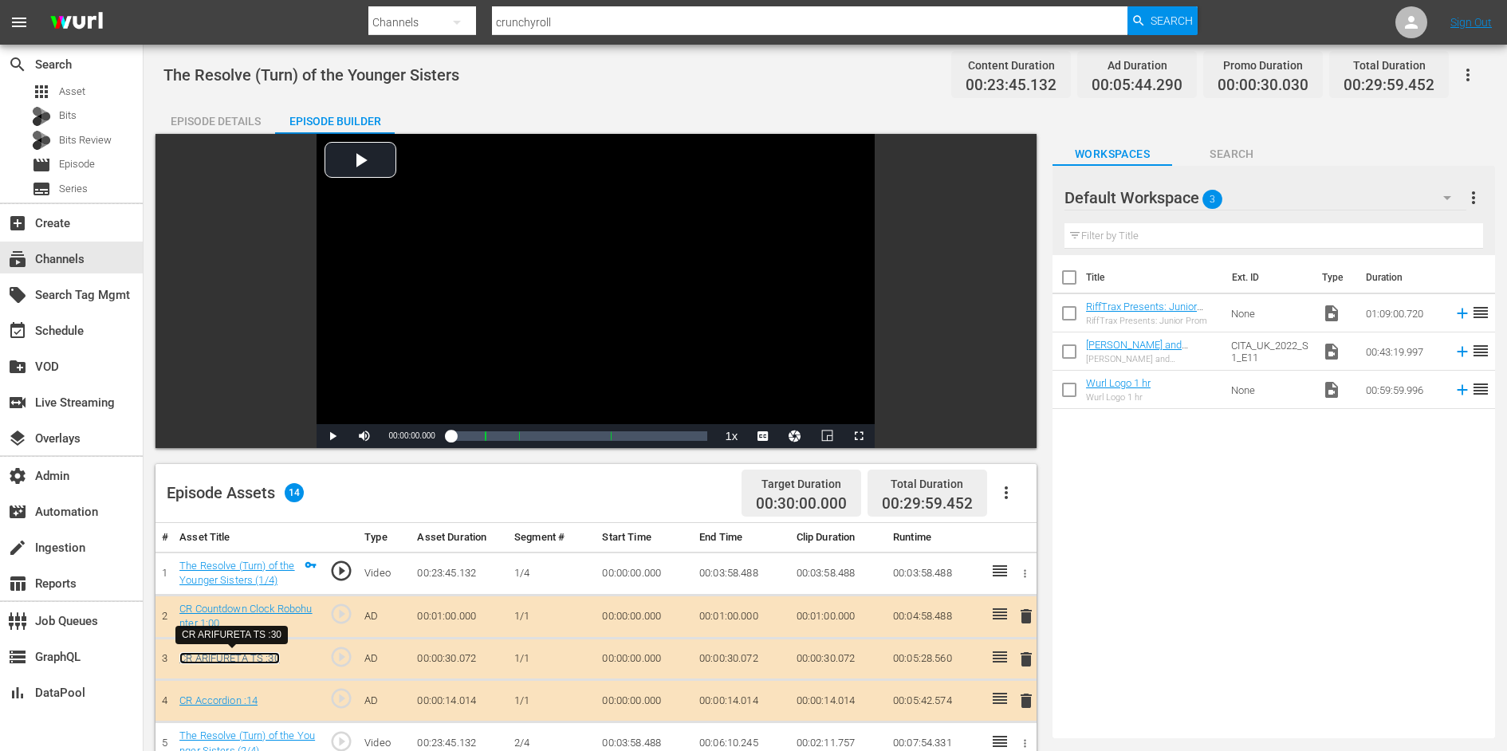
click at [232, 660] on link "CR ARIFURETA TS :30" at bounding box center [229, 658] width 100 height 12
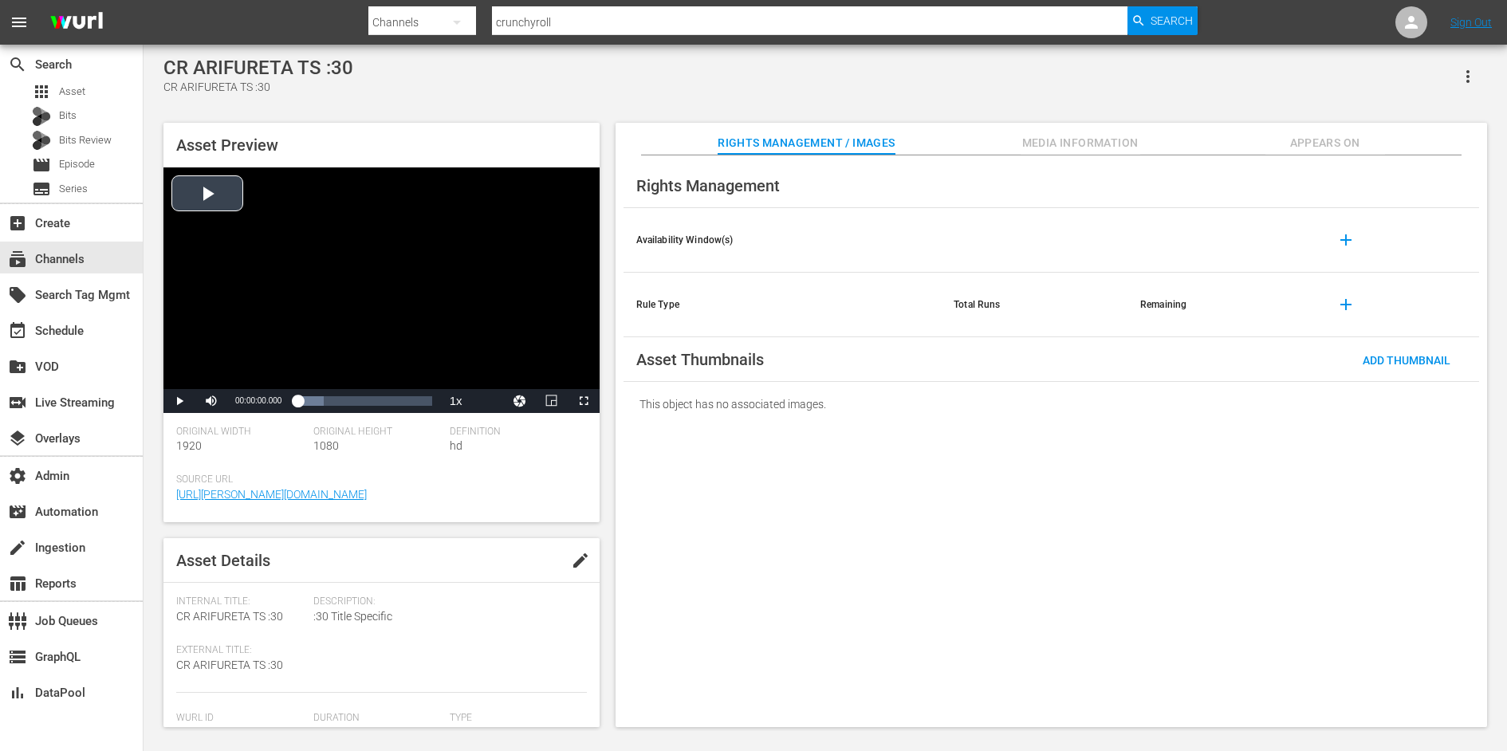
click at [377, 304] on div "Video Player" at bounding box center [381, 278] width 436 height 222
click at [345, 393] on div "00:00:10.740" at bounding box center [345, 401] width 1 height 16
